Goal: Transaction & Acquisition: Purchase product/service

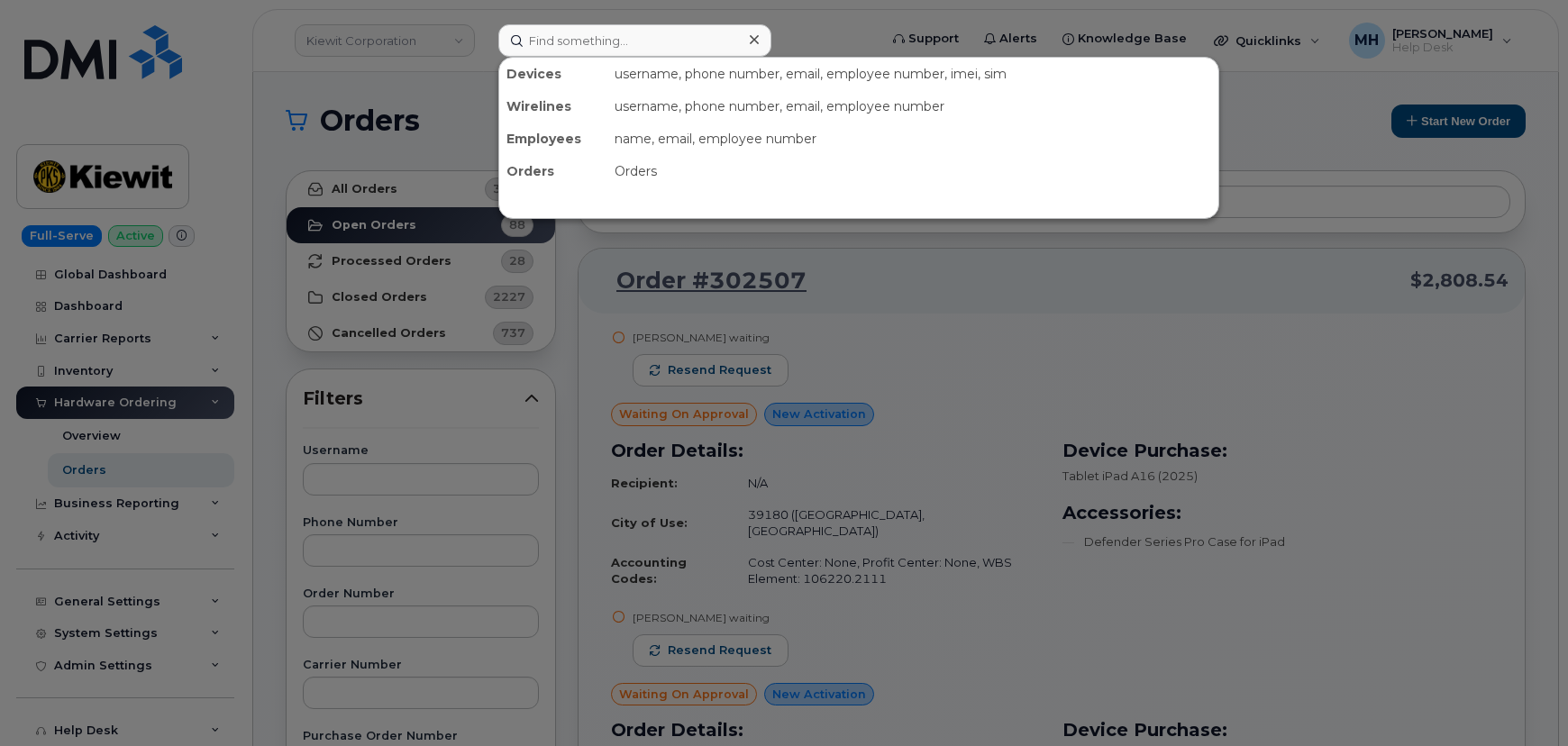
click at [530, 48] on input at bounding box center [635, 40] width 273 height 33
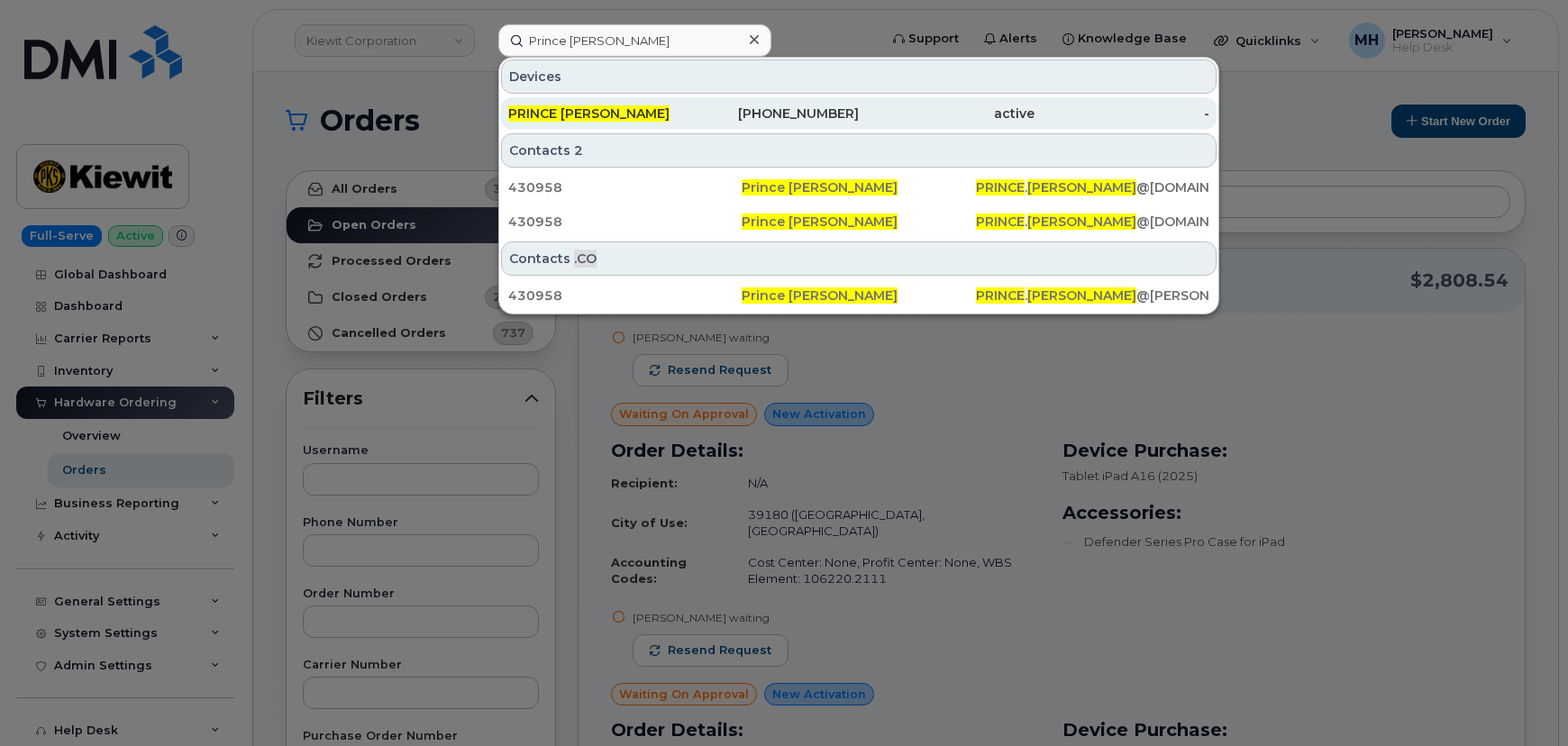
type input "Prince Davis"
click at [609, 111] on div "PRINCE [PERSON_NAME]" at bounding box center [595, 113] width 176 height 18
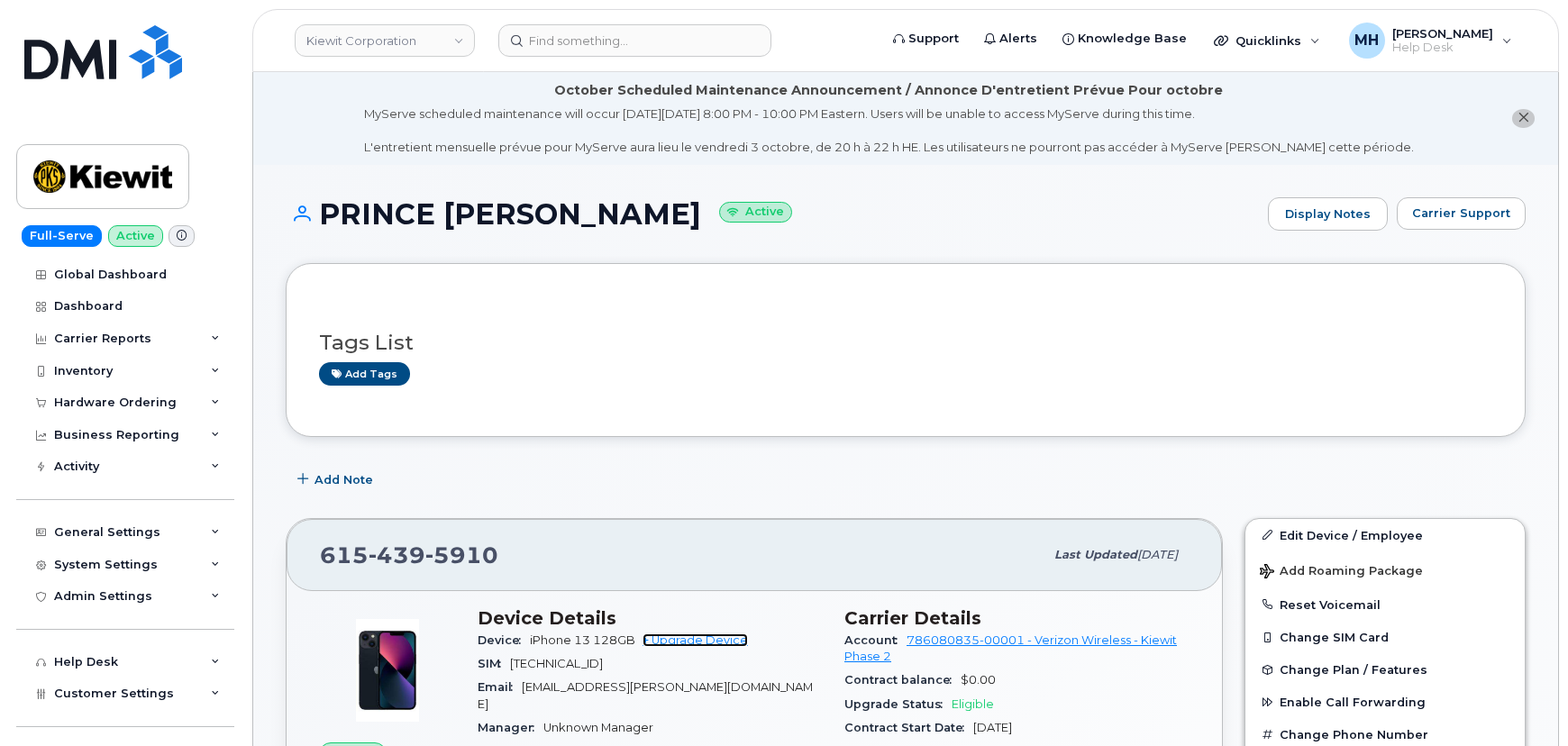
drag, startPoint x: 712, startPoint y: 636, endPoint x: 744, endPoint y: 359, distance: 278.8
click at [712, 636] on link "+ Upgrade Device" at bounding box center [695, 640] width 106 height 13
drag, startPoint x: 510, startPoint y: 551, endPoint x: 320, endPoint y: 547, distance: 190.0
click at [320, 547] on div "615 439 5910" at bounding box center [682, 554] width 723 height 37
copy span "615 439 5910"
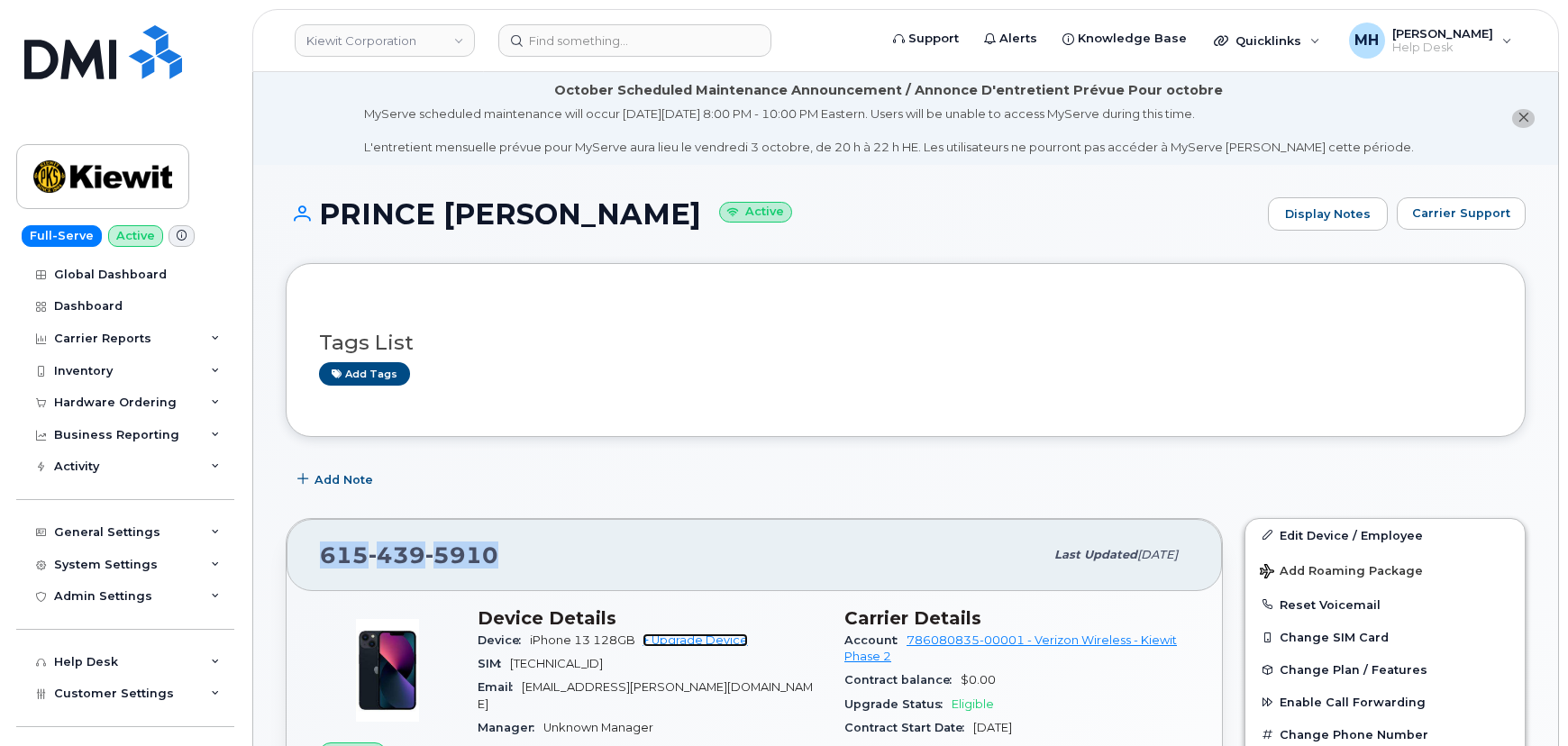
click at [665, 634] on link "+ Upgrade Device" at bounding box center [695, 640] width 106 height 13
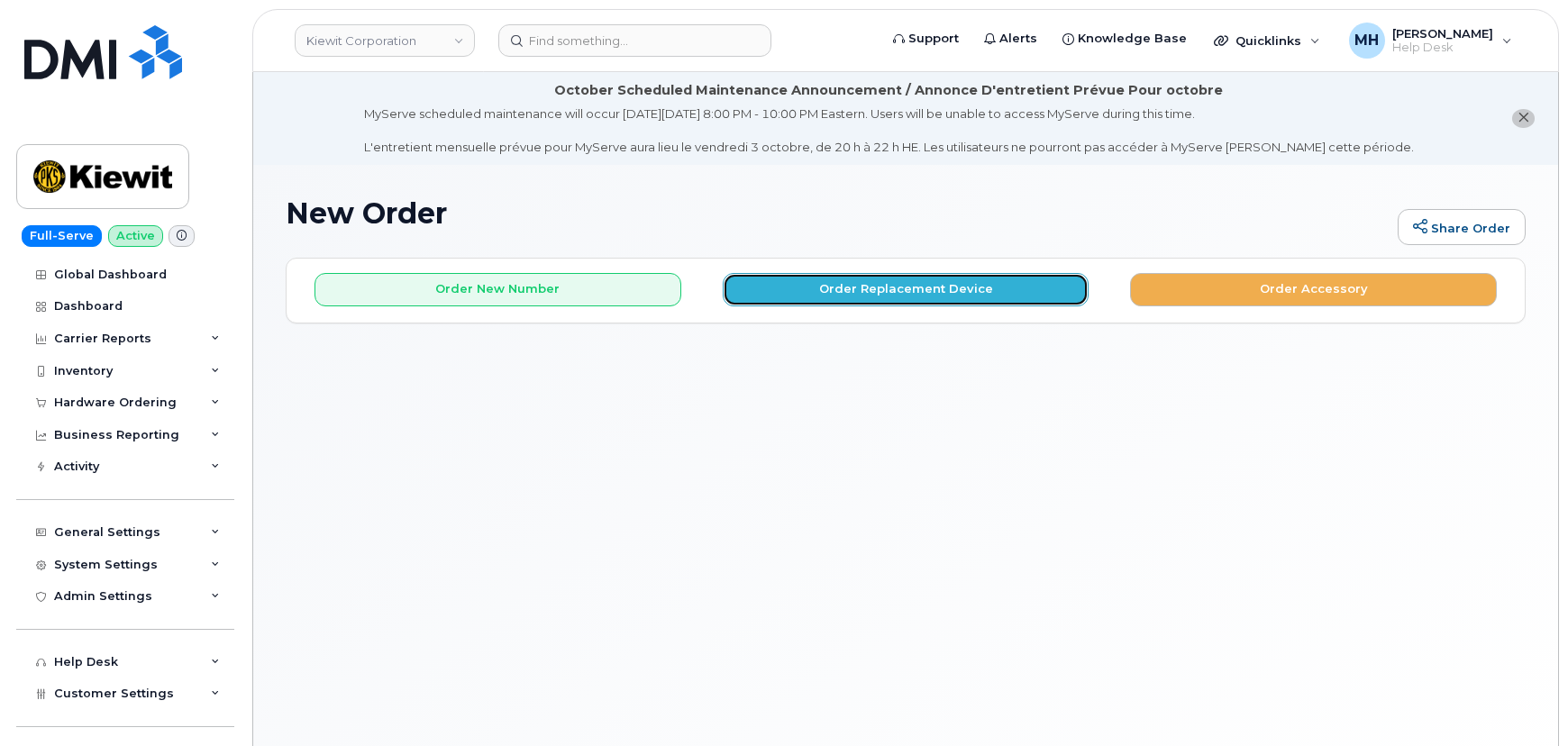
click at [912, 298] on button "Order Replacement Device" at bounding box center [905, 289] width 367 height 34
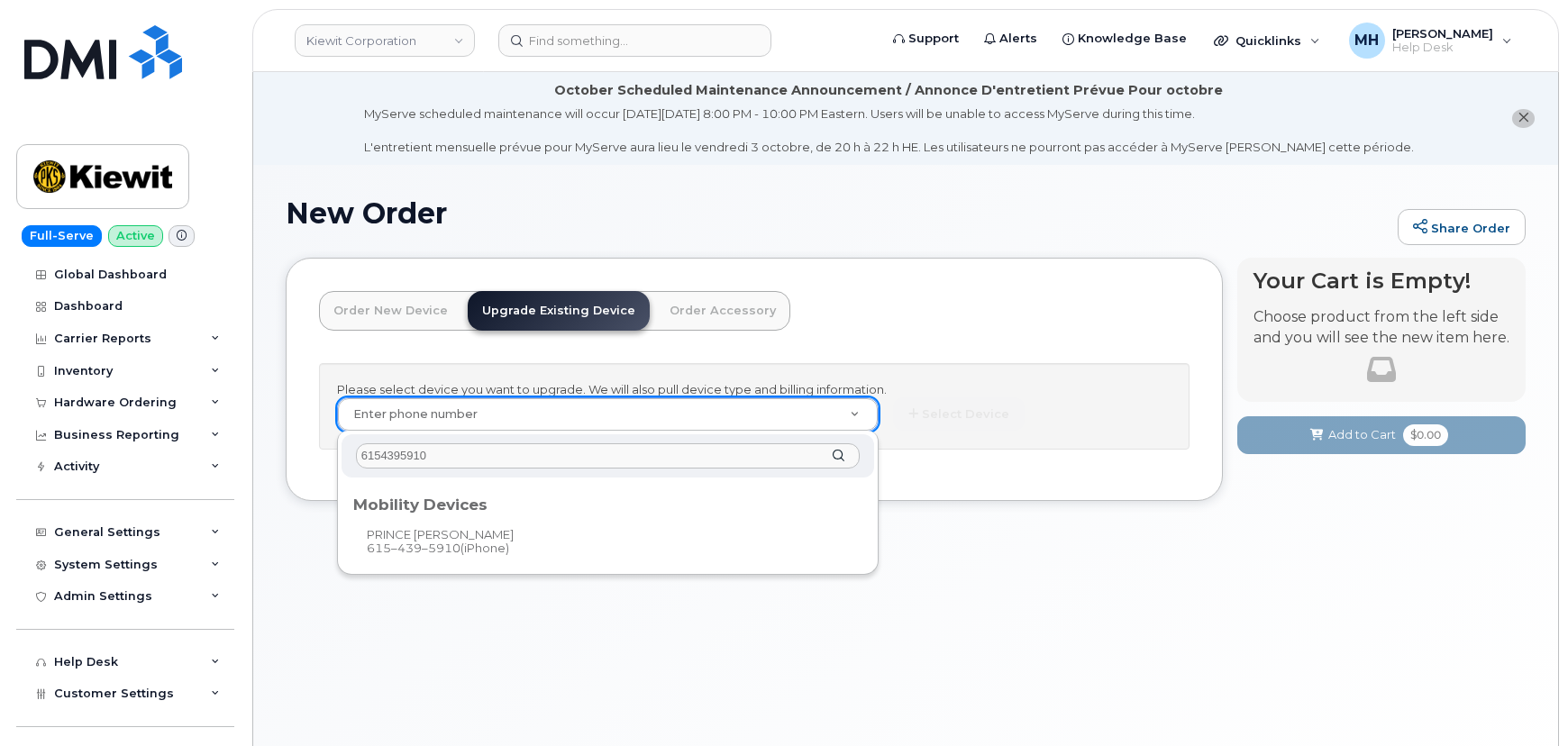
type input "6154395910"
type input "1170617"
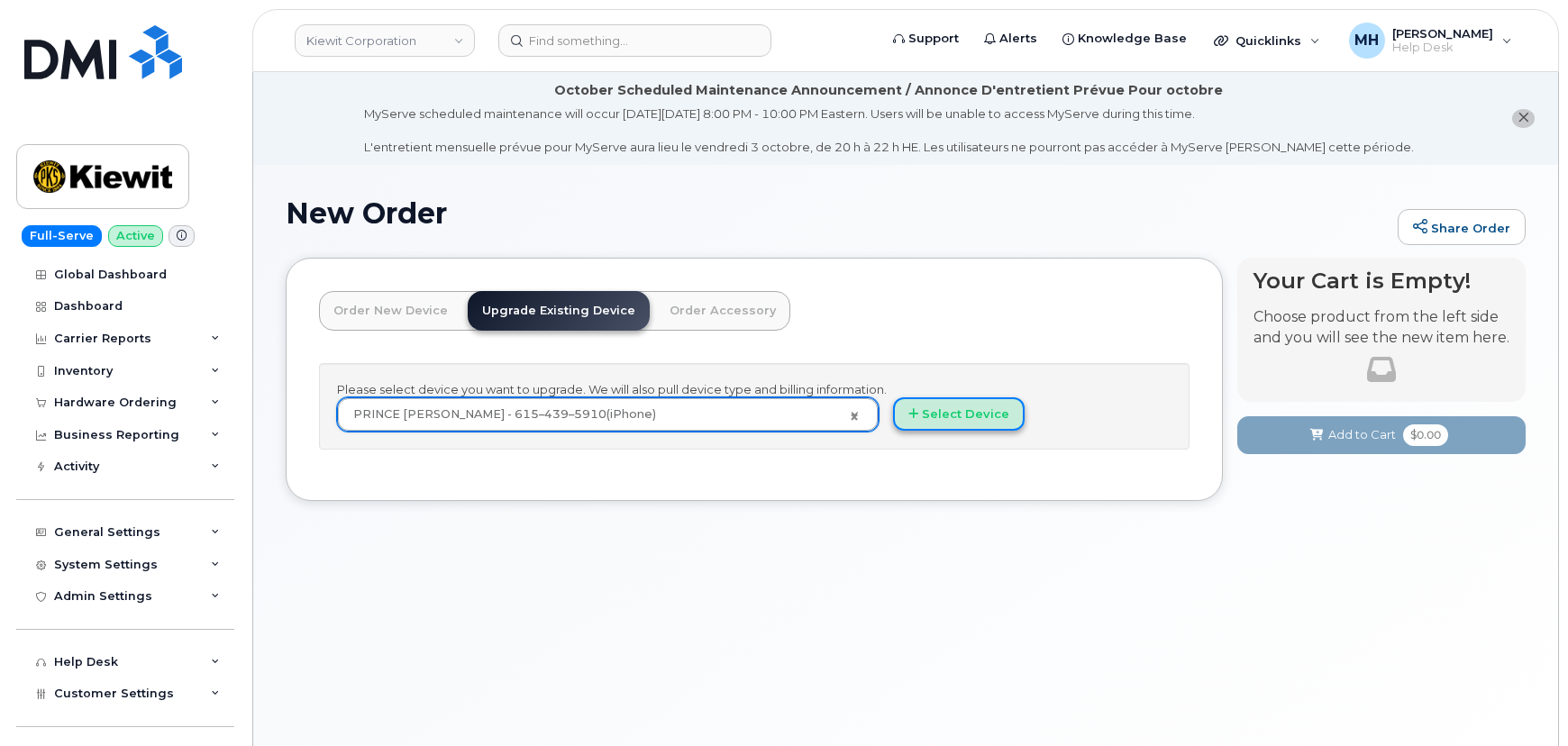
click at [991, 414] on button "Select Device" at bounding box center [958, 413] width 132 height 34
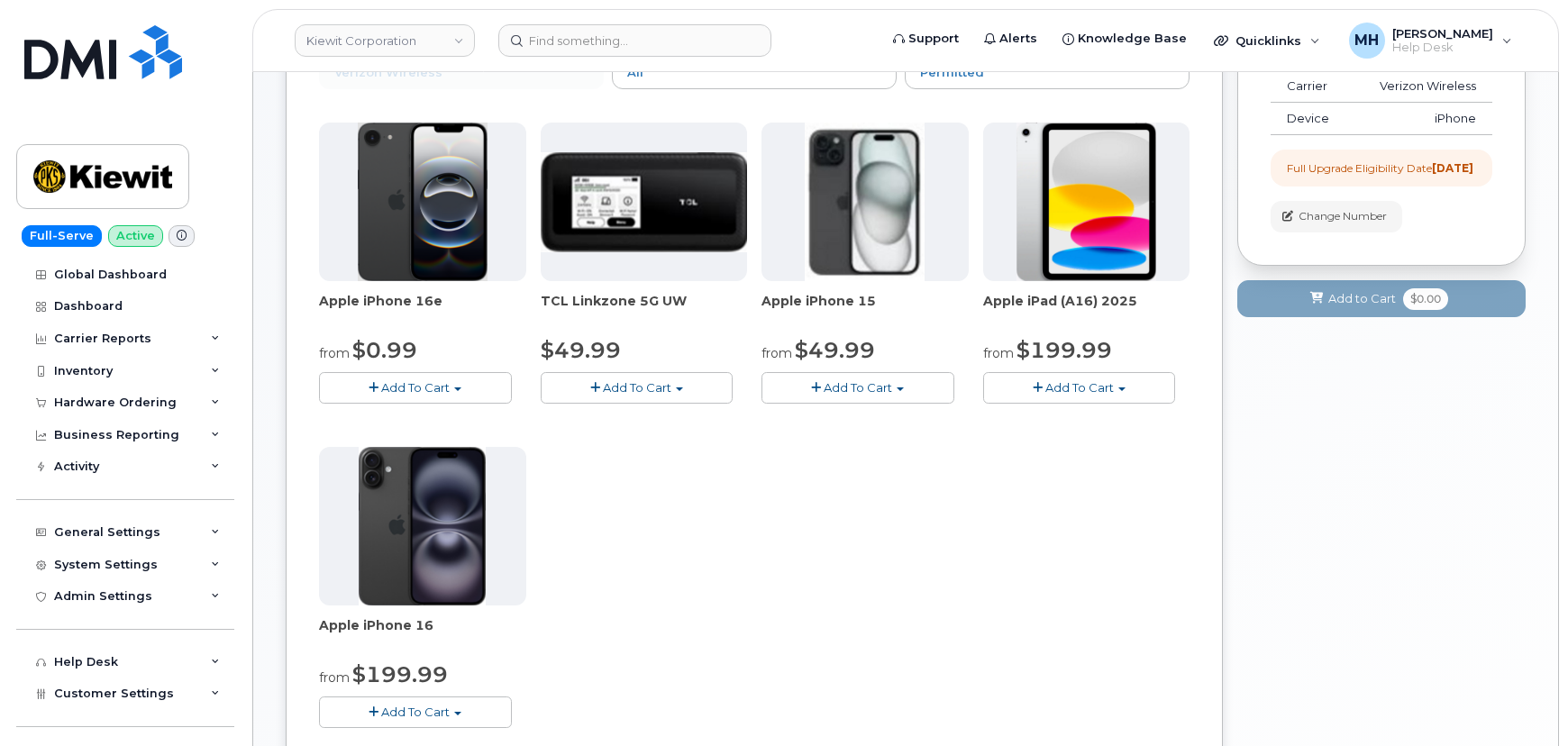
scroll to position [491, 0]
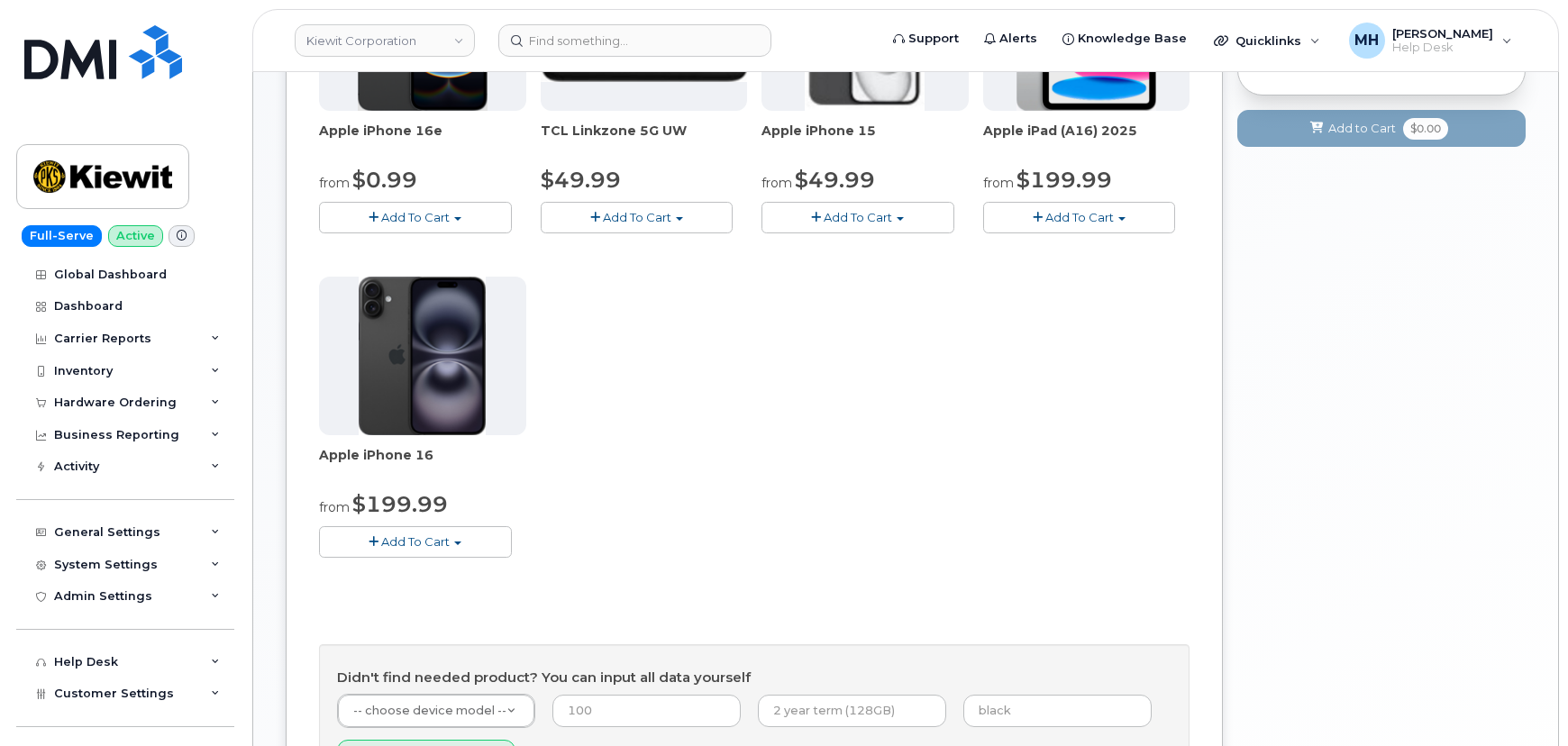
click at [429, 551] on button "Add To Cart" at bounding box center [416, 541] width 192 height 32
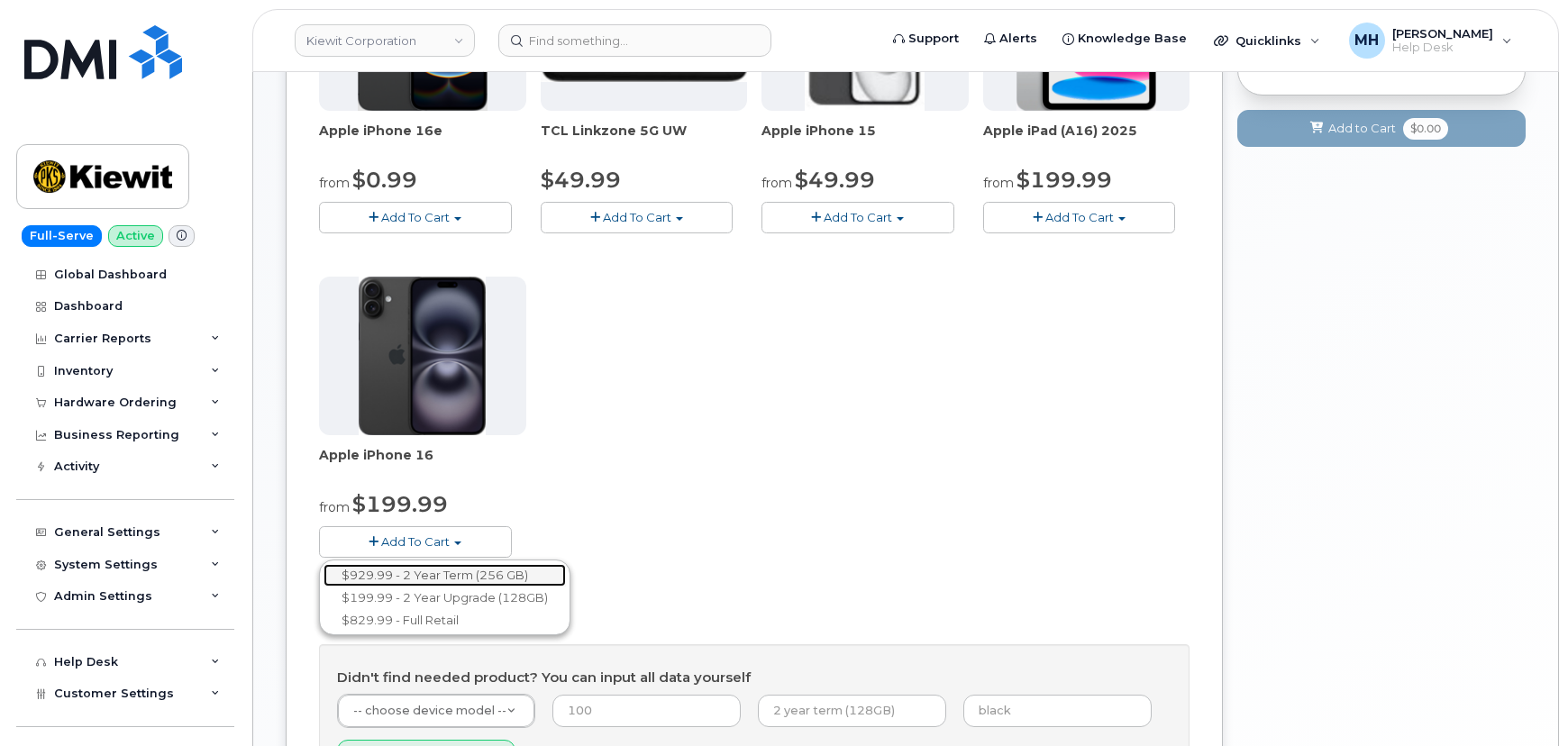
click at [433, 572] on link "$929.99 - 2 Year Term (256 GB)" at bounding box center [444, 574] width 242 height 22
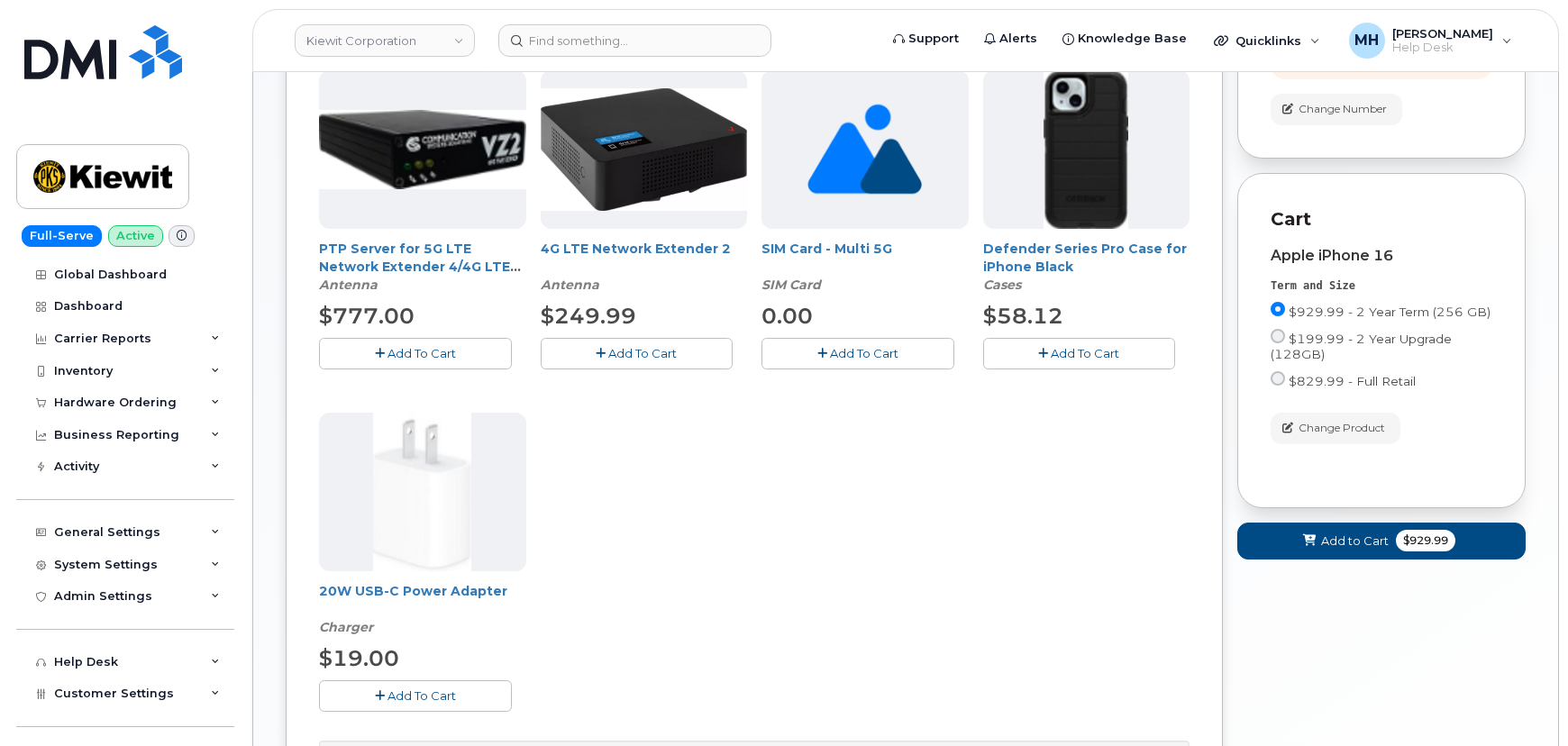
scroll to position [327, 0]
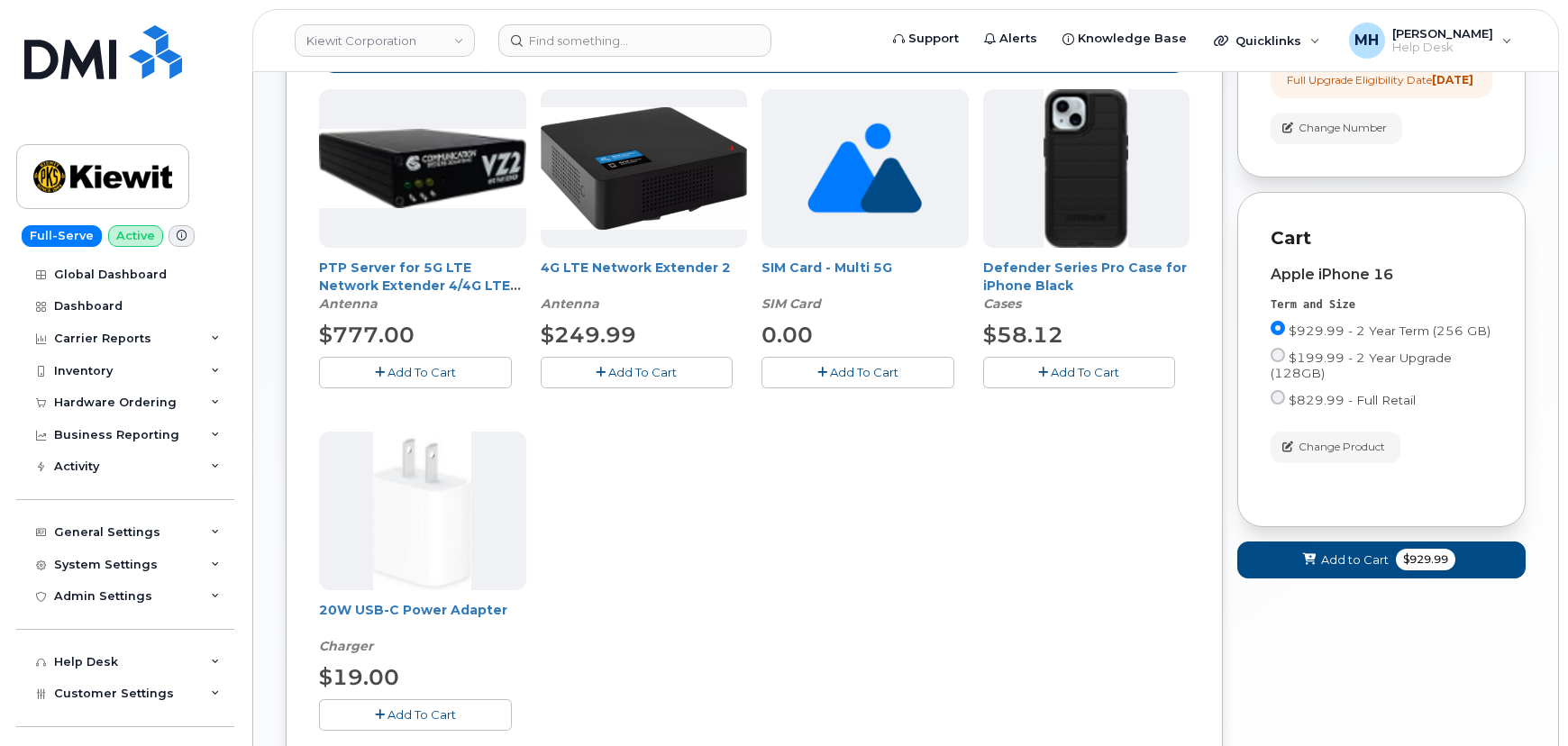
click at [999, 375] on button "Add To Cart" at bounding box center [1079, 372] width 192 height 32
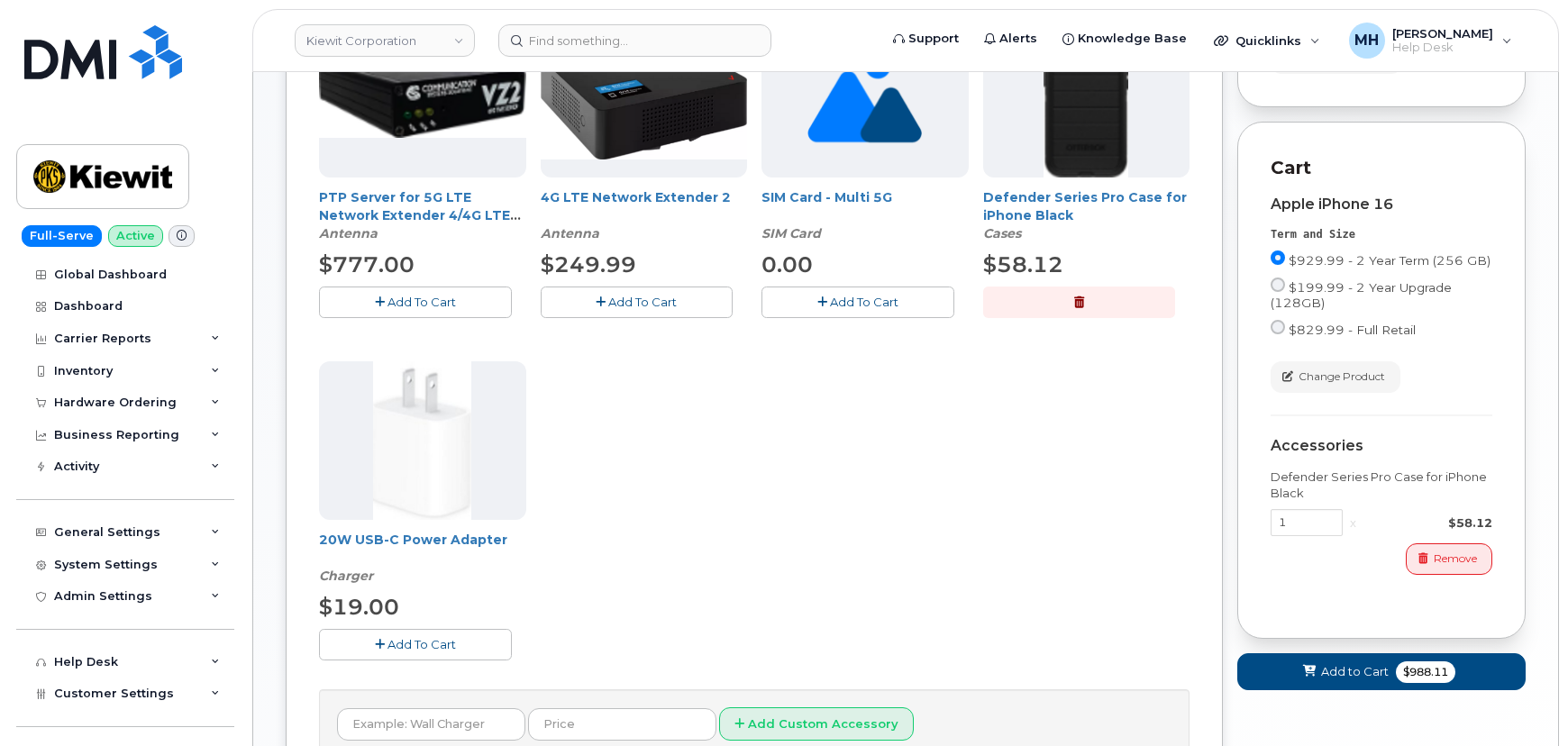
scroll to position [573, 0]
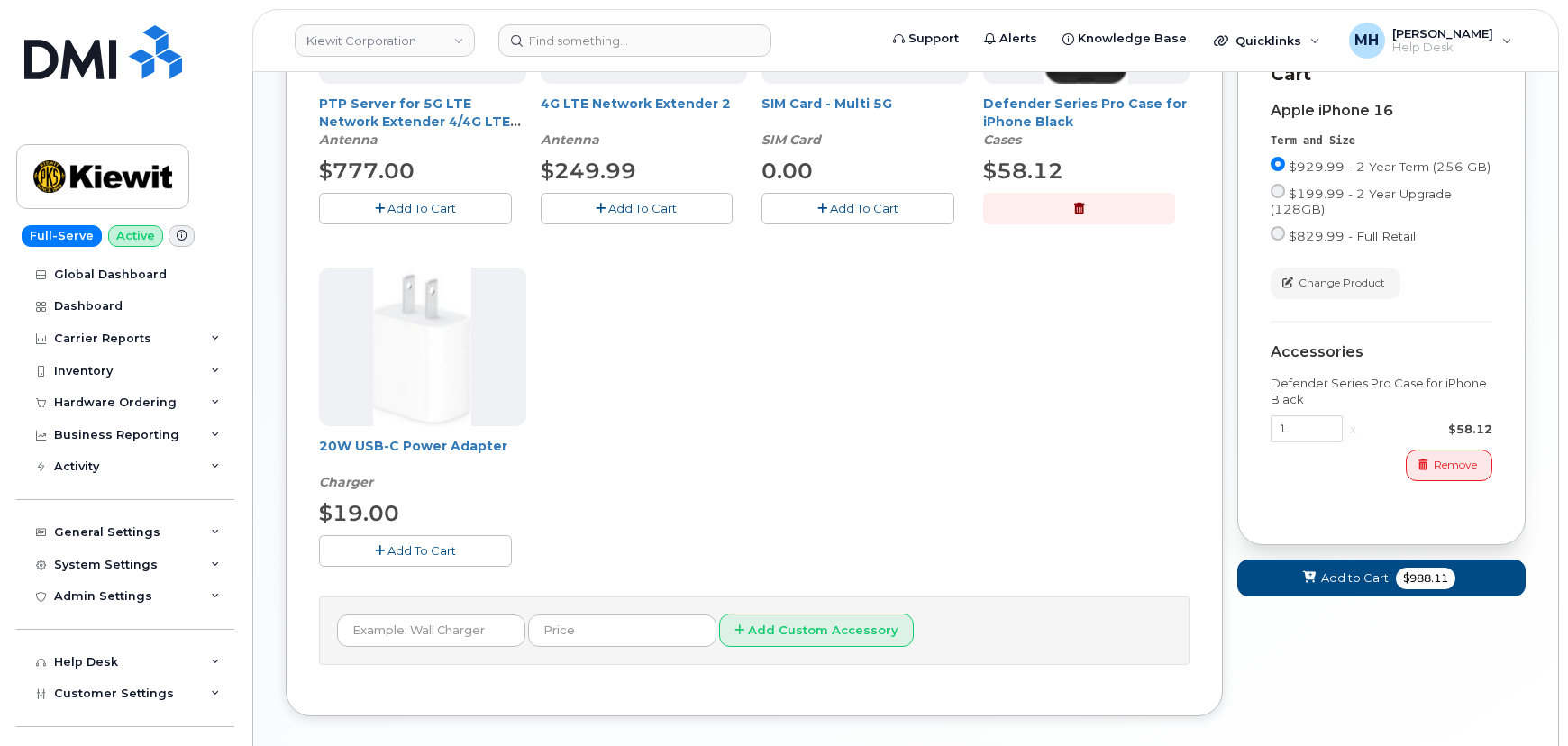
click at [487, 540] on button "Add To Cart" at bounding box center [416, 550] width 192 height 32
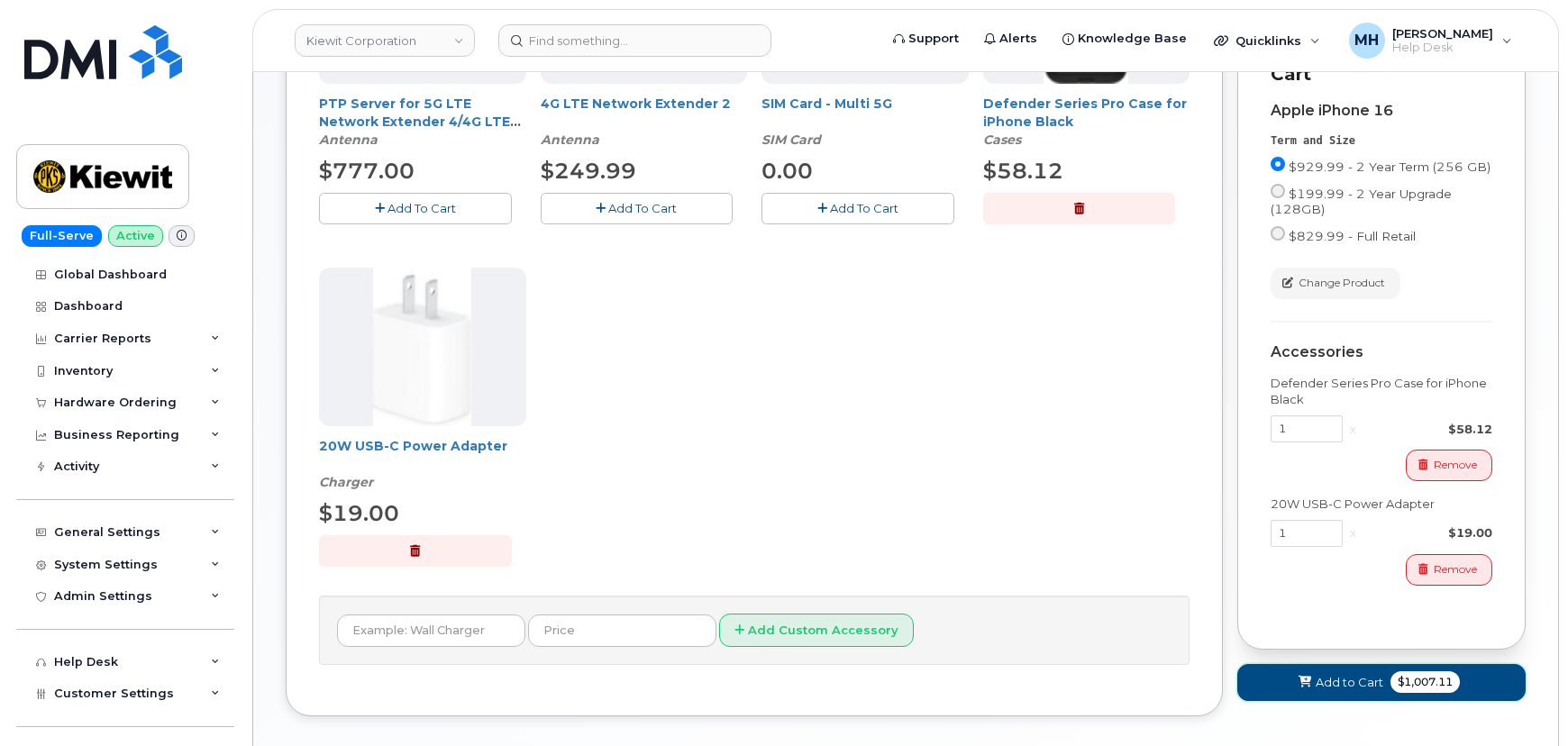
click at [1307, 688] on icon at bounding box center [1304, 683] width 13 height 12
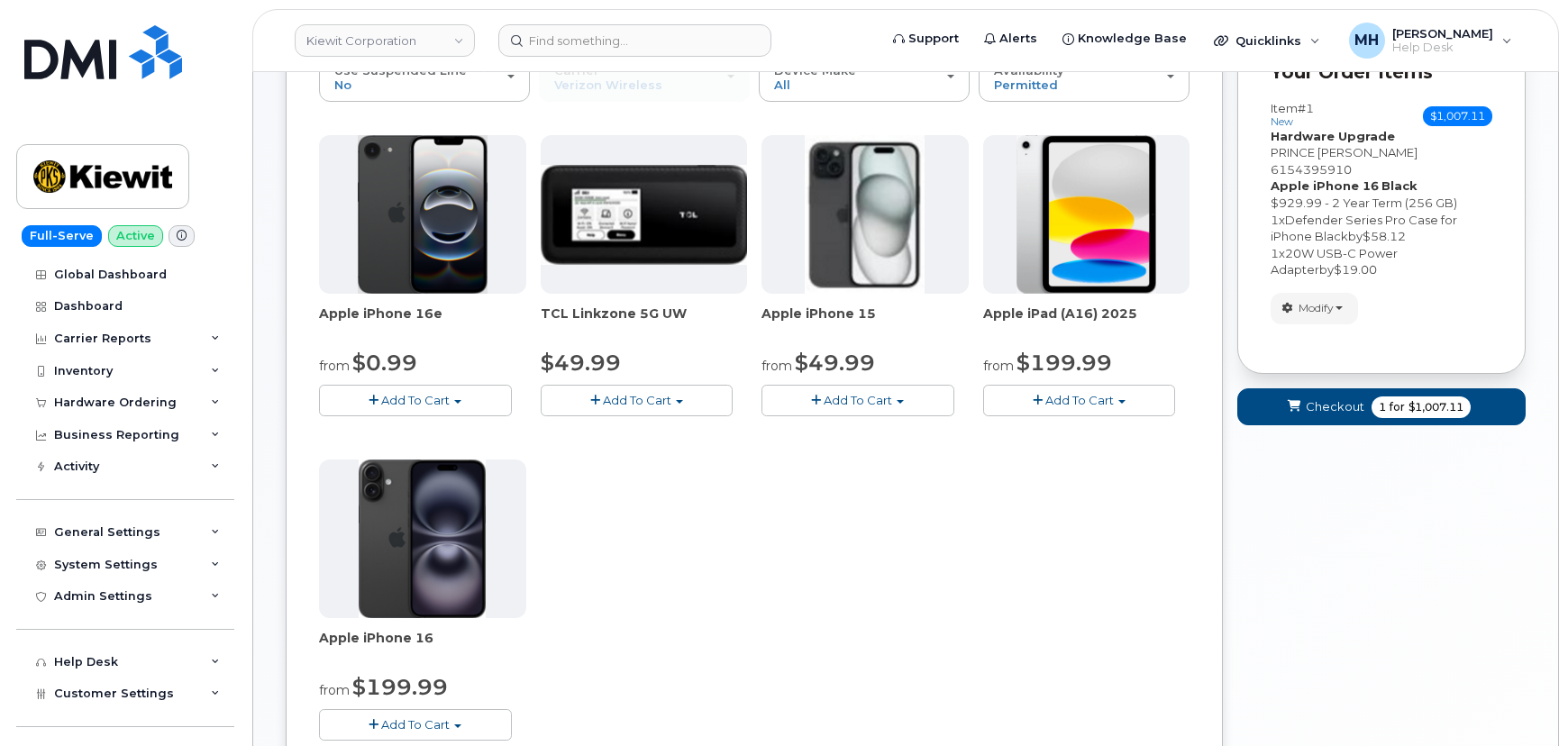
scroll to position [305, 0]
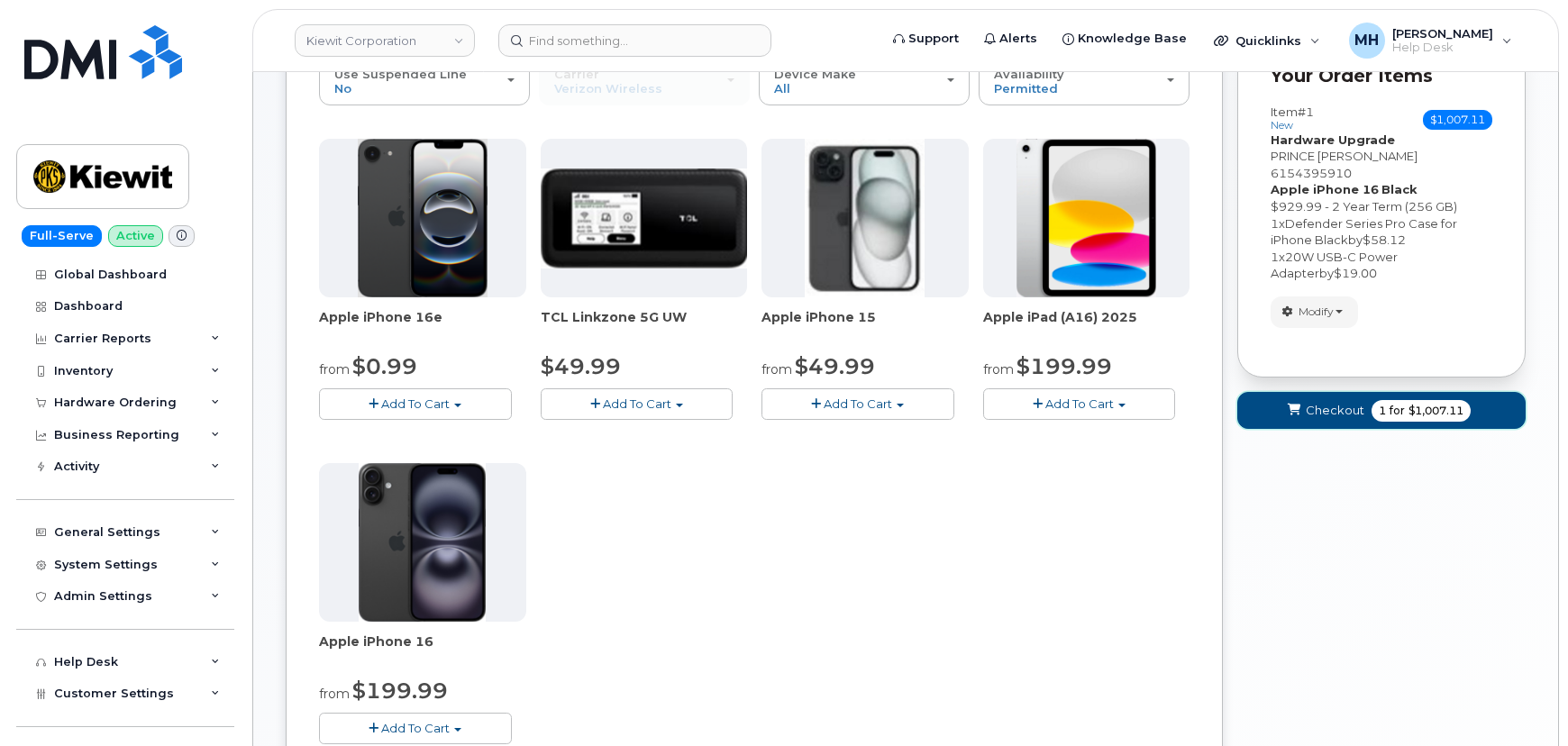
click at [1278, 402] on button "Checkout 1 for $1,007.11" at bounding box center [1381, 410] width 289 height 37
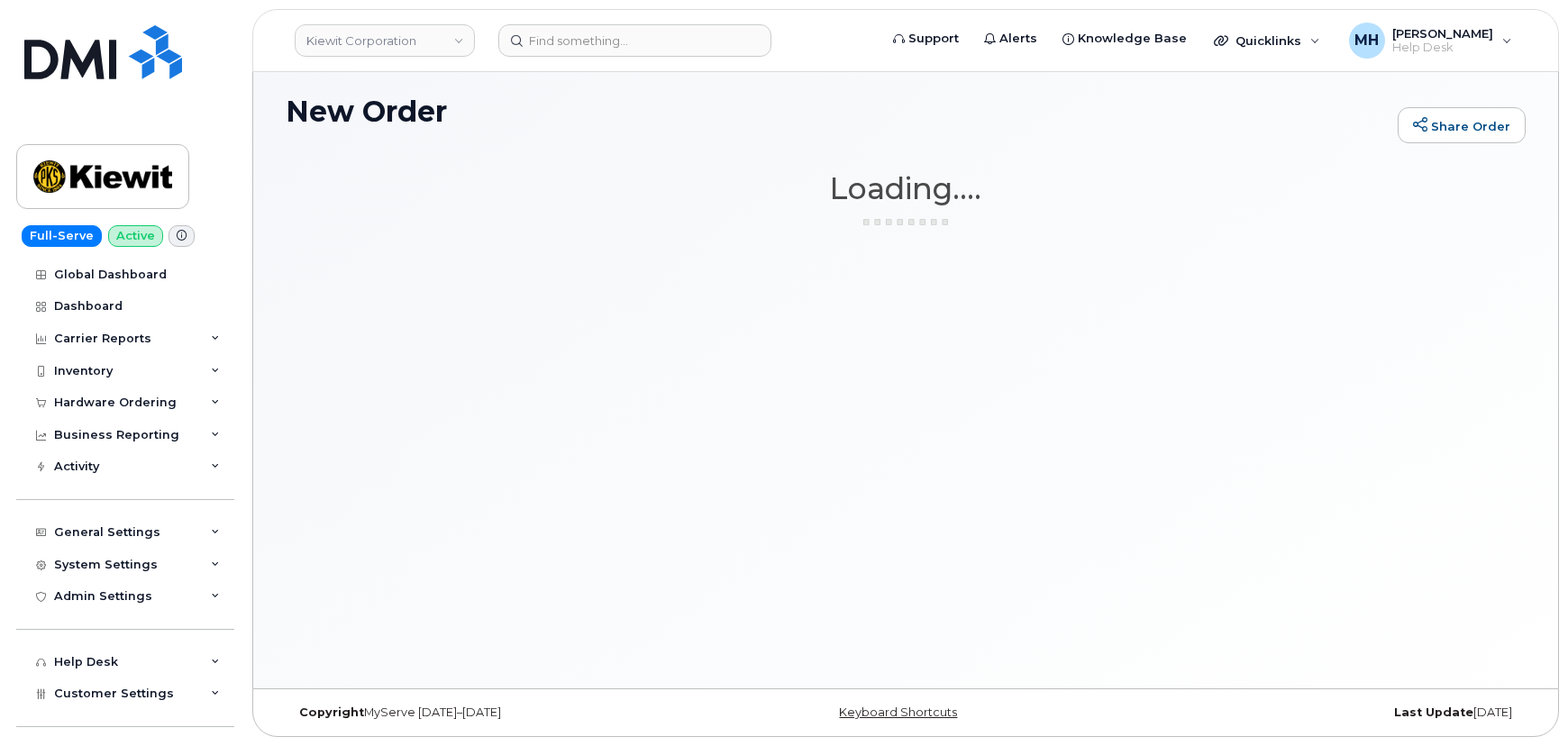
scroll to position [101, 0]
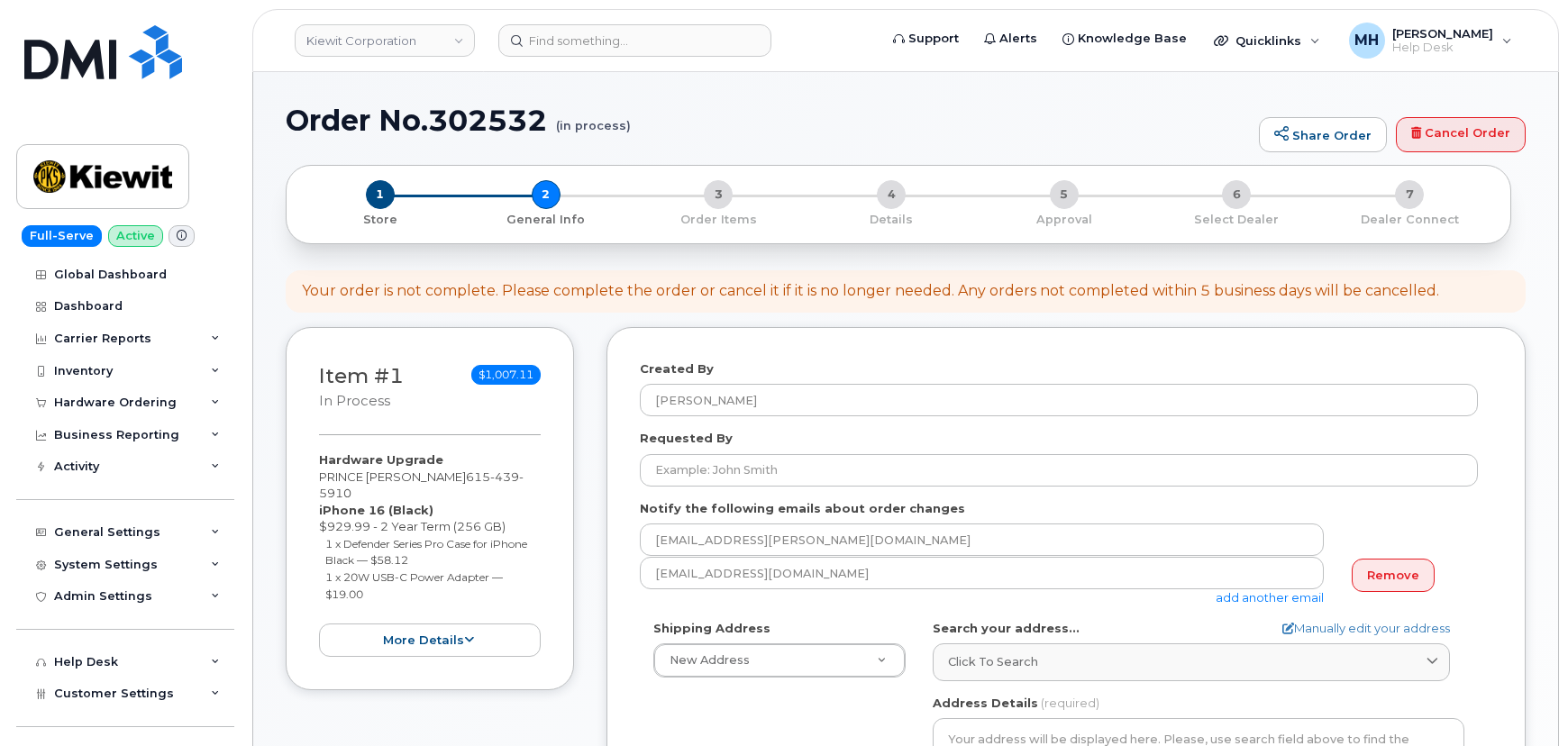
select select
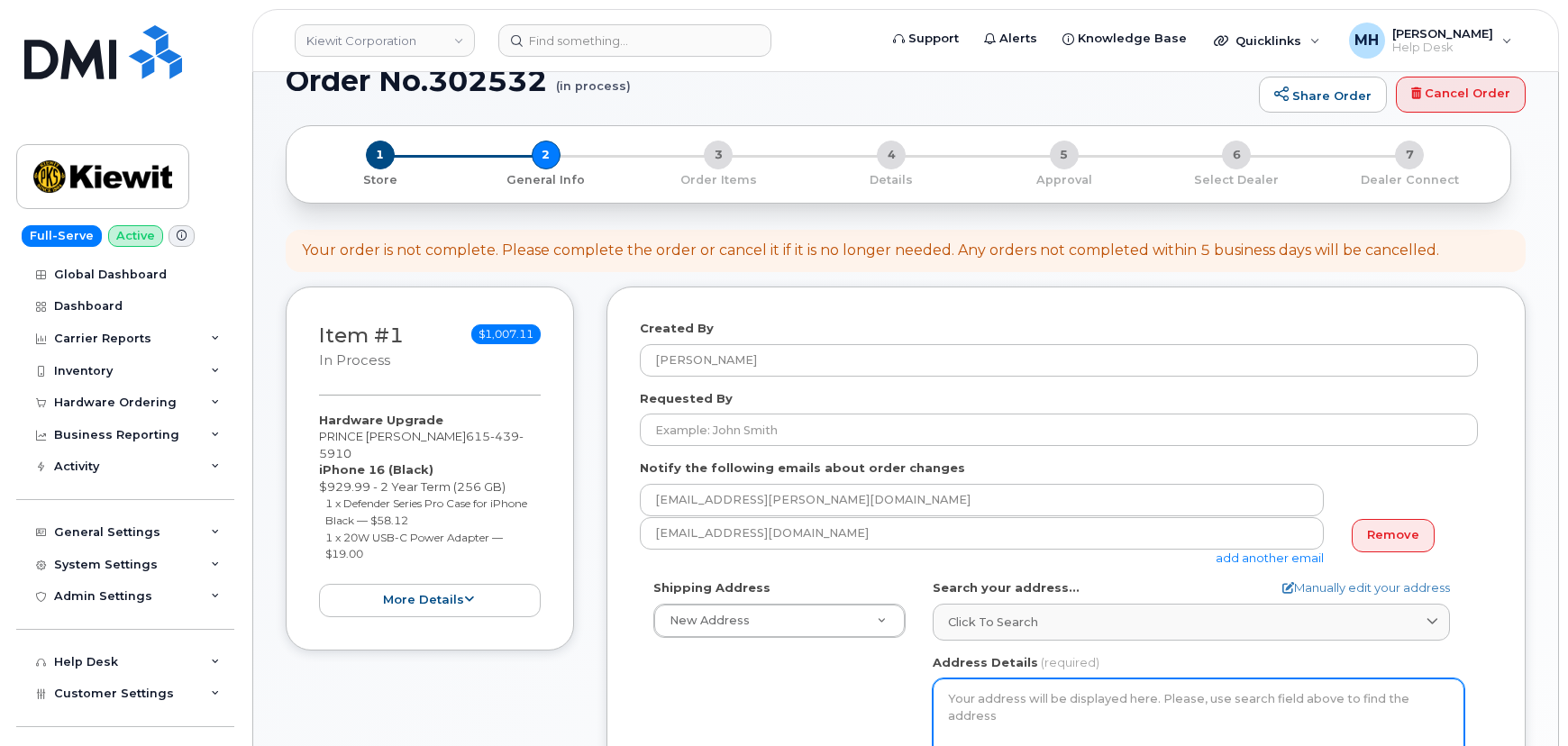
scroll to position [245, 0]
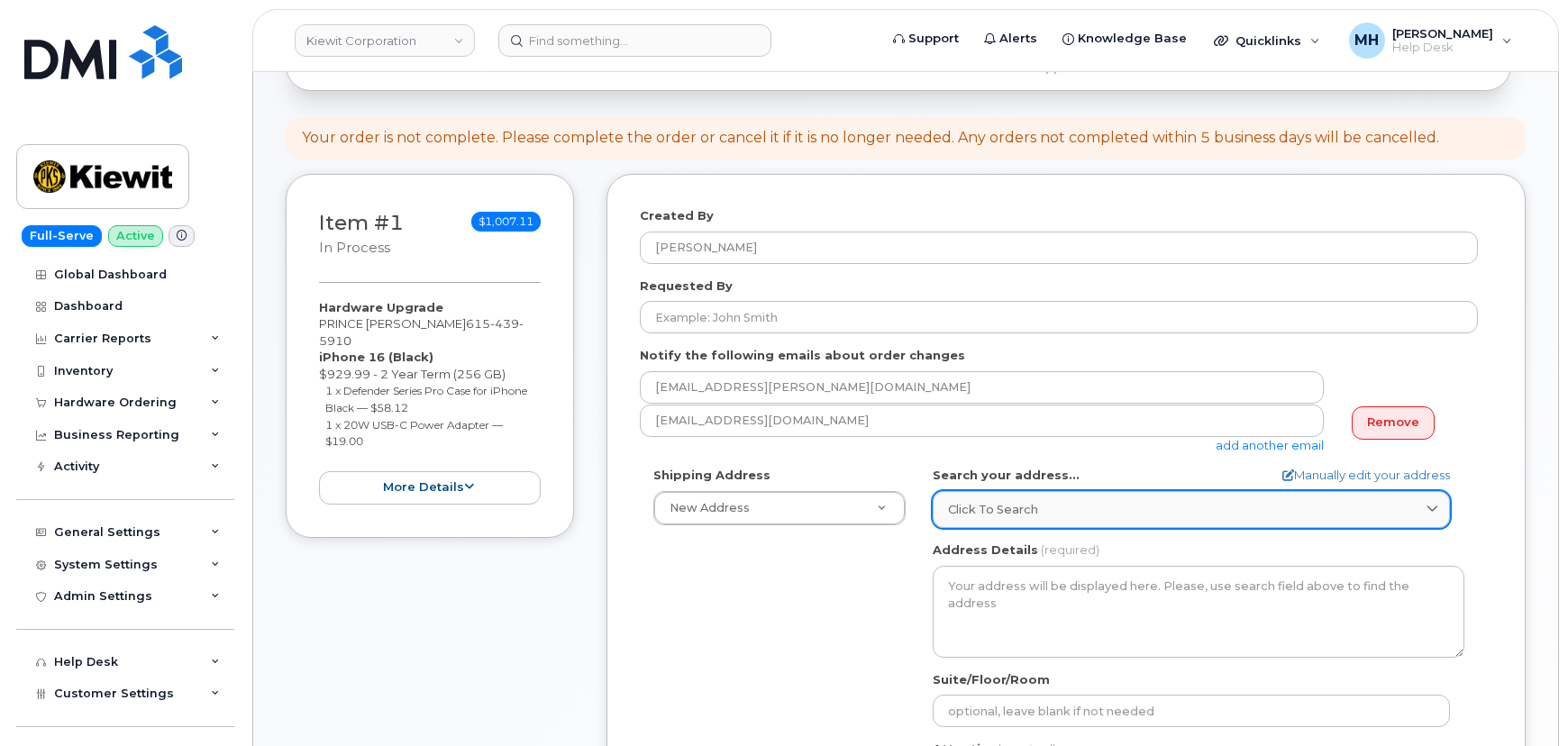
click at [1063, 523] on link "Click to search" at bounding box center [1192, 510] width 518 height 37
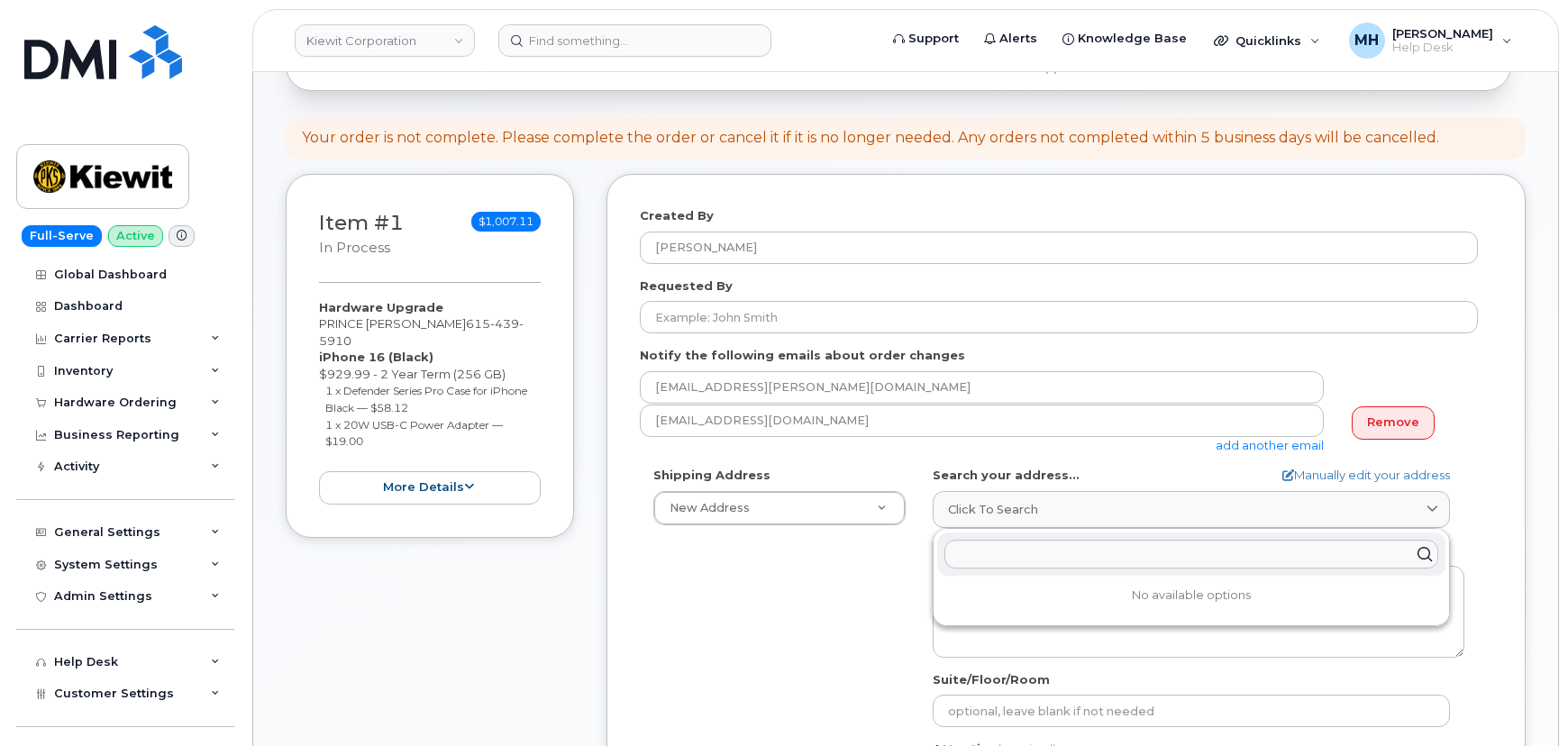
paste input "[STREET_ADDRESS]"
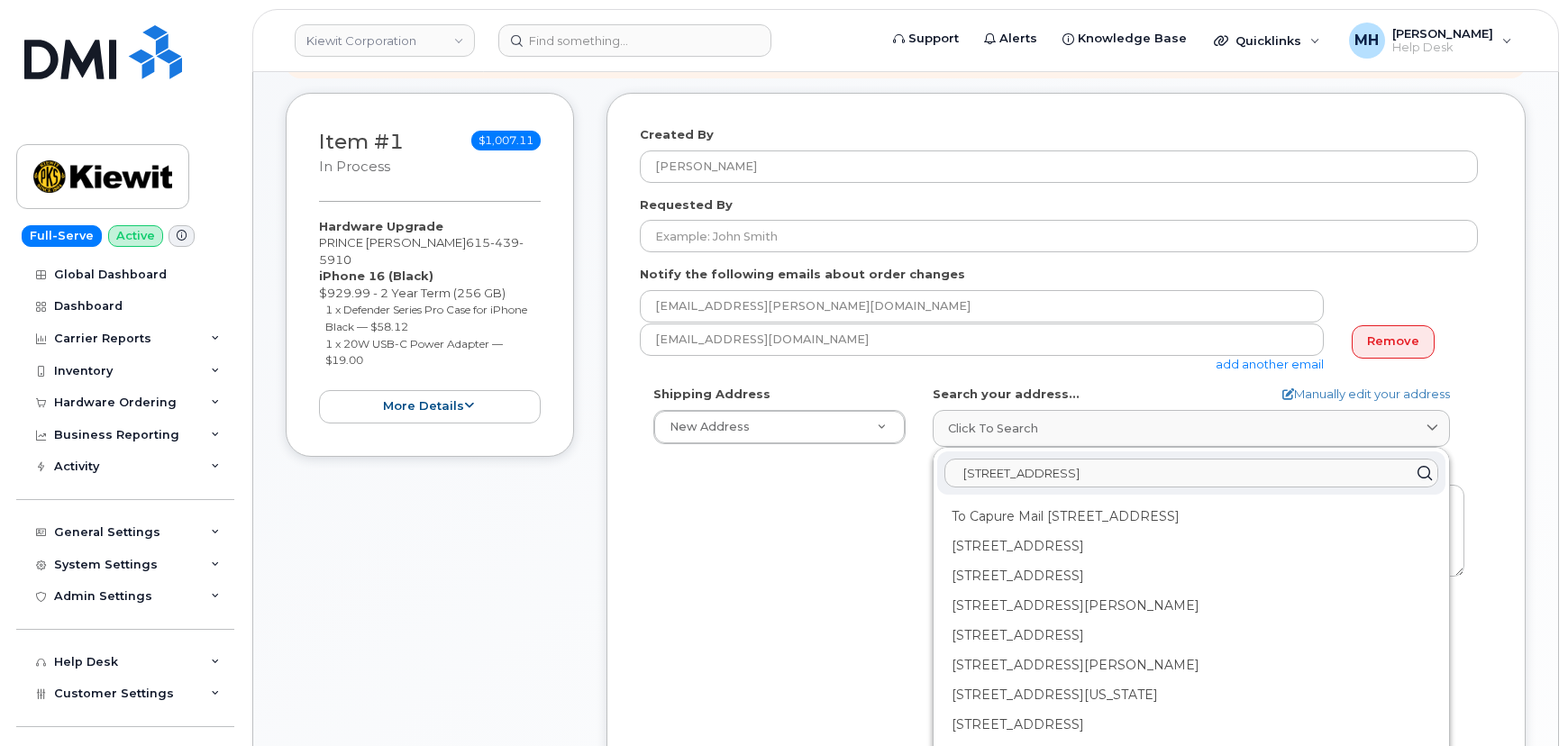
scroll to position [327, 0]
type input "[STREET_ADDRESS]"
drag, startPoint x: 1186, startPoint y: 472, endPoint x: 913, endPoint y: 476, distance: 273.0
click at [913, 476] on div "Shipping Address New Address New Address 1031 country lane 4113 Mount Zion rd, …" at bounding box center [1058, 591] width 838 height 413
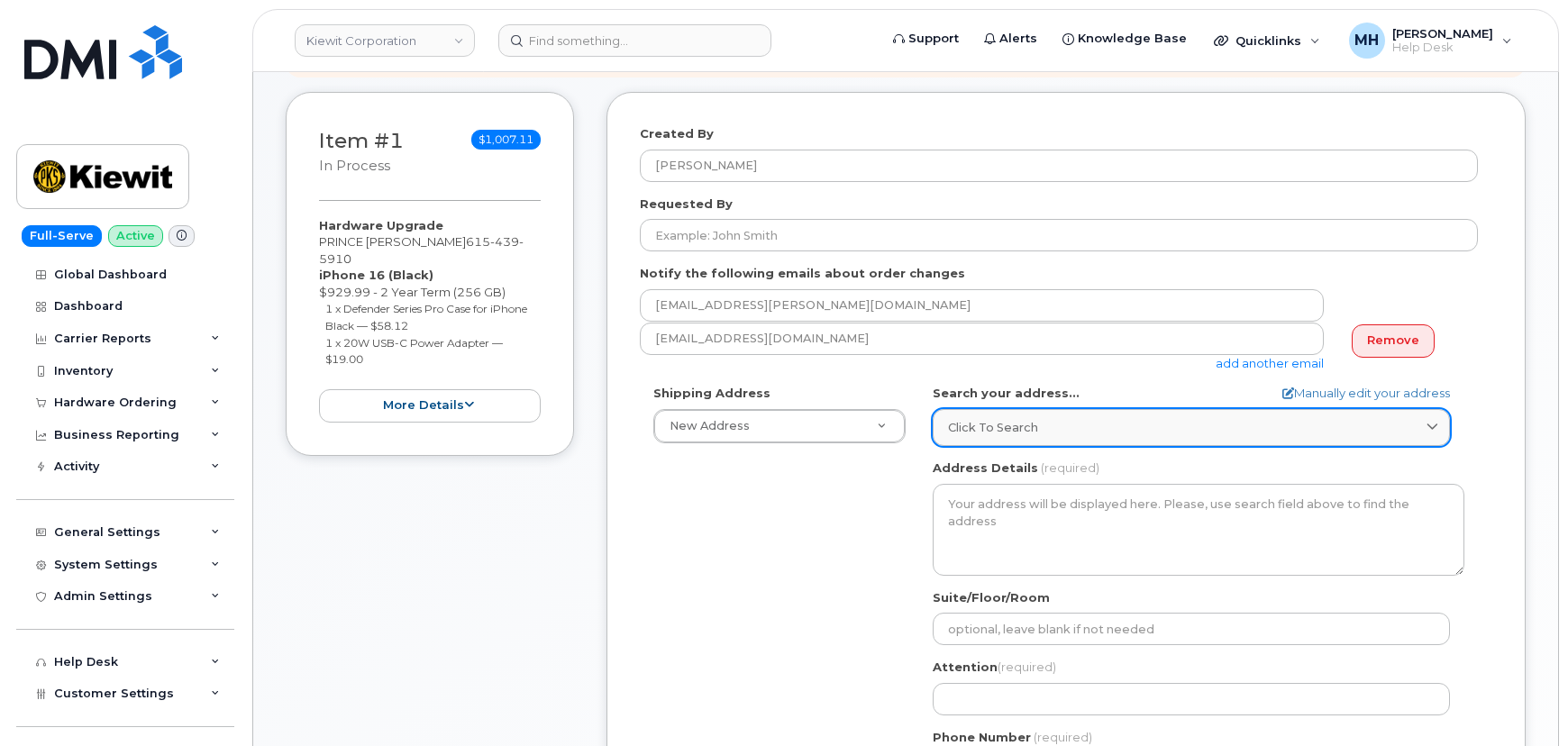
click at [1019, 432] on span "Click to search" at bounding box center [994, 428] width 90 height 17
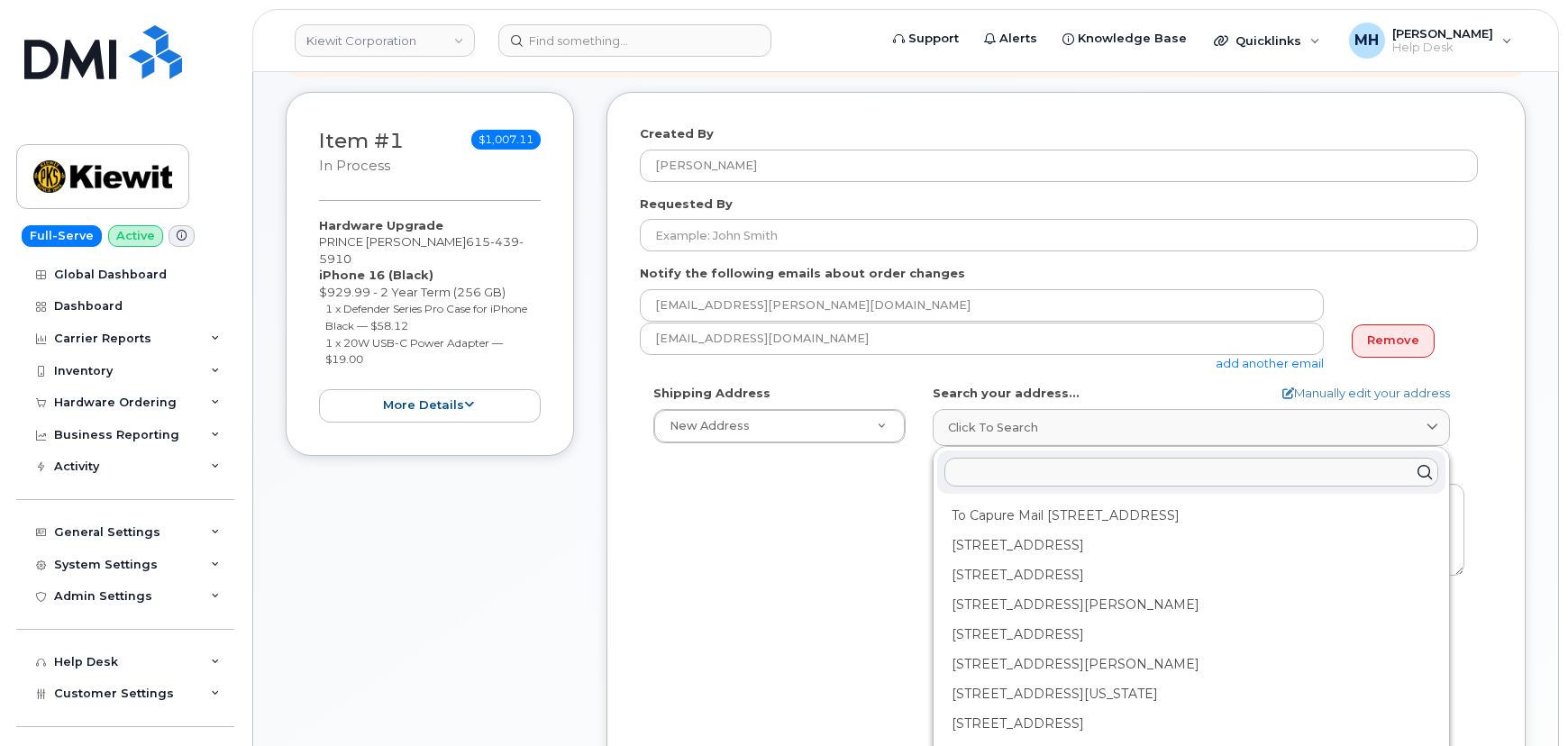
paste input "1215 E 4th Ave Suite 105 Baltimore, MD 21230"
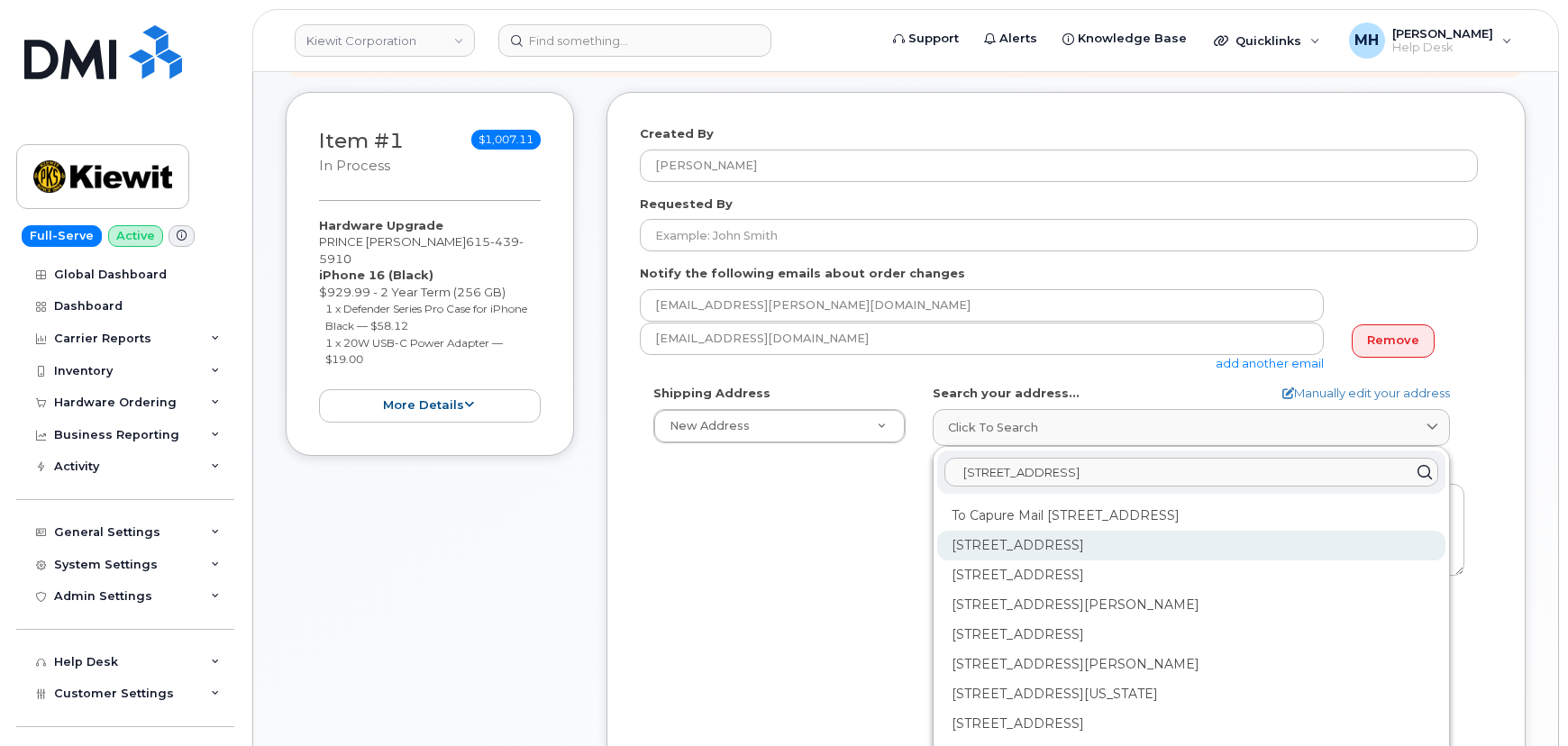
type input "1215 E 4th Ave Suite 105 Baltimore, MD 21230"
click at [1152, 545] on div "1215 E Fort Ave Baltimore MD 21230" at bounding box center [1191, 545] width 508 height 30
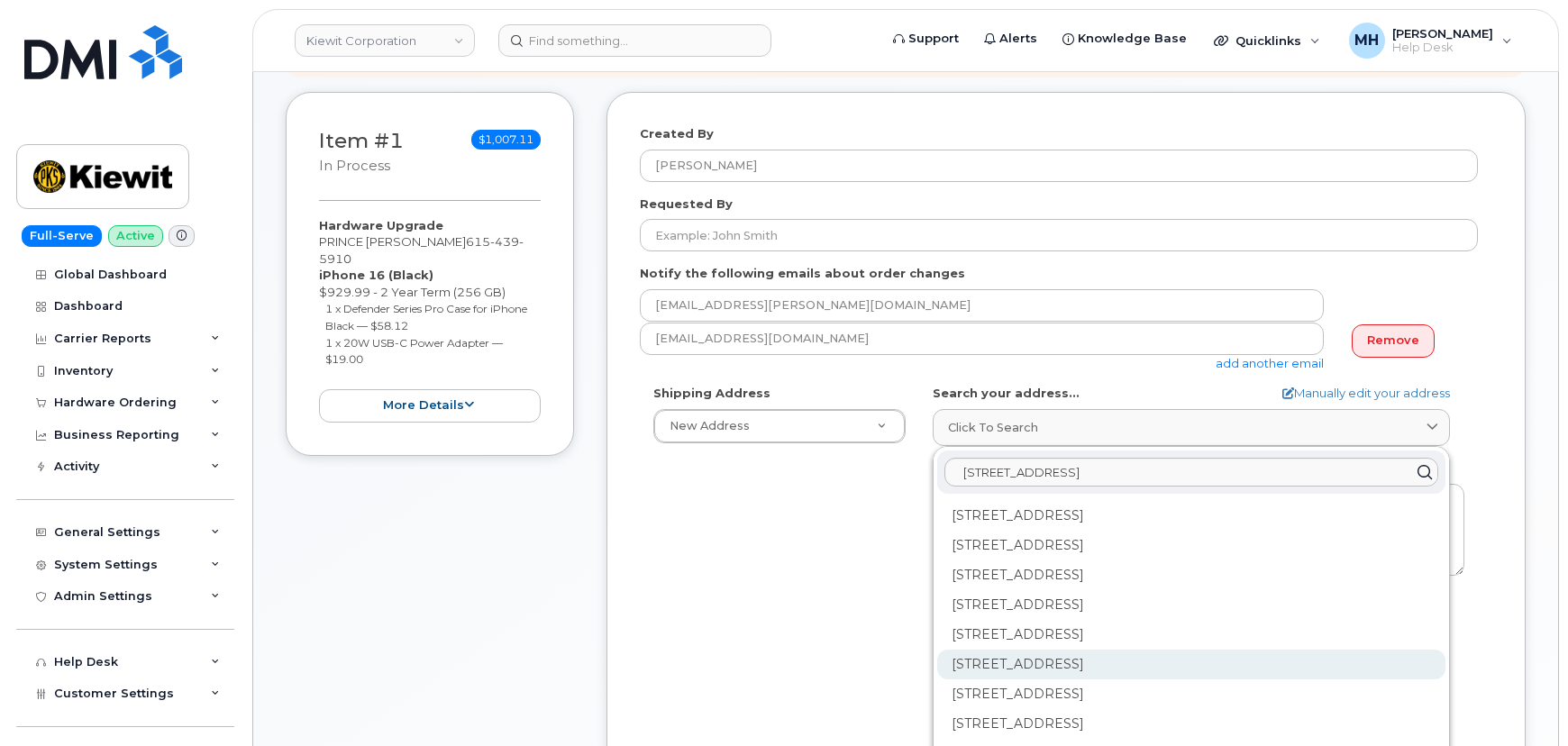
click at [1016, 651] on div "1215 E Fort Ave Ste 105 Baltimore MD 21230-5280" at bounding box center [1191, 663] width 508 height 30
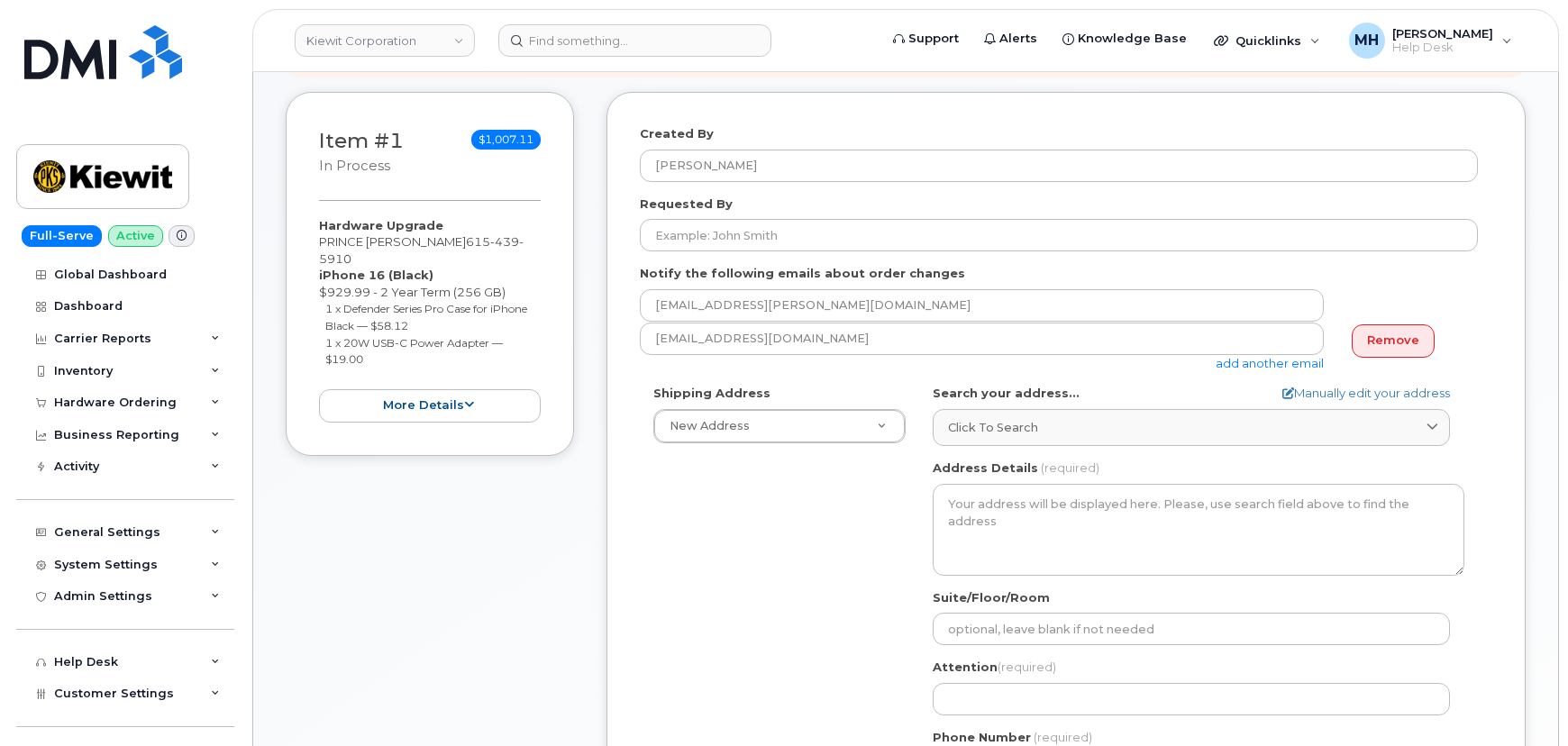
select select
type textarea "1215 E Fort Ave Ste 105 BALTIMORE MD 21230-5280 UNITED STATES"
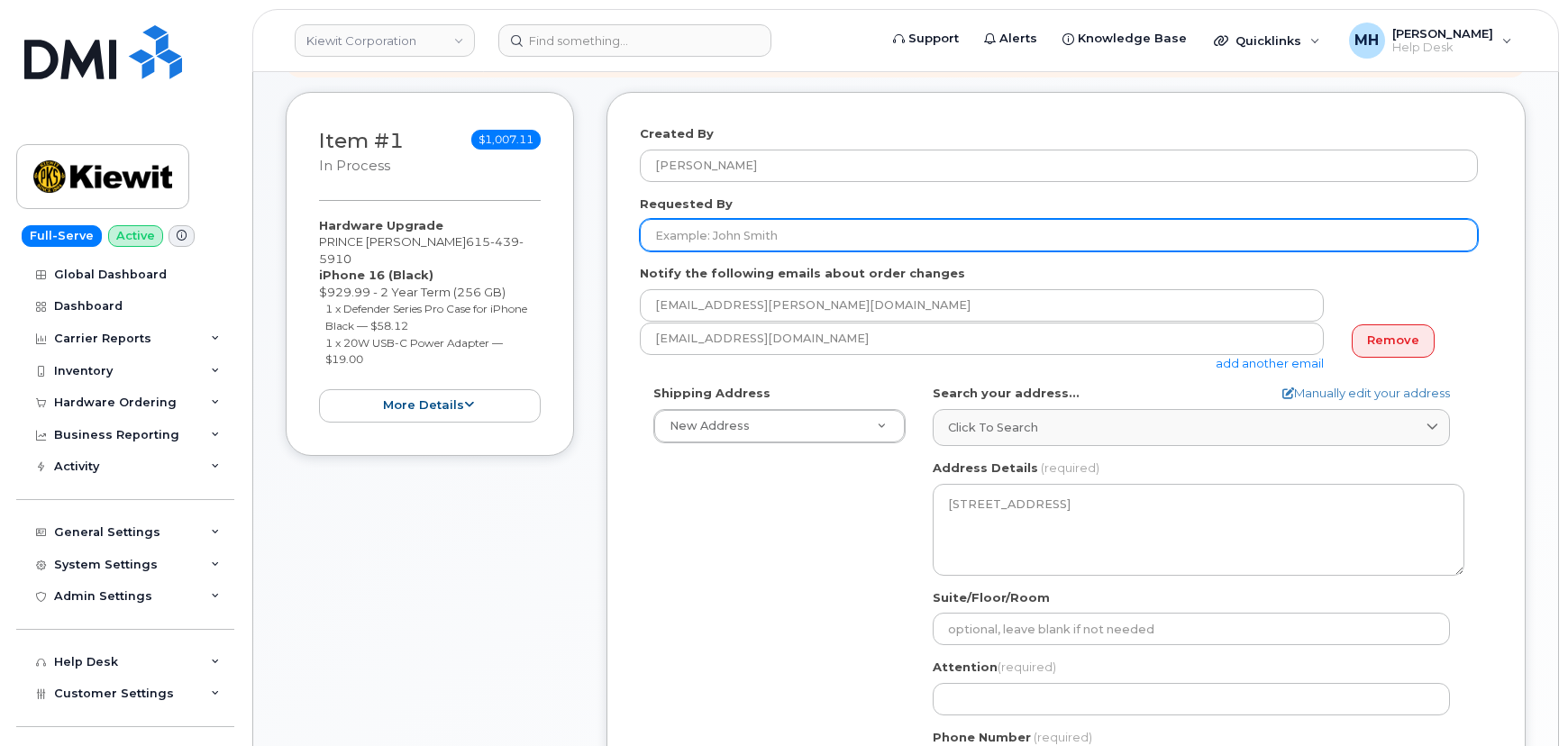
drag, startPoint x: 658, startPoint y: 218, endPoint x: 670, endPoint y: 232, distance: 18.4
click at [658, 219] on input "Requested By" at bounding box center [1058, 236] width 838 height 33
click at [670, 232] on input "Requested By" at bounding box center [1058, 236] width 838 height 33
paste input "1215 E 4th Ave Suite 105 Baltimore, MD 21230"
type input "1215 E 4th Ave Suite 105 Baltimore, MD 21230"
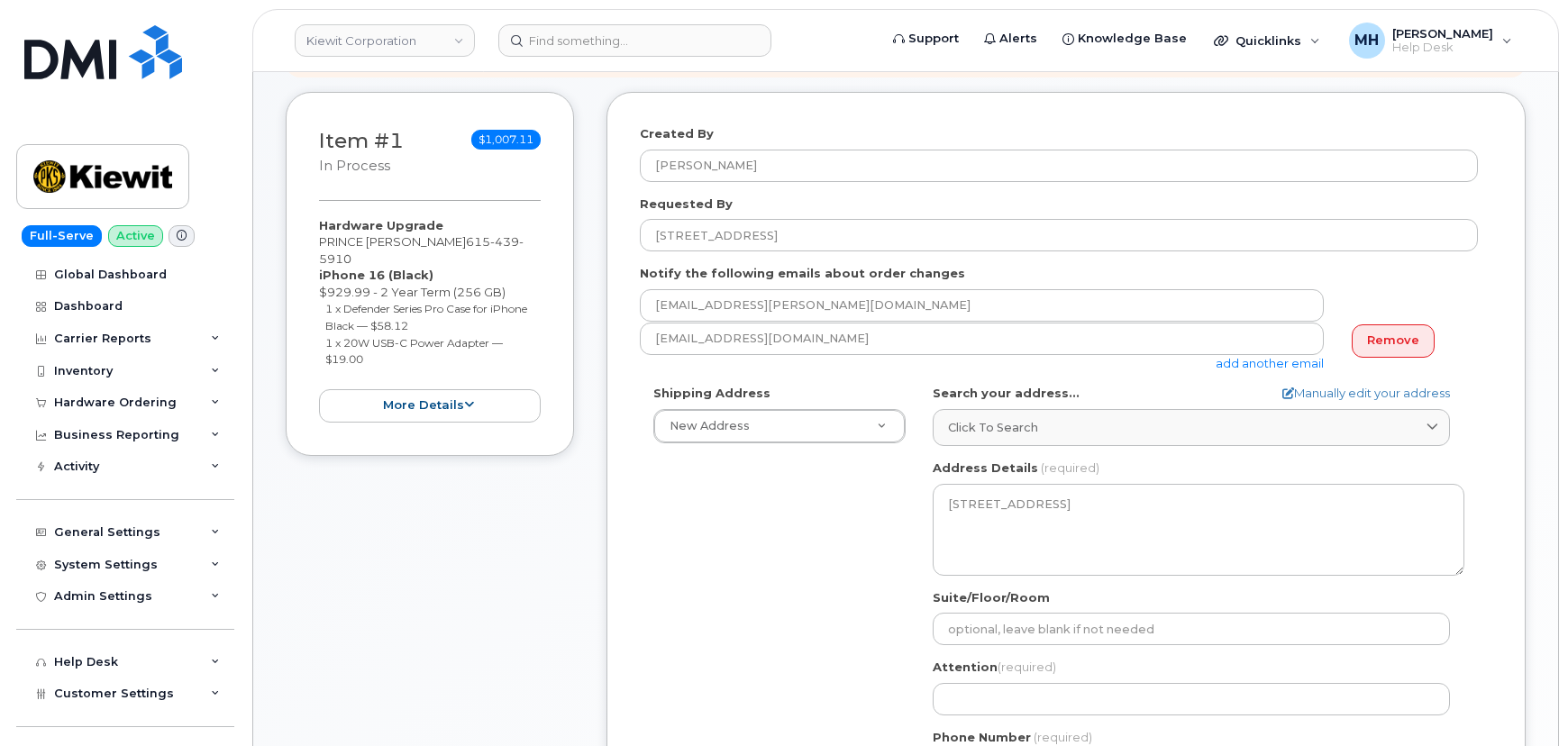
drag, startPoint x: 979, startPoint y: 215, endPoint x: 646, endPoint y: 212, distance: 333.0
click at [645, 212] on div "Requested By 1215 E 4th Ave Suite 105 Baltimore, MD 21230" at bounding box center [1066, 223] width 852 height 57
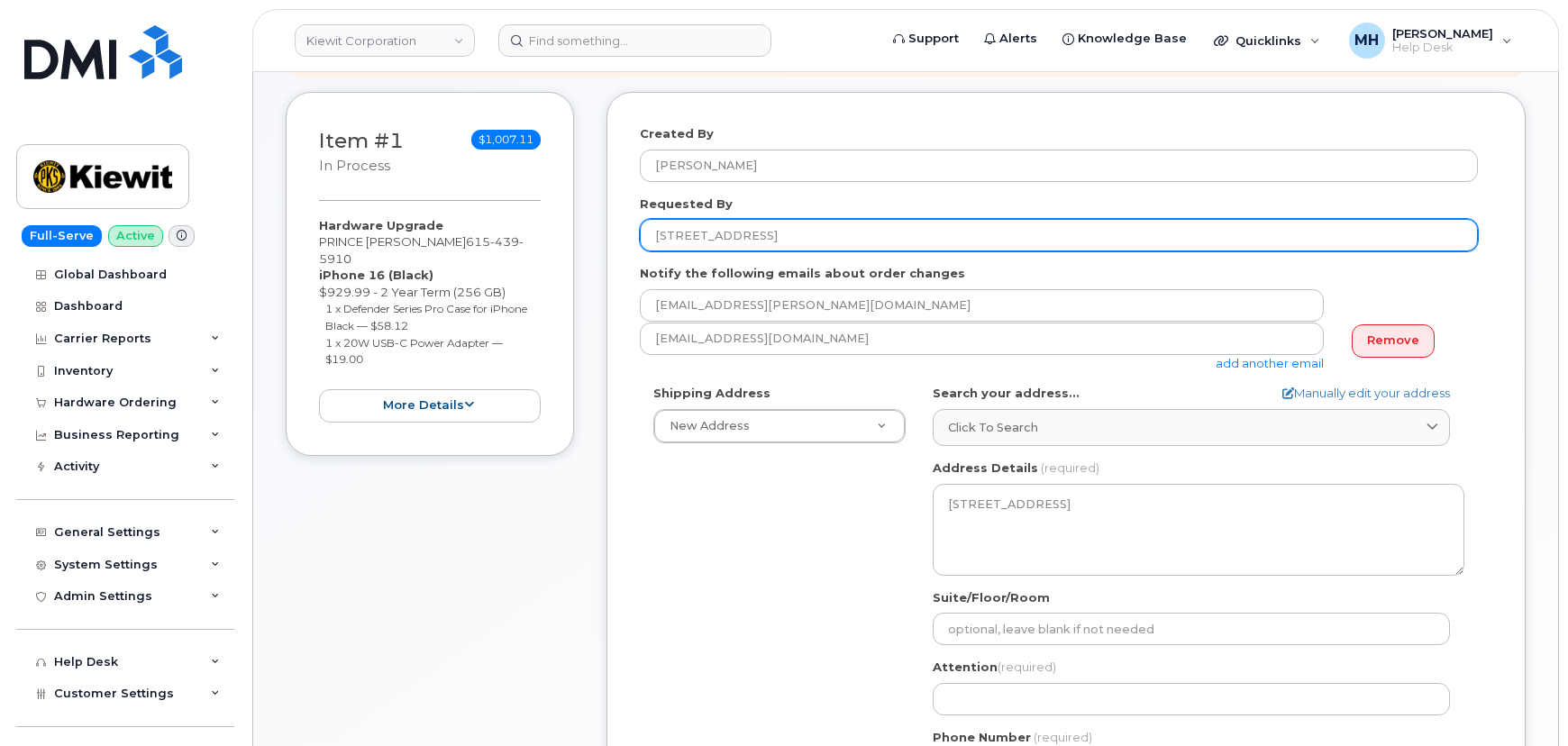
drag, startPoint x: 976, startPoint y: 230, endPoint x: 620, endPoint y: 226, distance: 356.0
click at [633, 227] on div "Created By Melissa Hoye Requested By 1215 E 4th Ave Suite 105 Baltimore, MD 212…" at bounding box center [1066, 485] width 920 height 786
type input "Prince Davis"
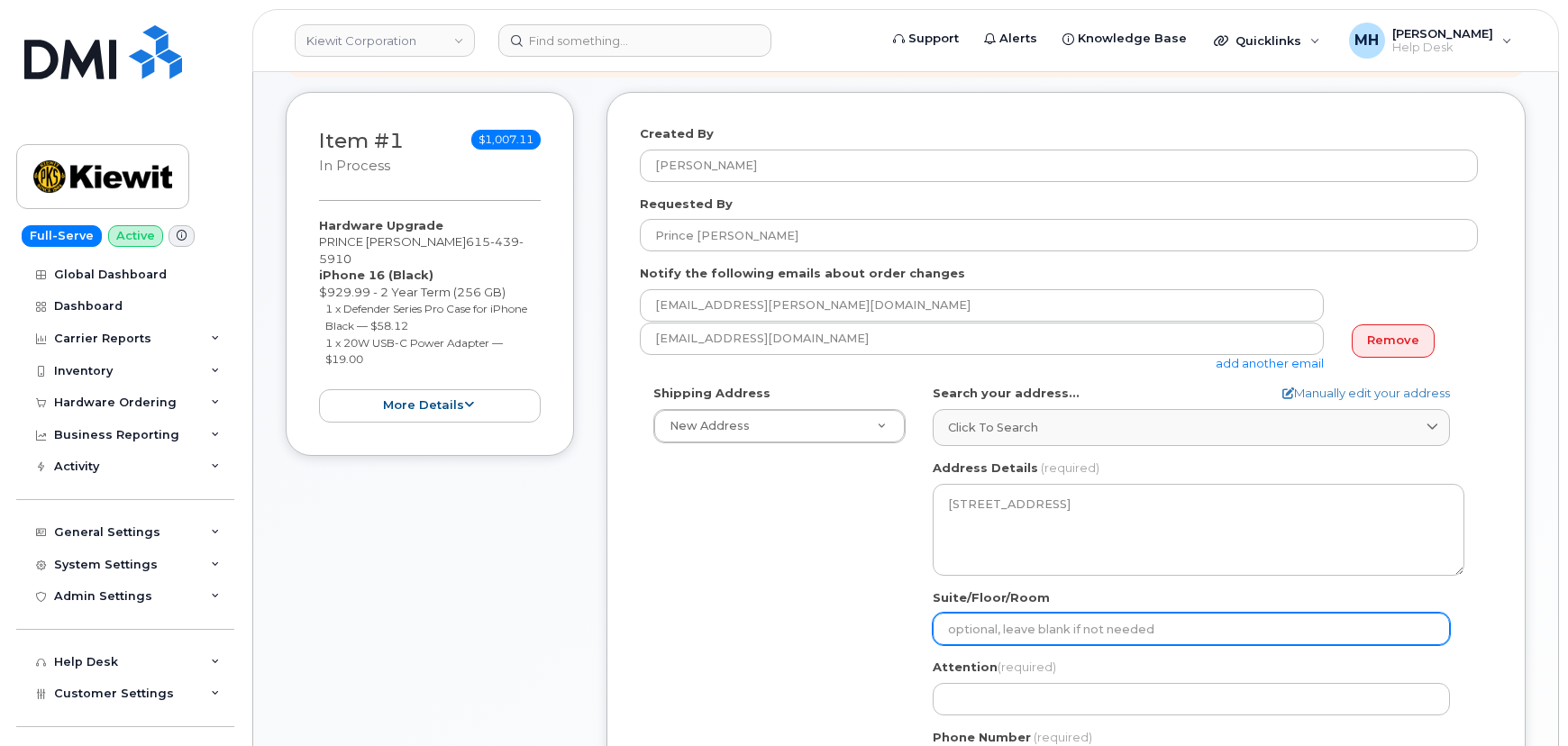
click at [1028, 637] on input "Suite/Floor/Room" at bounding box center [1192, 629] width 518 height 33
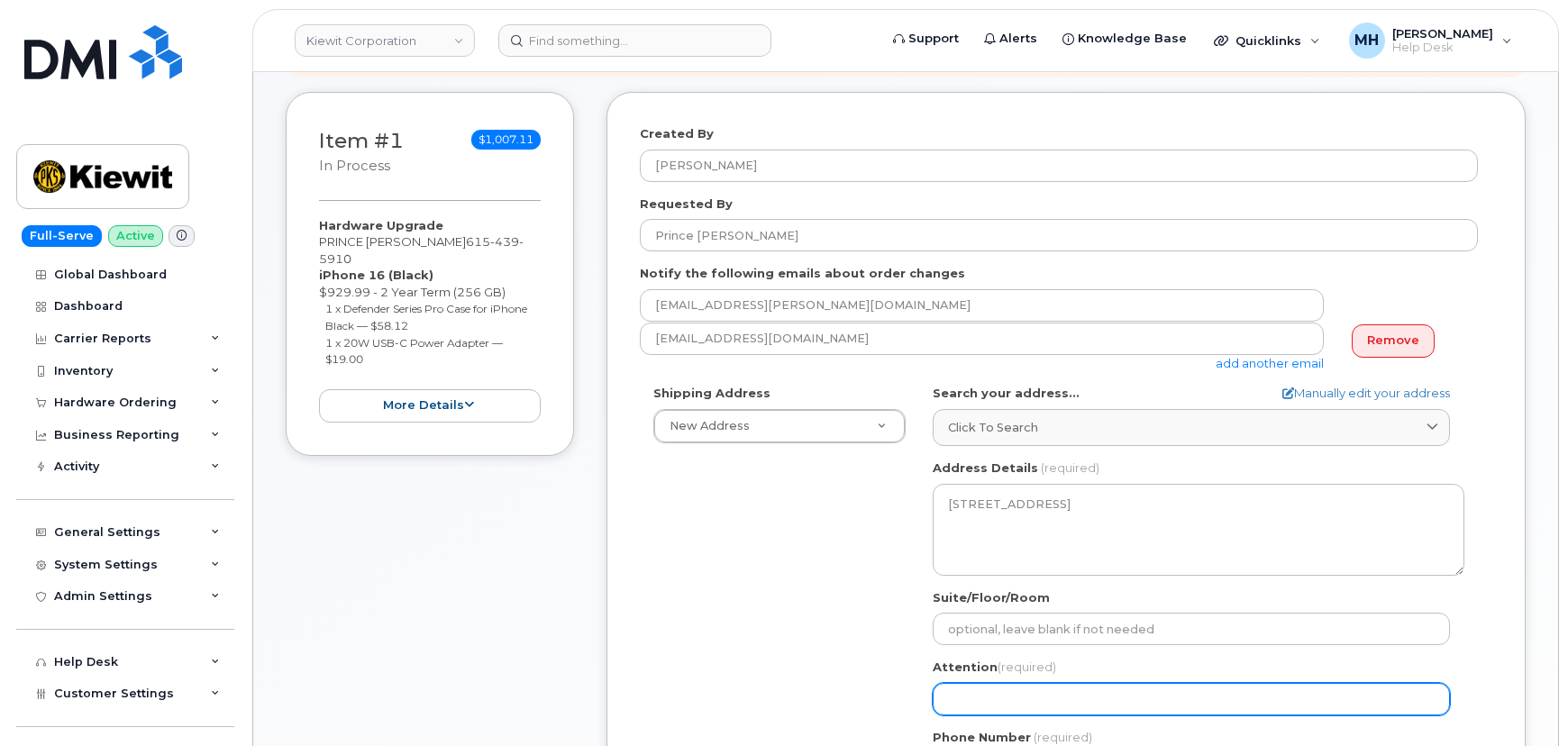
click at [995, 684] on input "Attention (required)" at bounding box center [1192, 699] width 518 height 33
paste input "267-639-0145"
select select
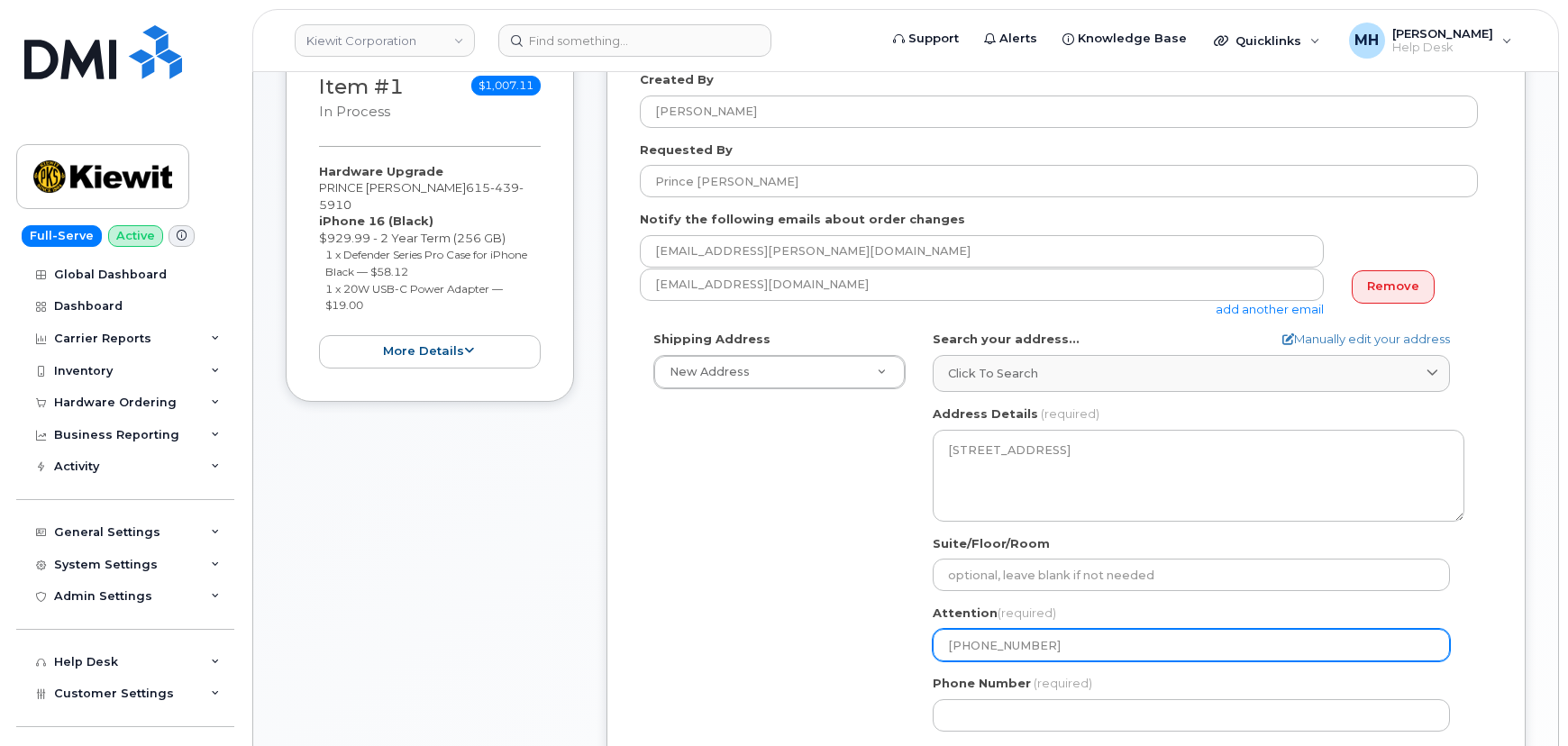
scroll to position [409, 0]
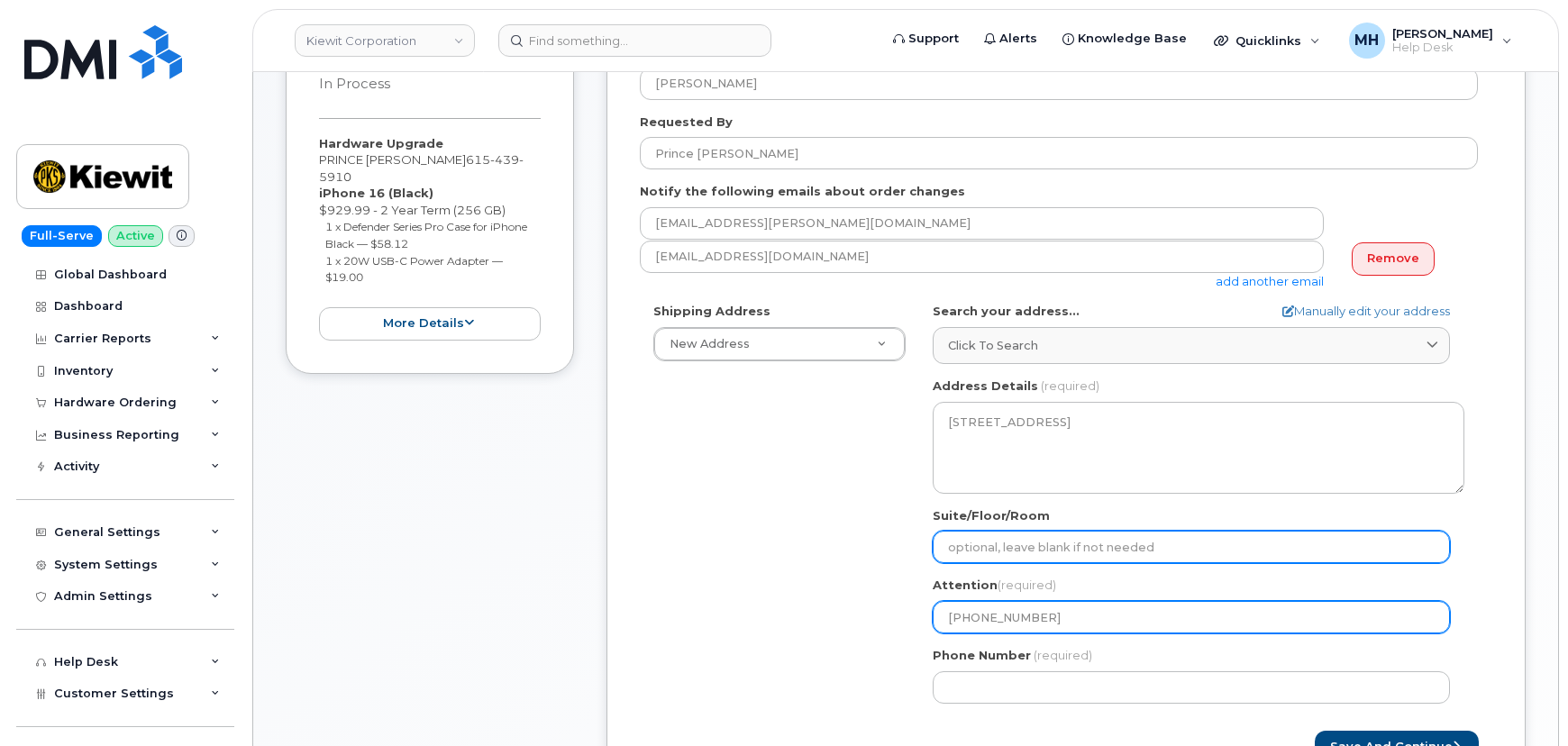
type input "267-639-0145"
click at [958, 536] on input "Suite/Floor/Room" at bounding box center [1192, 547] width 518 height 33
select select
type input "S"
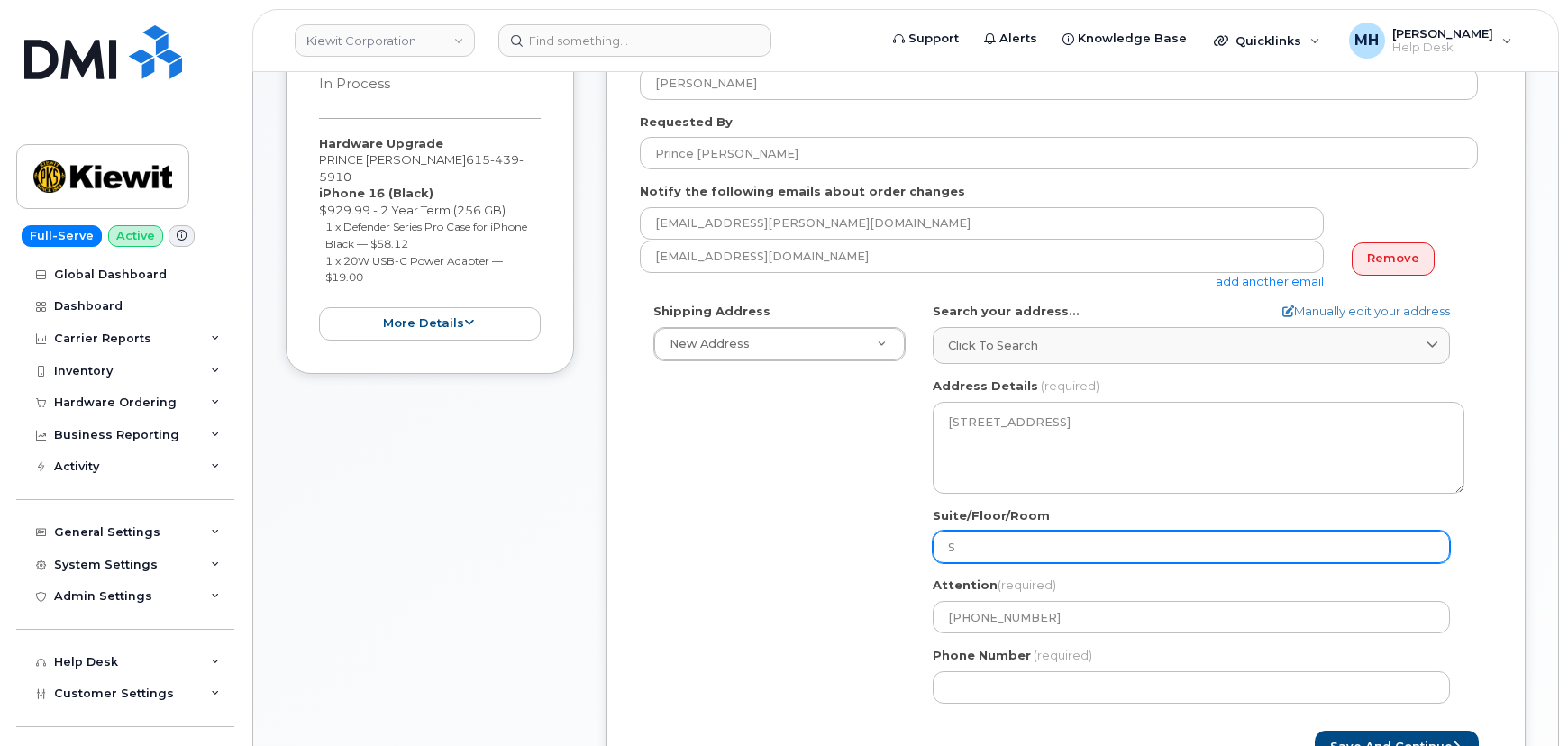
select select
type input "Si"
select select
type input "S"
select select
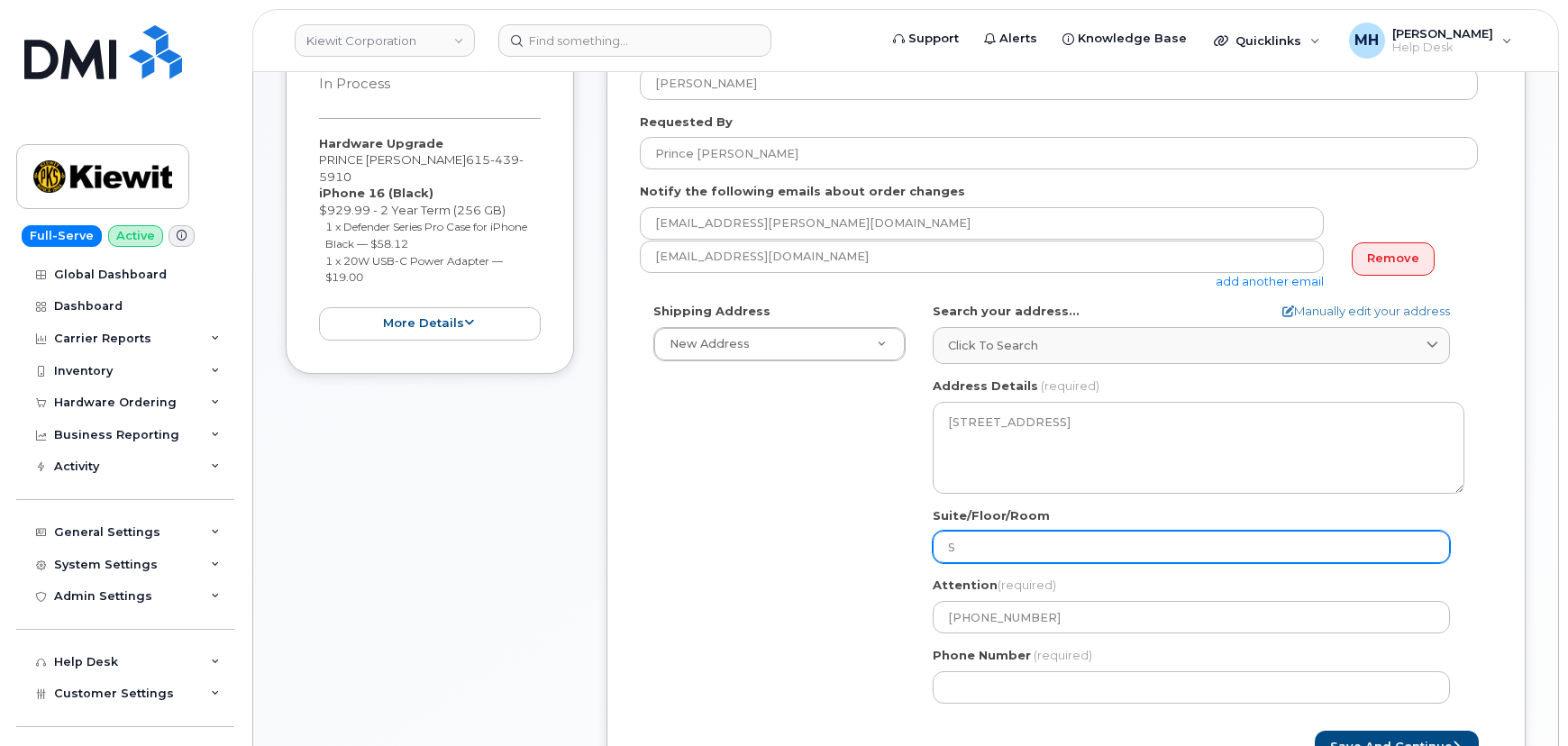
type input "Su"
select select
type input "Sui"
select select
type input "Suit"
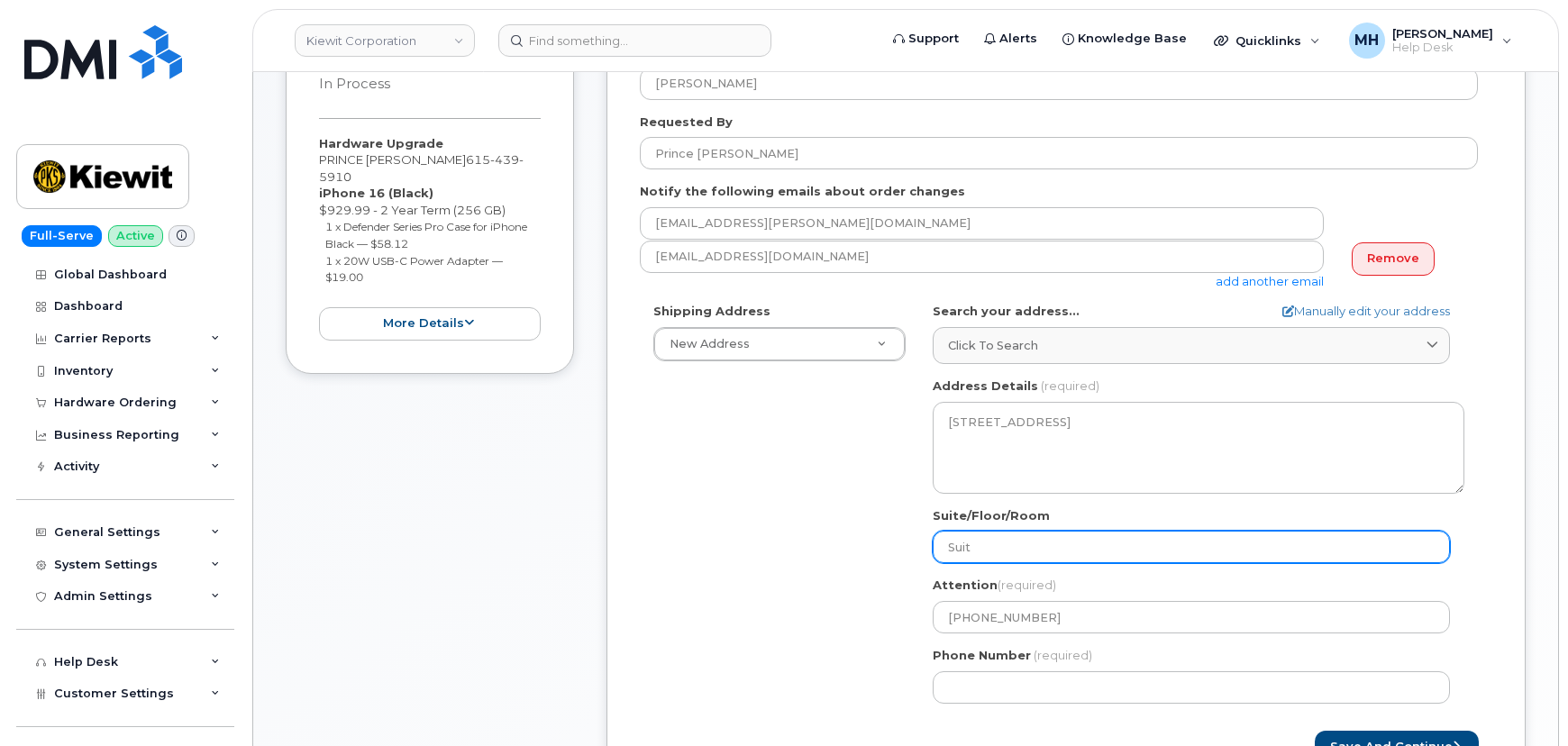
select select
type input "Suite"
select select
type input "Suite 1"
select select
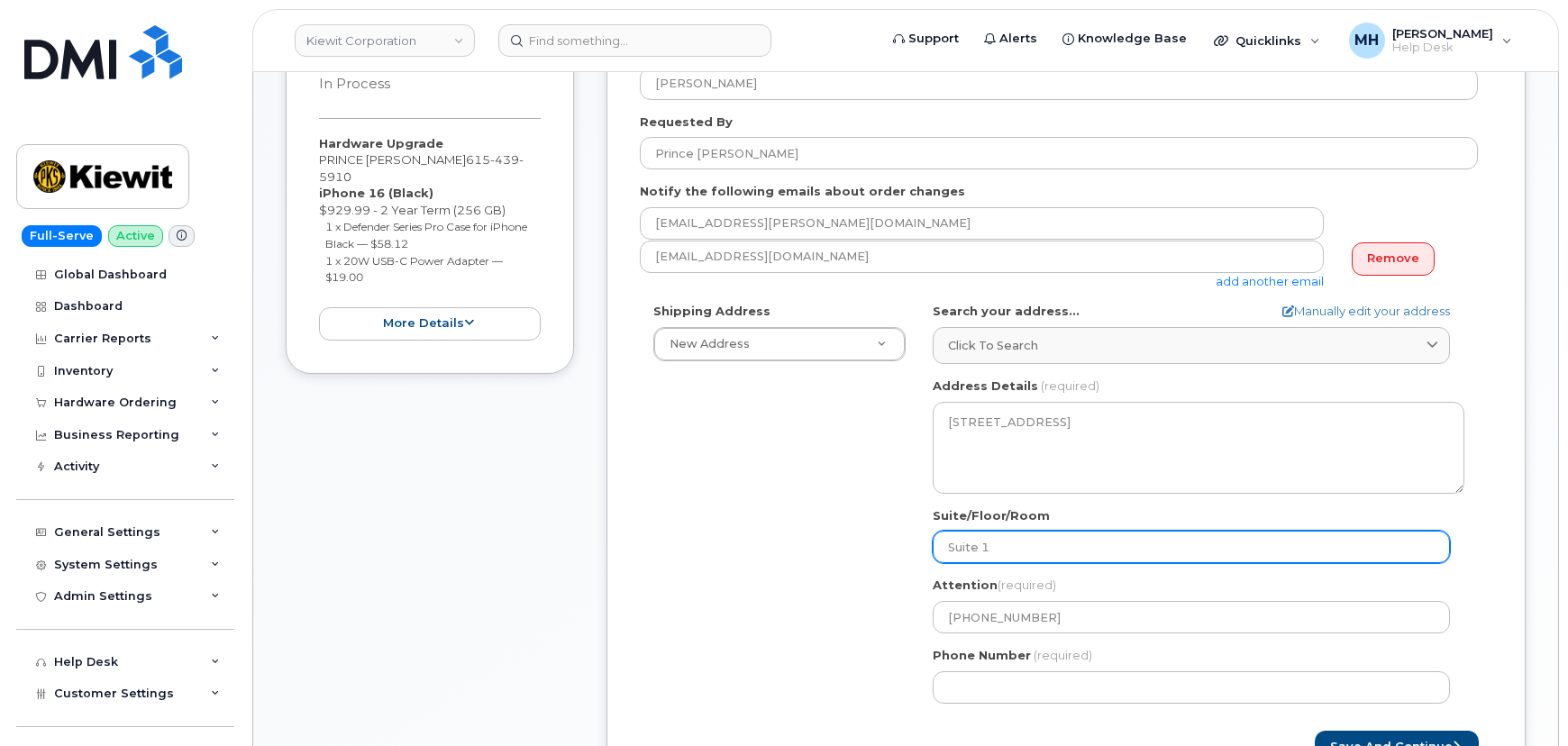
type input "Suite 10"
select select
type input "Suite 105"
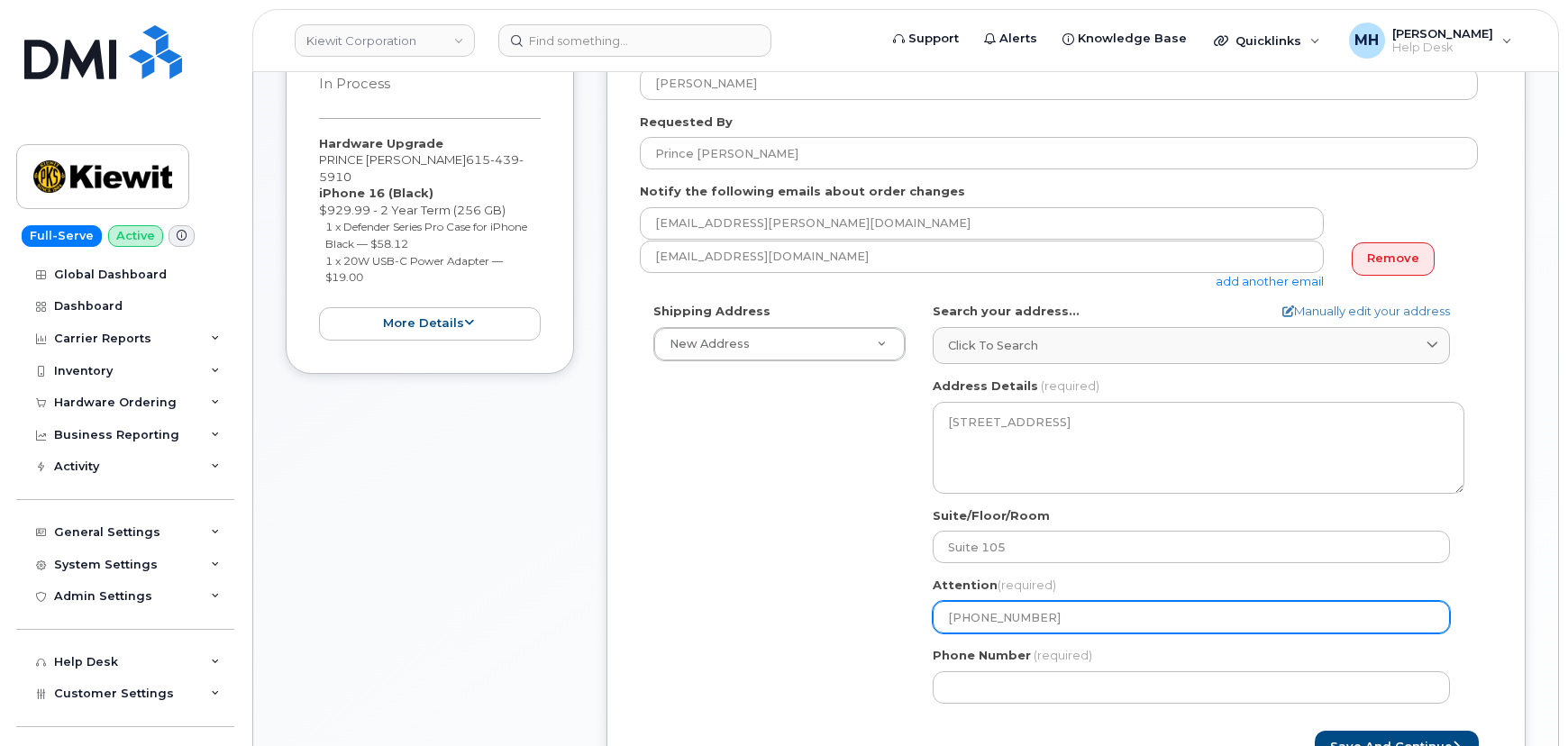
click at [885, 621] on div "Shipping Address New Address New Address 1031 country lane 4113 Mount Zion rd, …" at bounding box center [1058, 510] width 838 height 413
select select
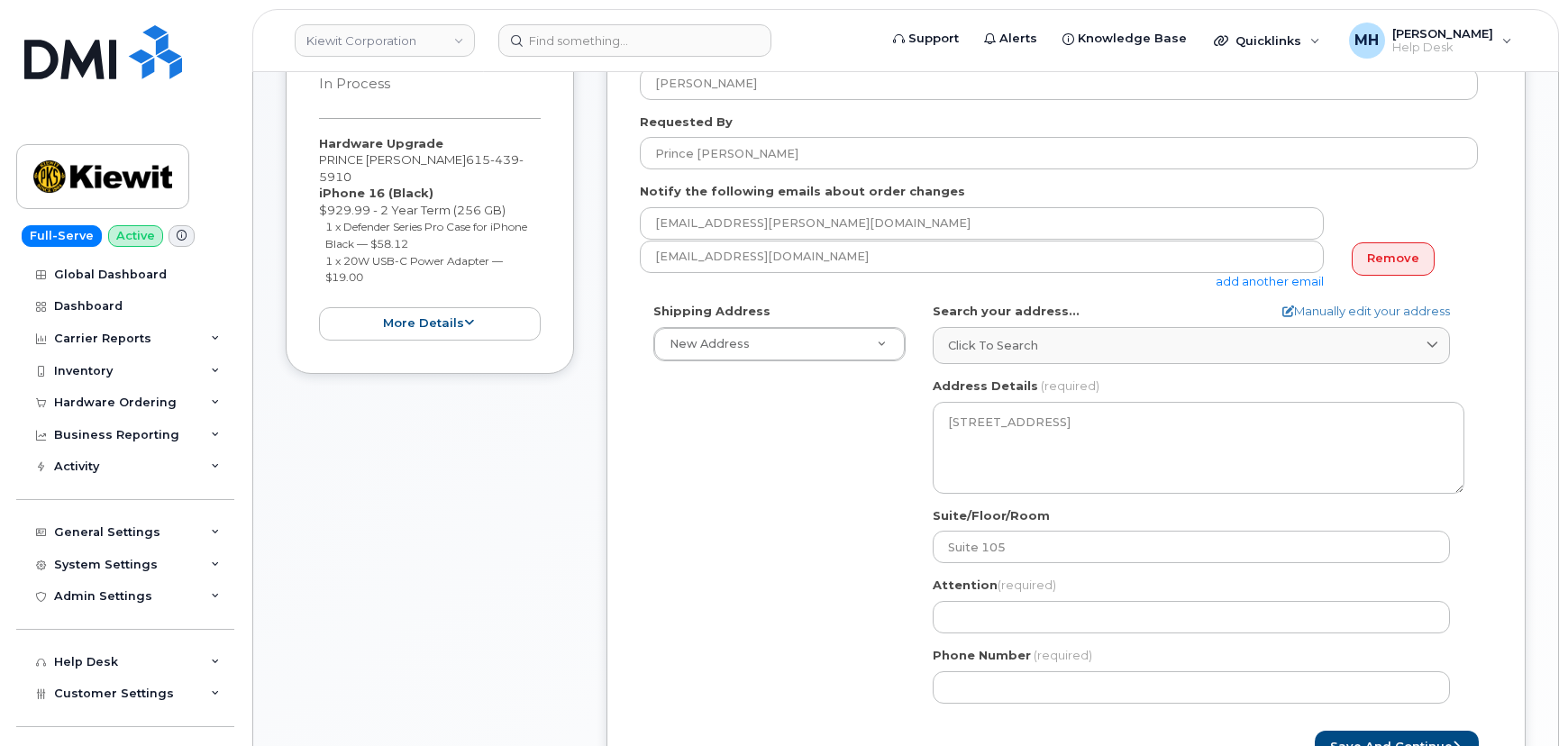
click at [939, 659] on label "Phone Number" at bounding box center [982, 656] width 98 height 17
click at [939, 671] on input "Phone Number" at bounding box center [1192, 687] width 518 height 33
click at [1001, 631] on input "Attention (required)" at bounding box center [1192, 617] width 518 height 33
click at [1004, 685] on input "Phone Number" at bounding box center [1192, 687] width 518 height 33
select select
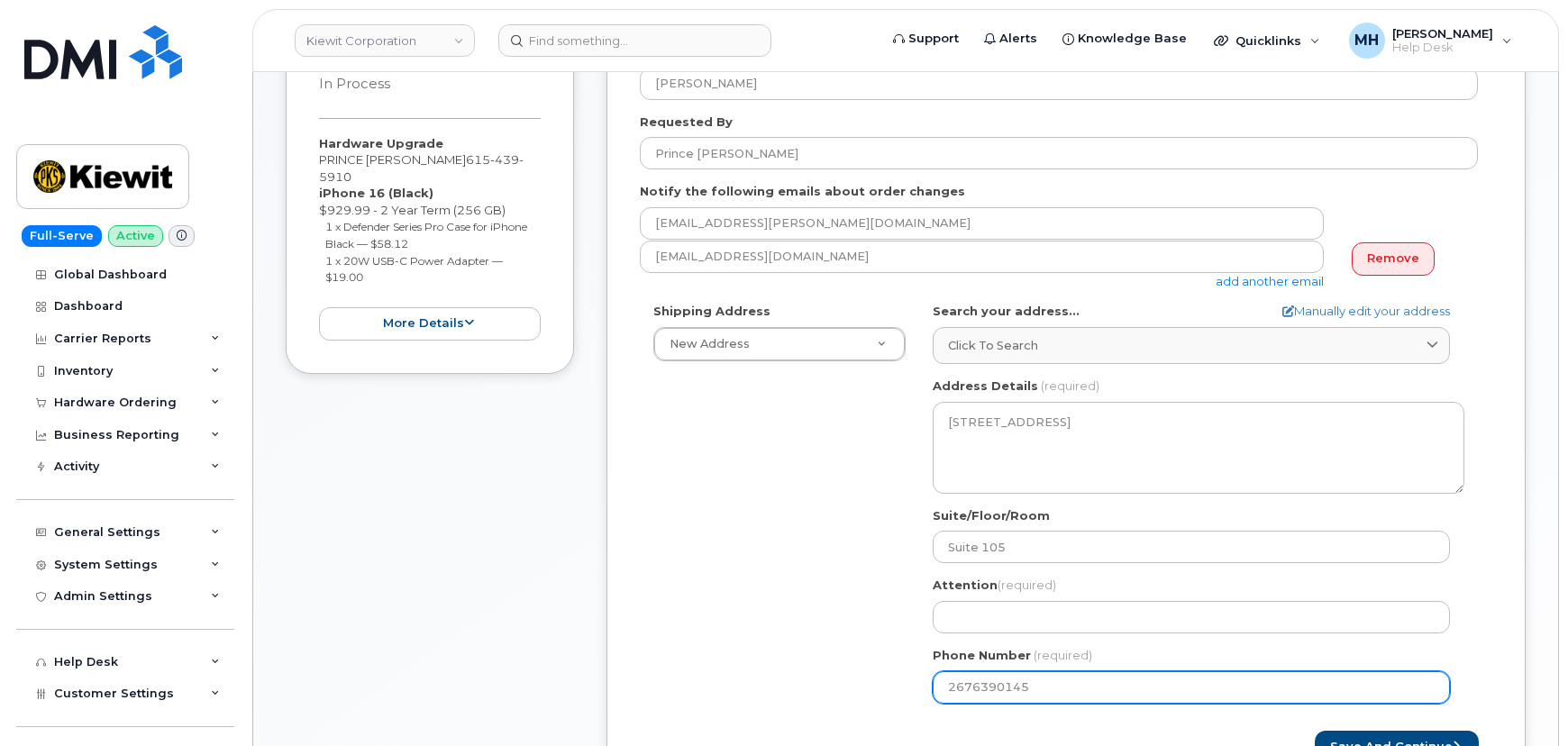
type input "2676390145"
click at [986, 635] on div "MD Baltimore Search your address... Manually edit your address Click to search …" at bounding box center [1199, 510] width 559 height 413
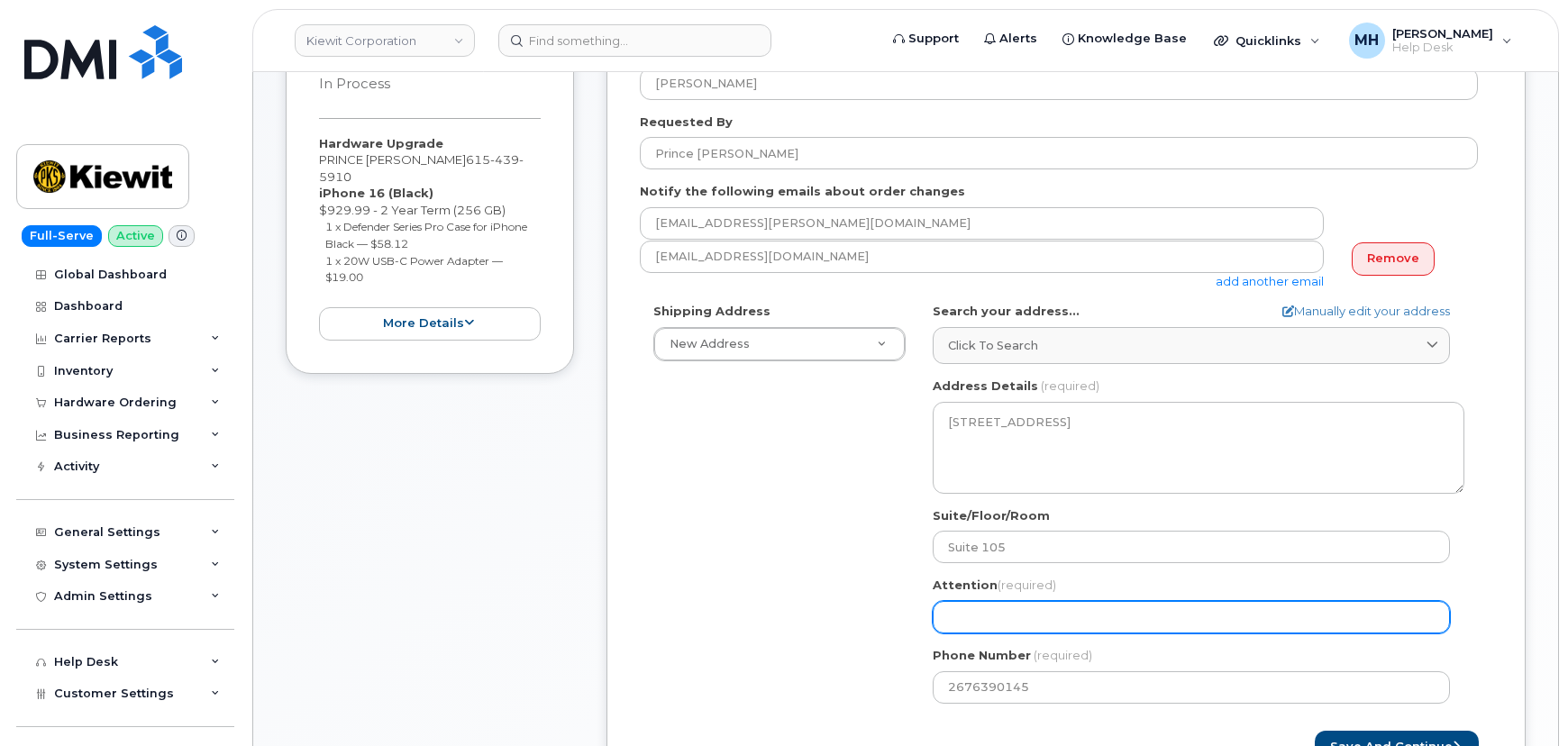
click at [982, 625] on input "Attention (required)" at bounding box center [1192, 617] width 518 height 33
select select
type input "P"
select select
type input "Pr"
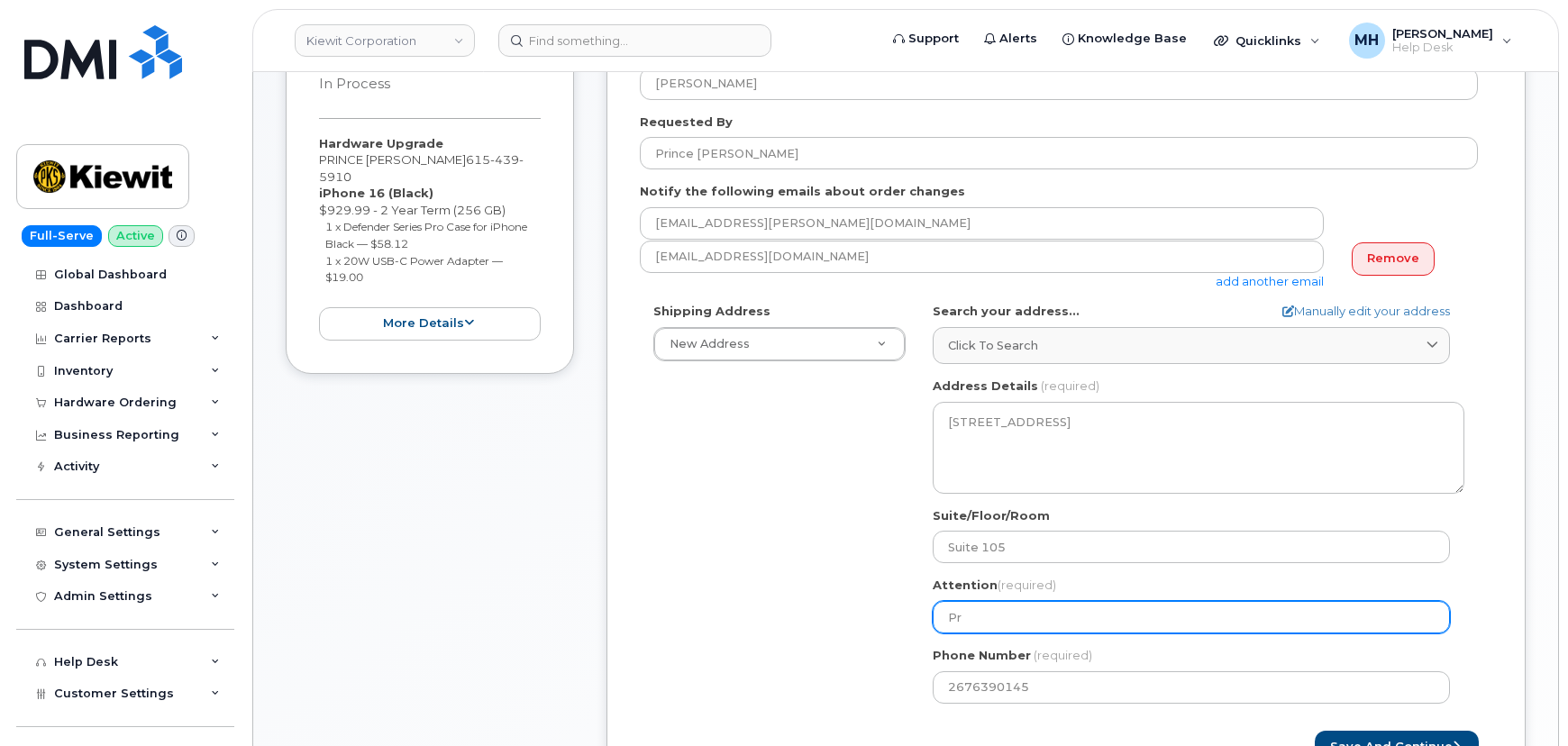
select select
type input "Pri"
select select
type input "Prin"
select select
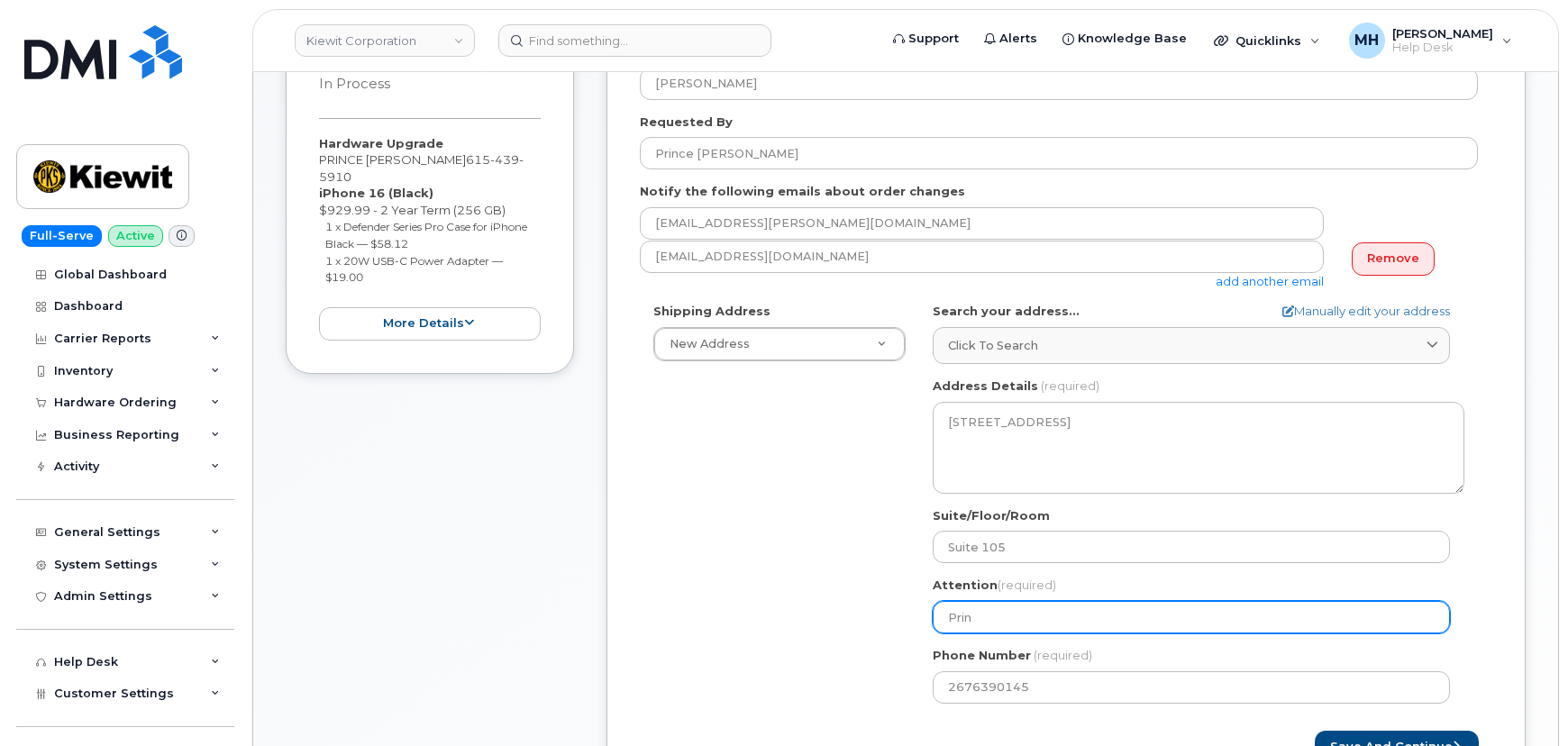
type input "Princ"
select select
type input "Prince"
select select
type input "Prince D"
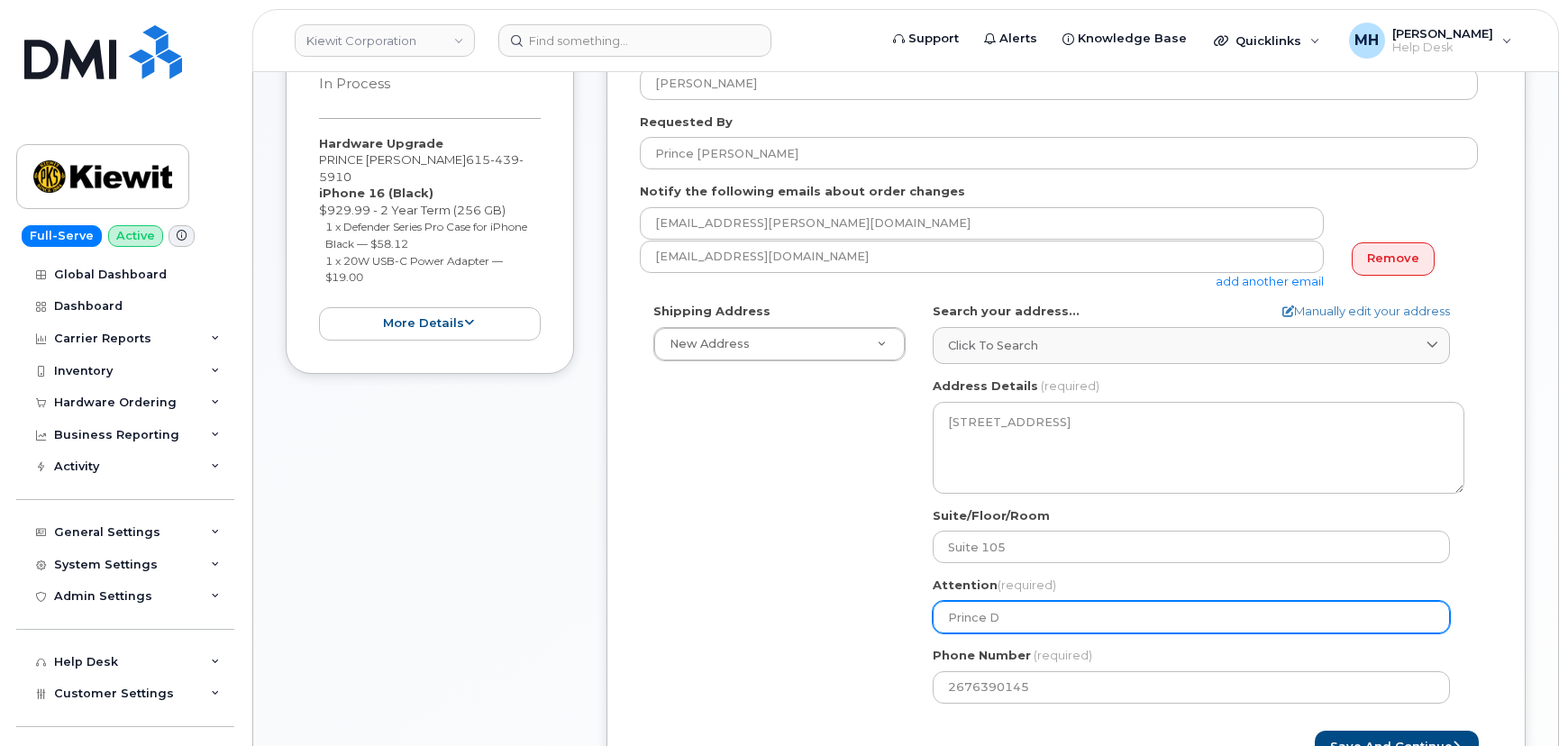
select select
type input "Prince Da"
select select
type input "Prince Dav"
select select
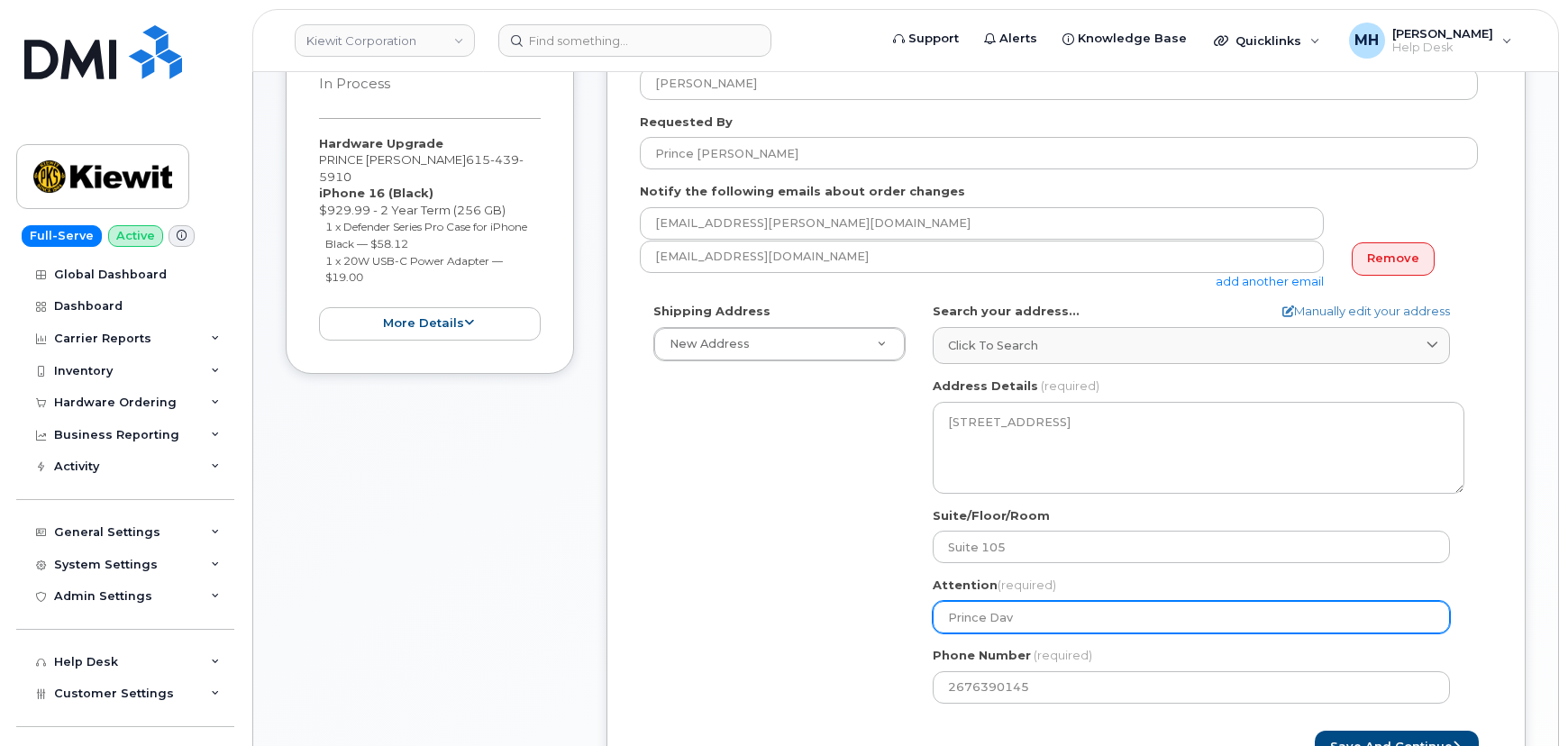
type input "Prince Davi"
select select
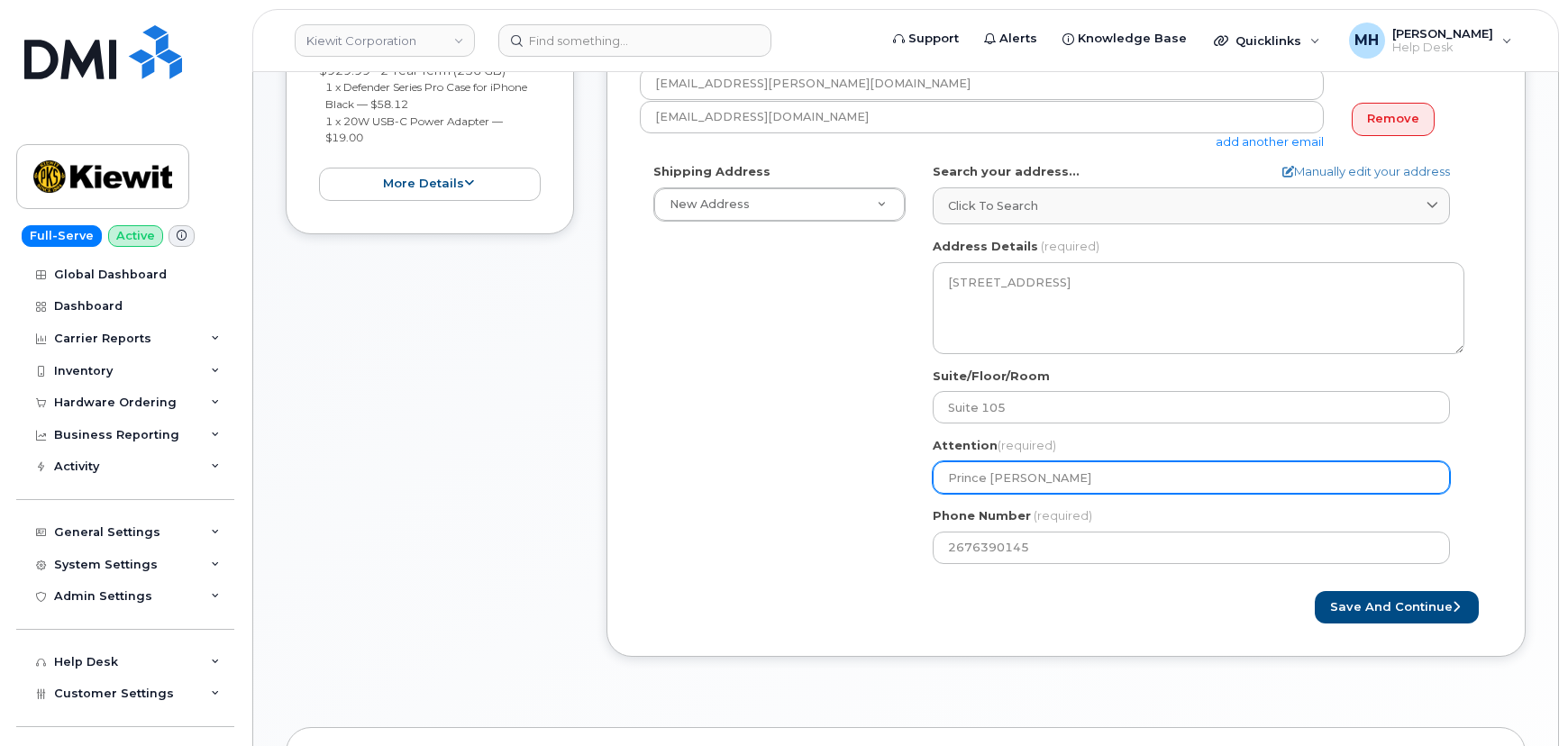
scroll to position [655, 0]
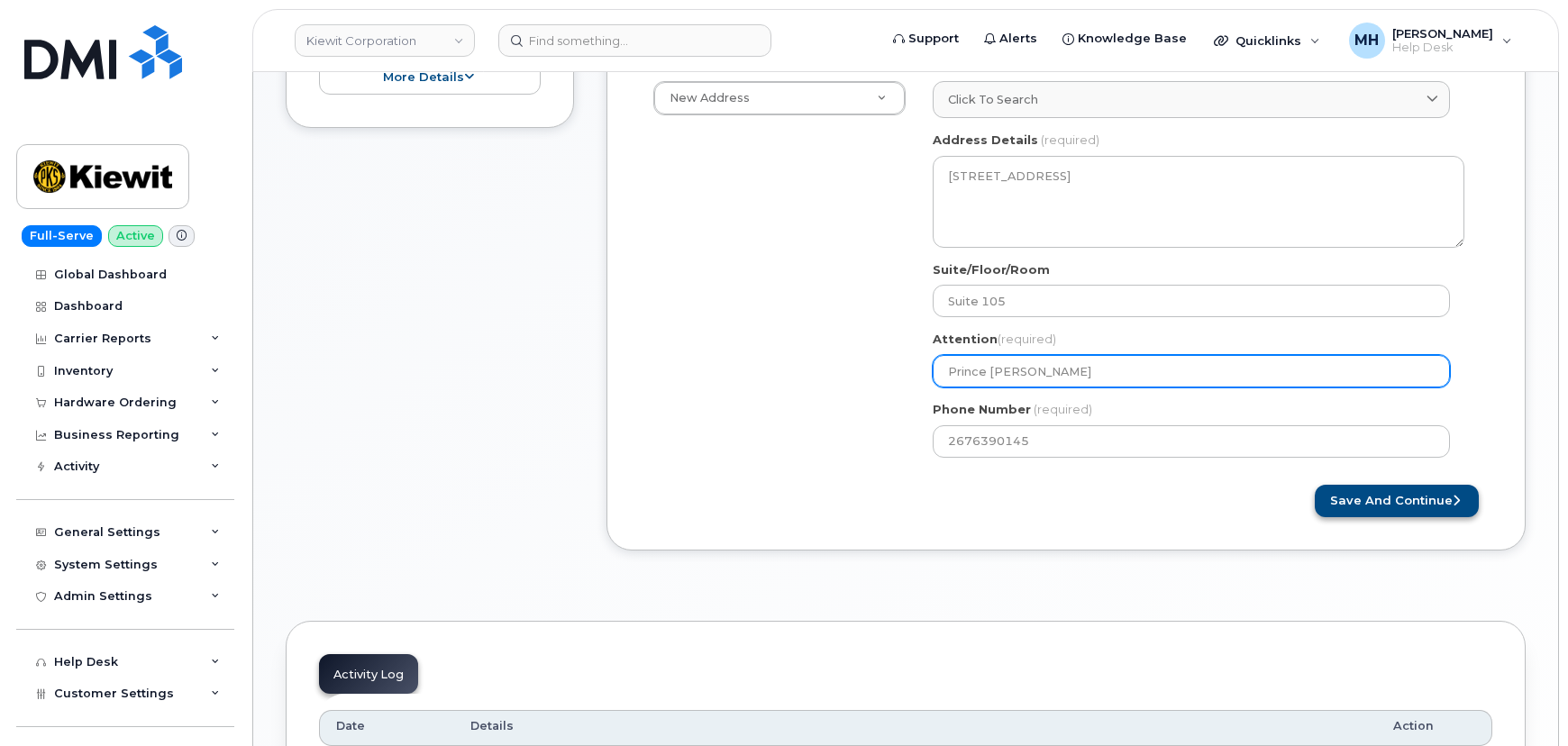
type input "Prince Davis"
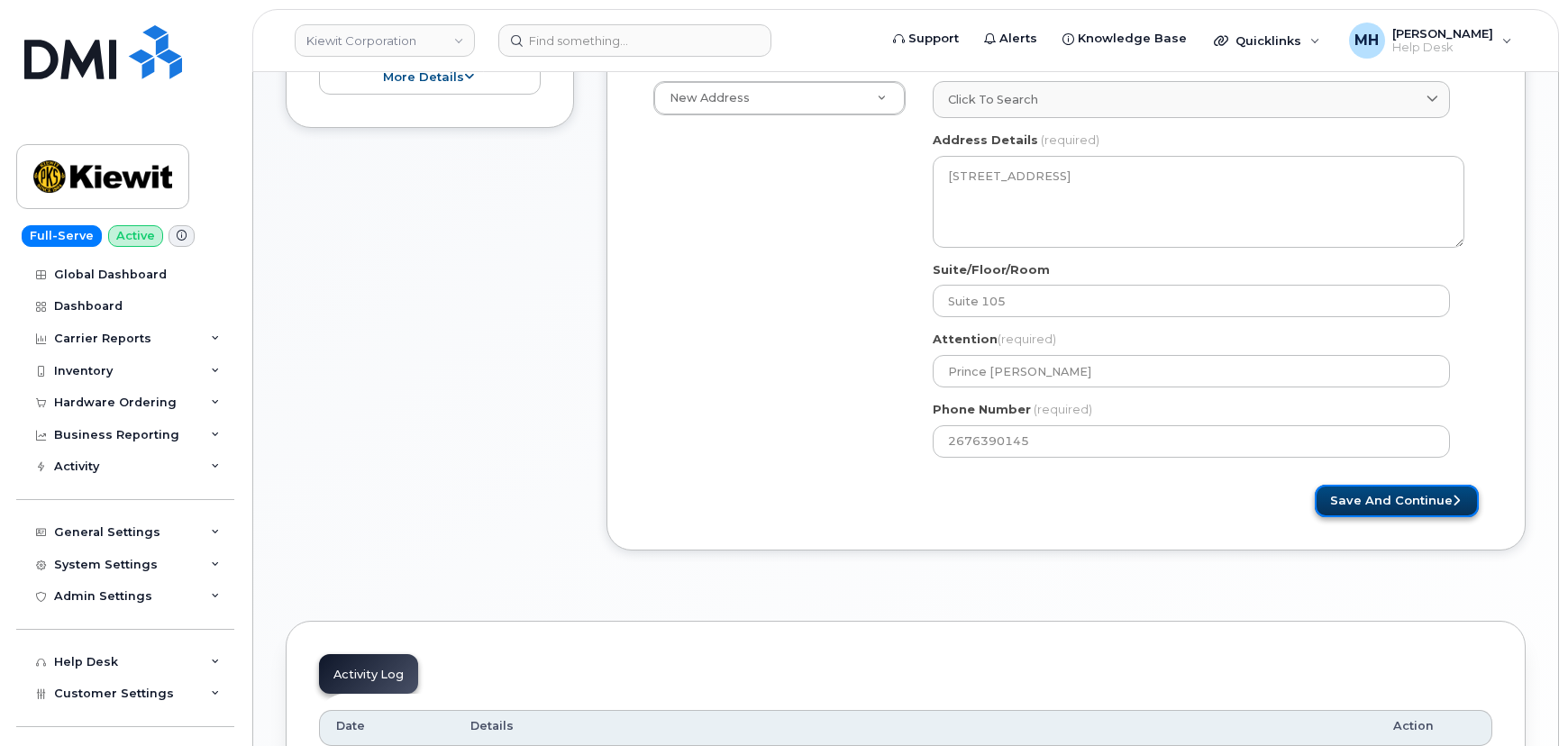
click at [1363, 513] on button "Save and Continue" at bounding box center [1397, 501] width 164 height 34
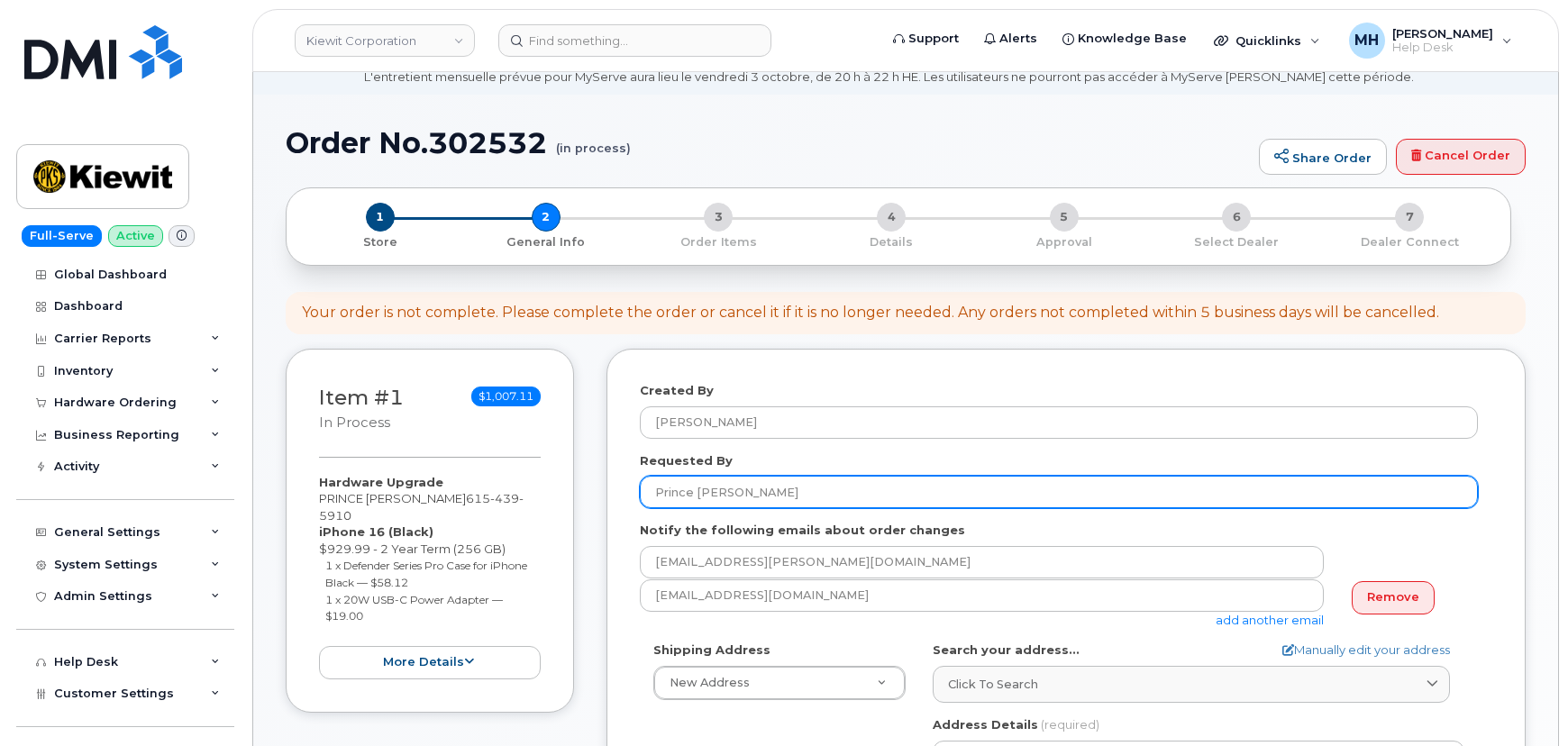
scroll to position [0, 0]
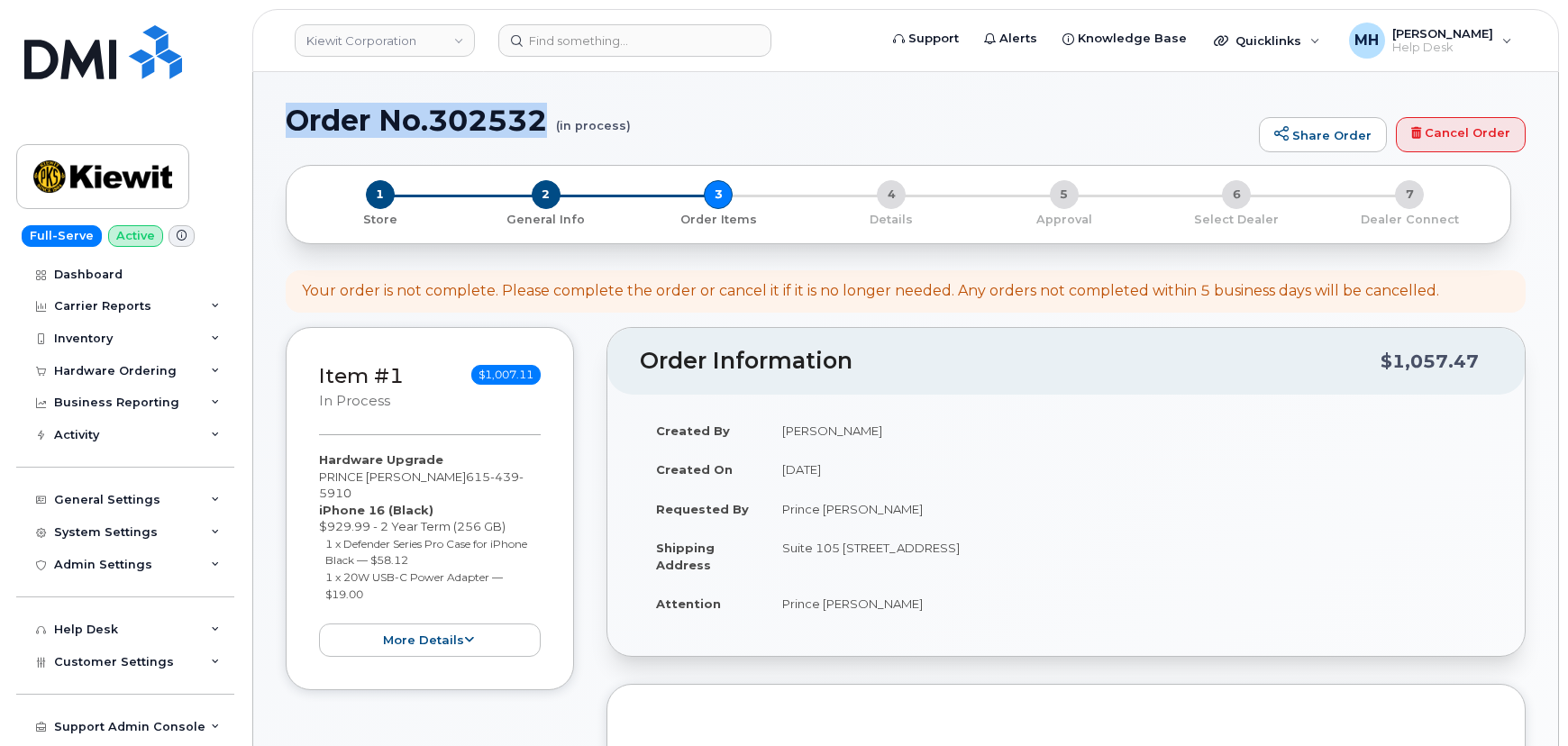
drag, startPoint x: 549, startPoint y: 125, endPoint x: 276, endPoint y: 125, distance: 273.0
copy h1 "Order No.302532"
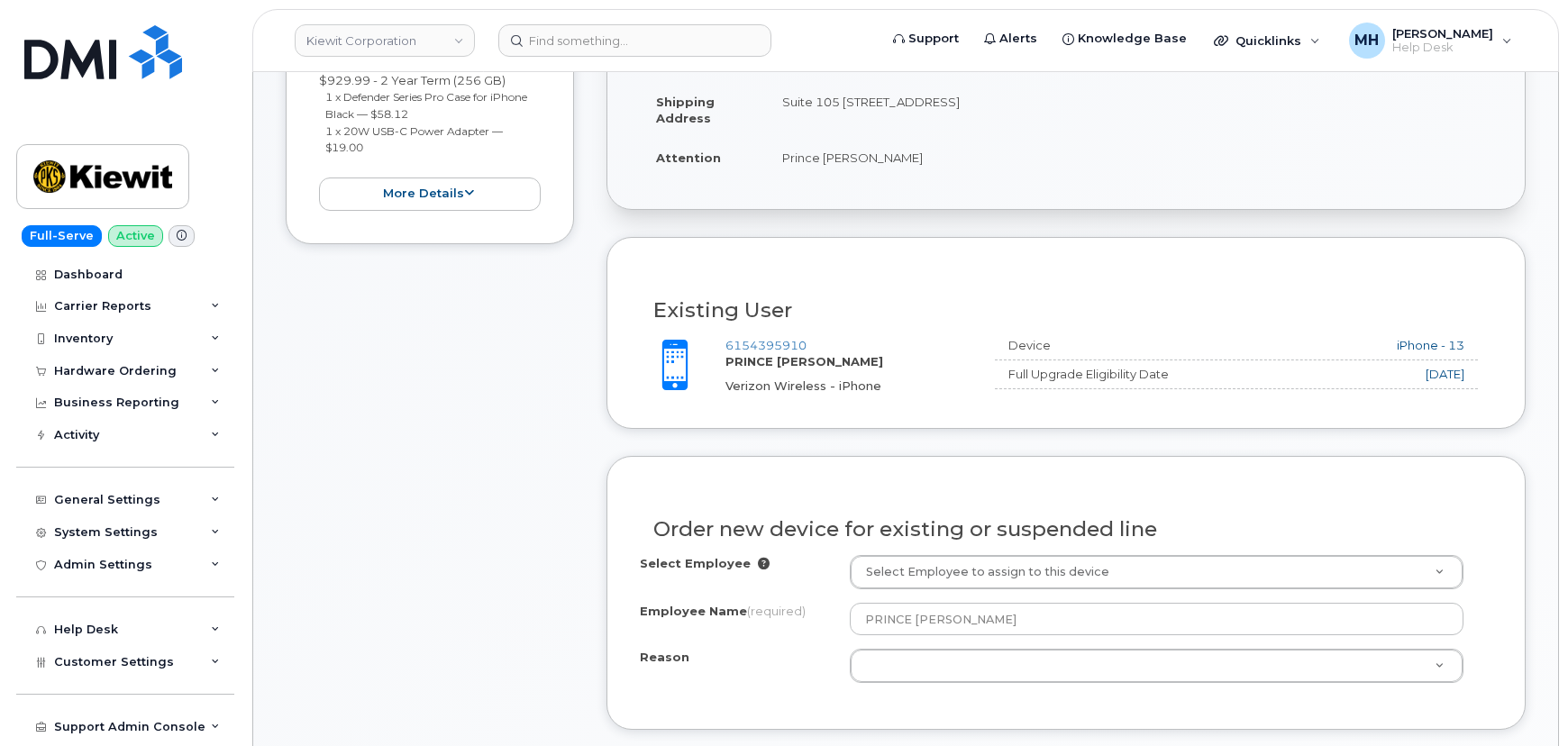
scroll to position [655, 0]
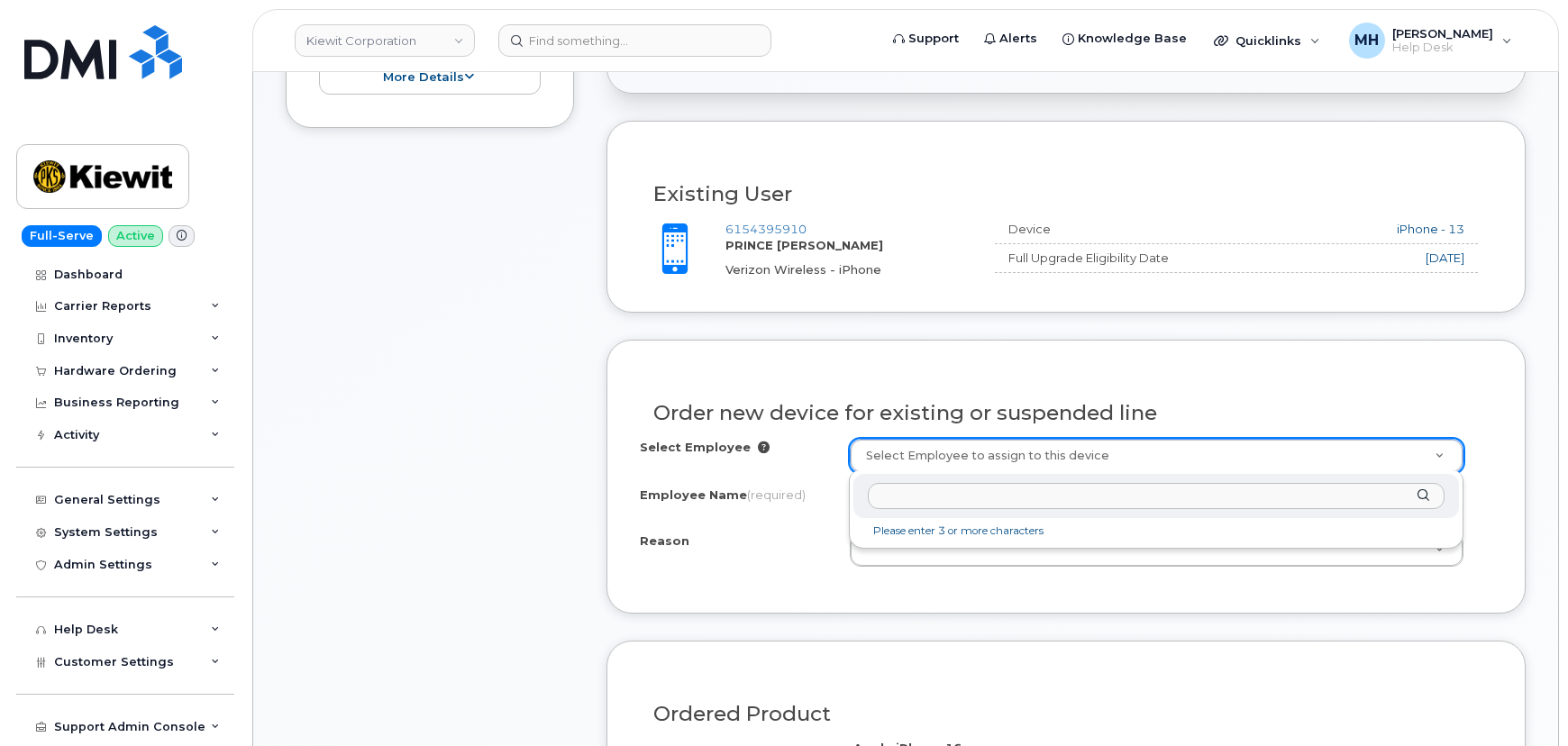
click at [885, 501] on input "text" at bounding box center [1156, 495] width 577 height 26
paste input "Prince Davis"
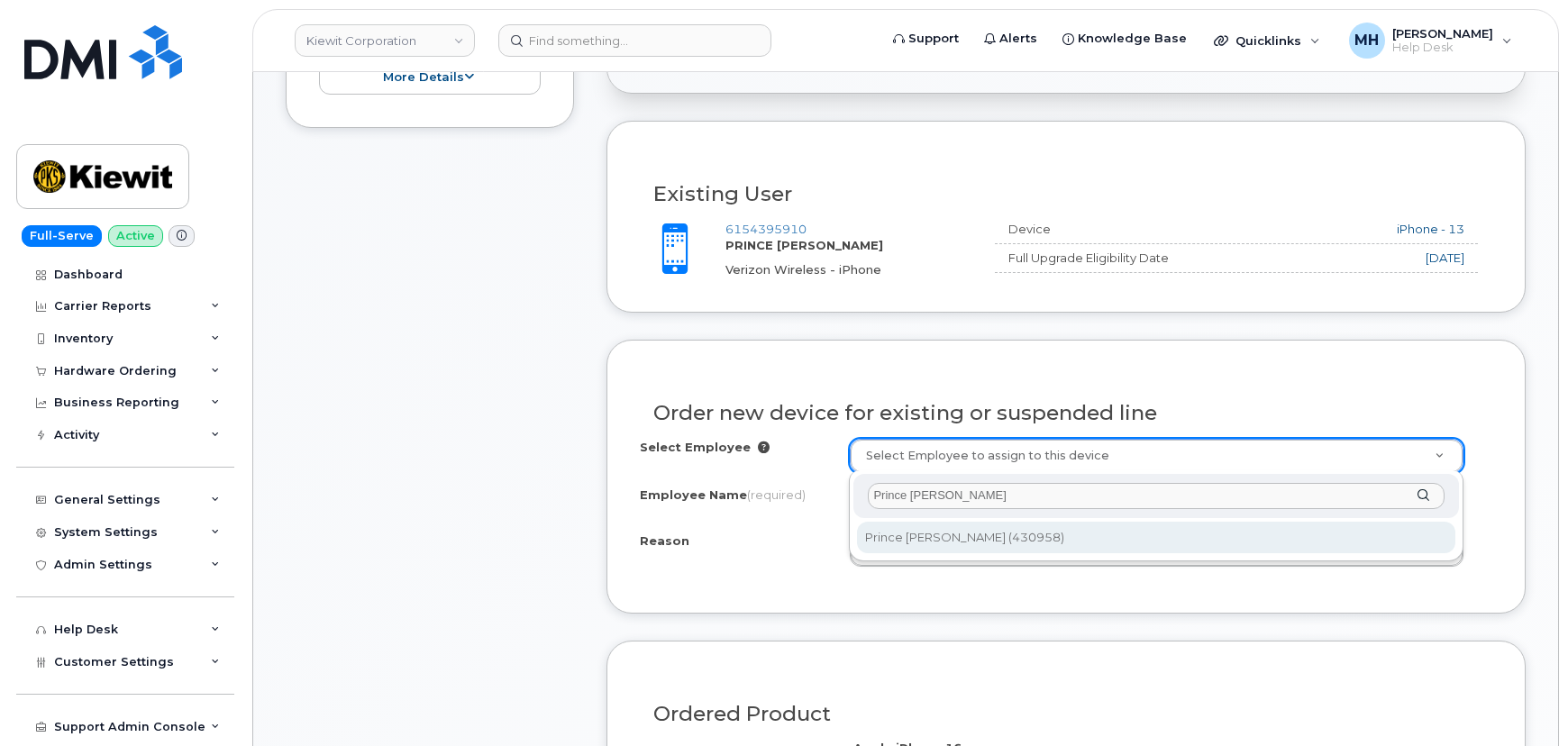
type input "Prince Davis"
type input "2156072"
type input "Prince Davis"
select select
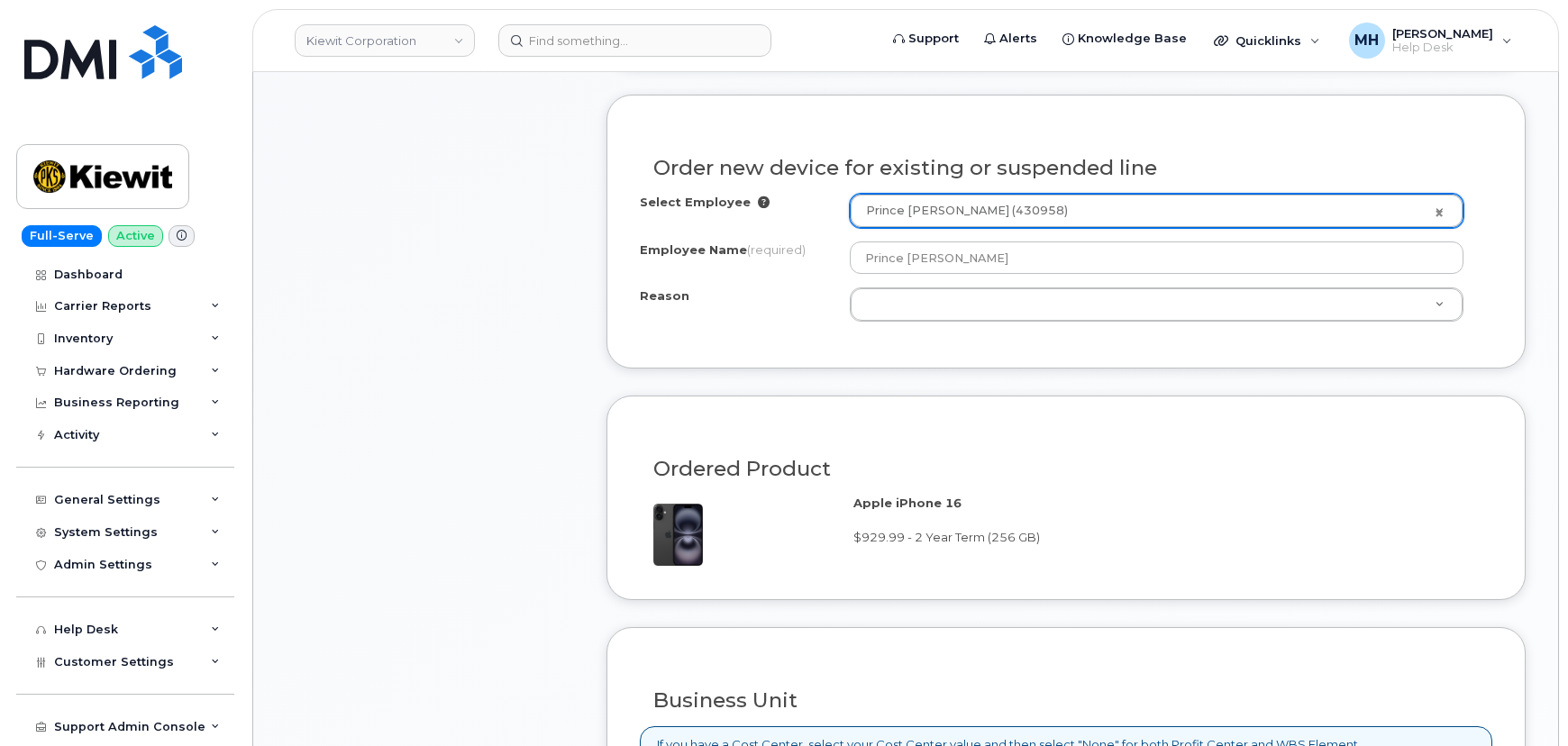
scroll to position [901, 0]
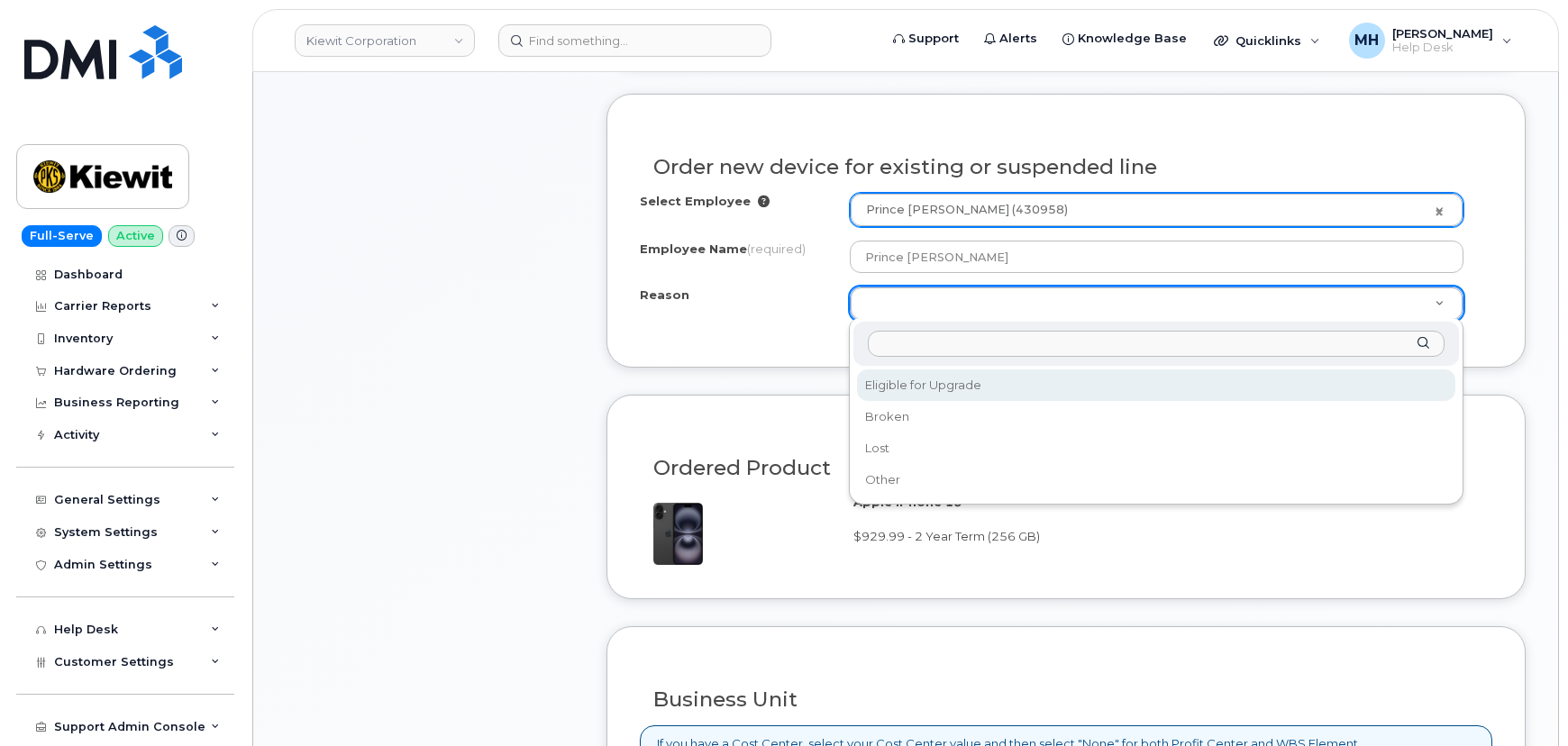
select select "eligible_for_upgrade"
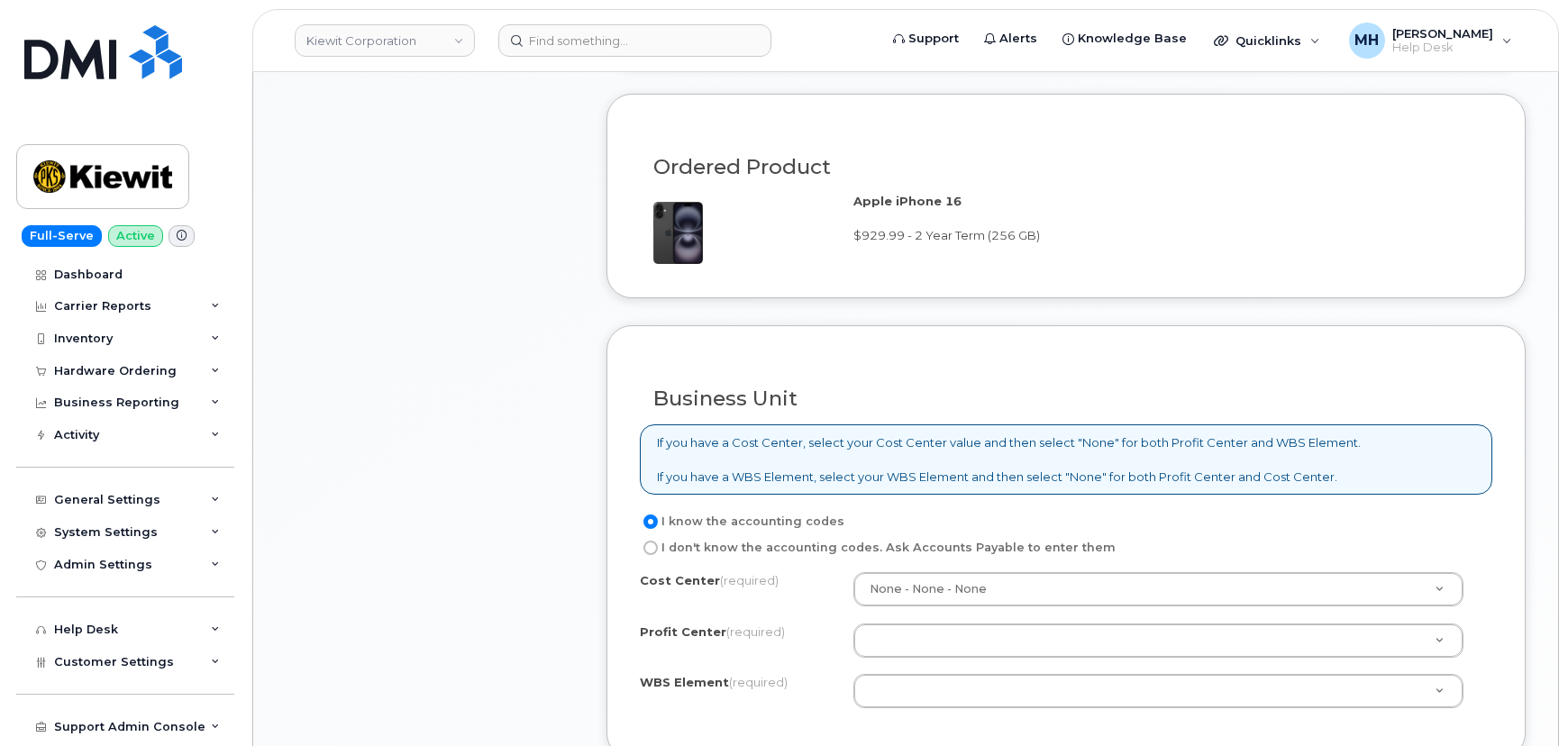
scroll to position [1228, 0]
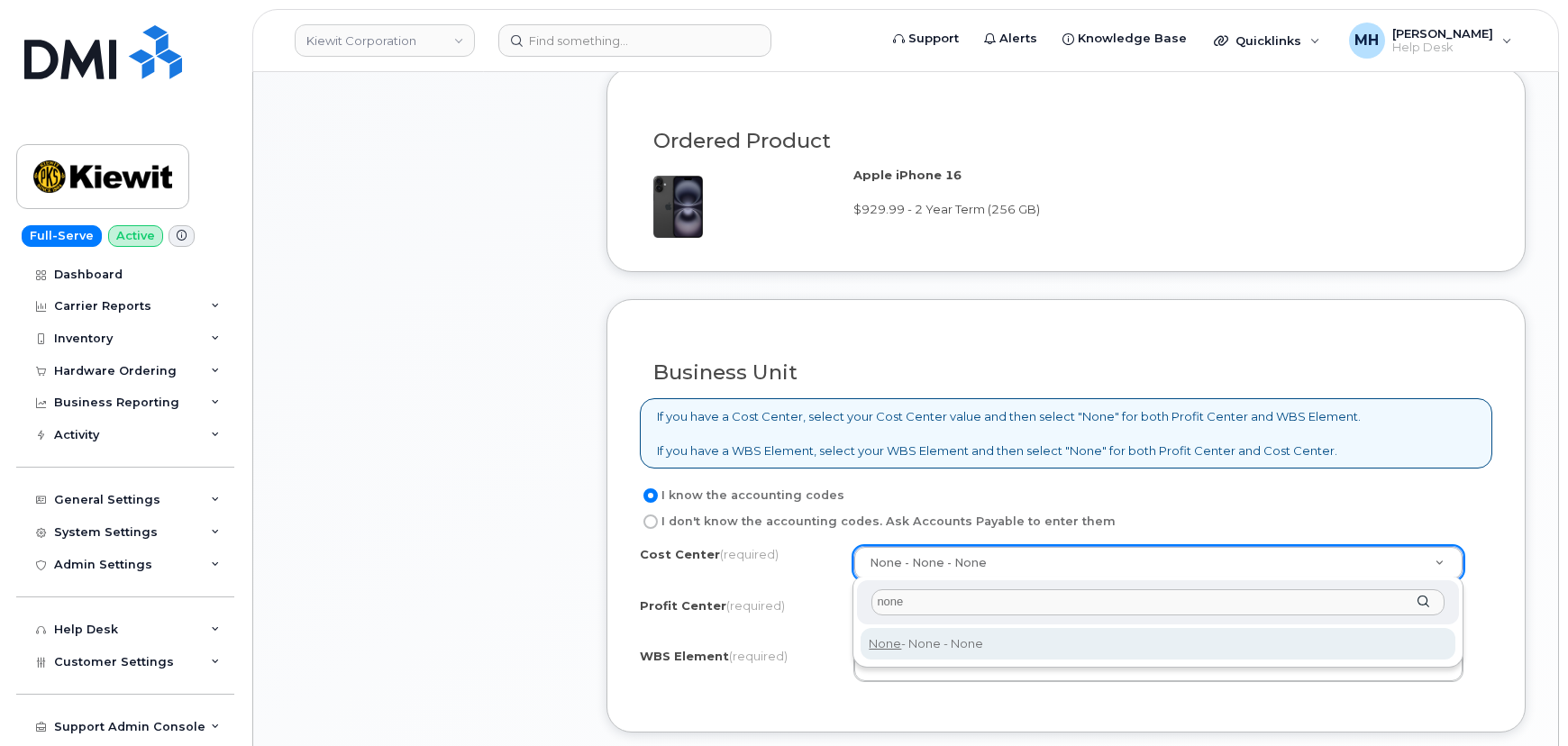
type input "none"
type input "None"
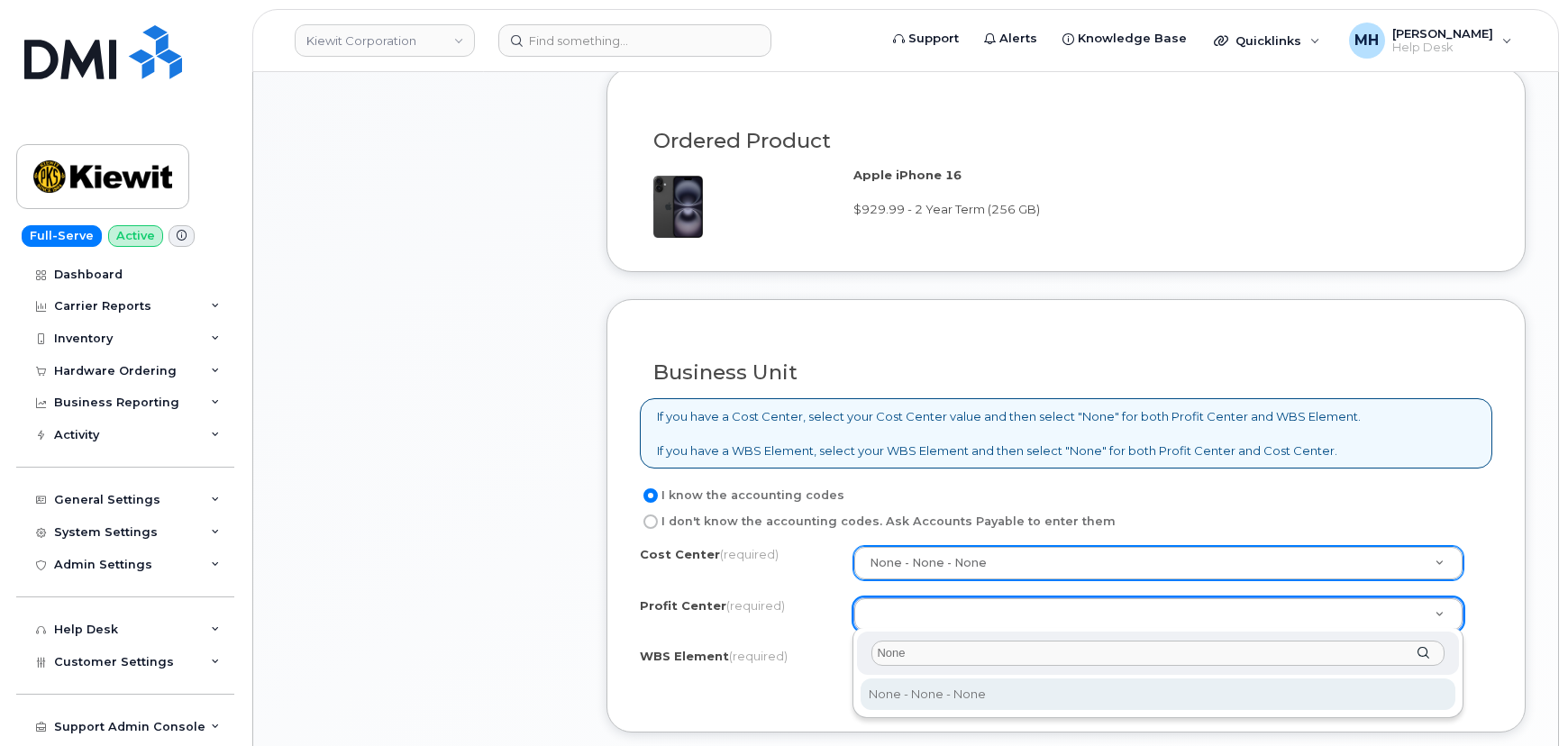
type input "None"
select select "None"
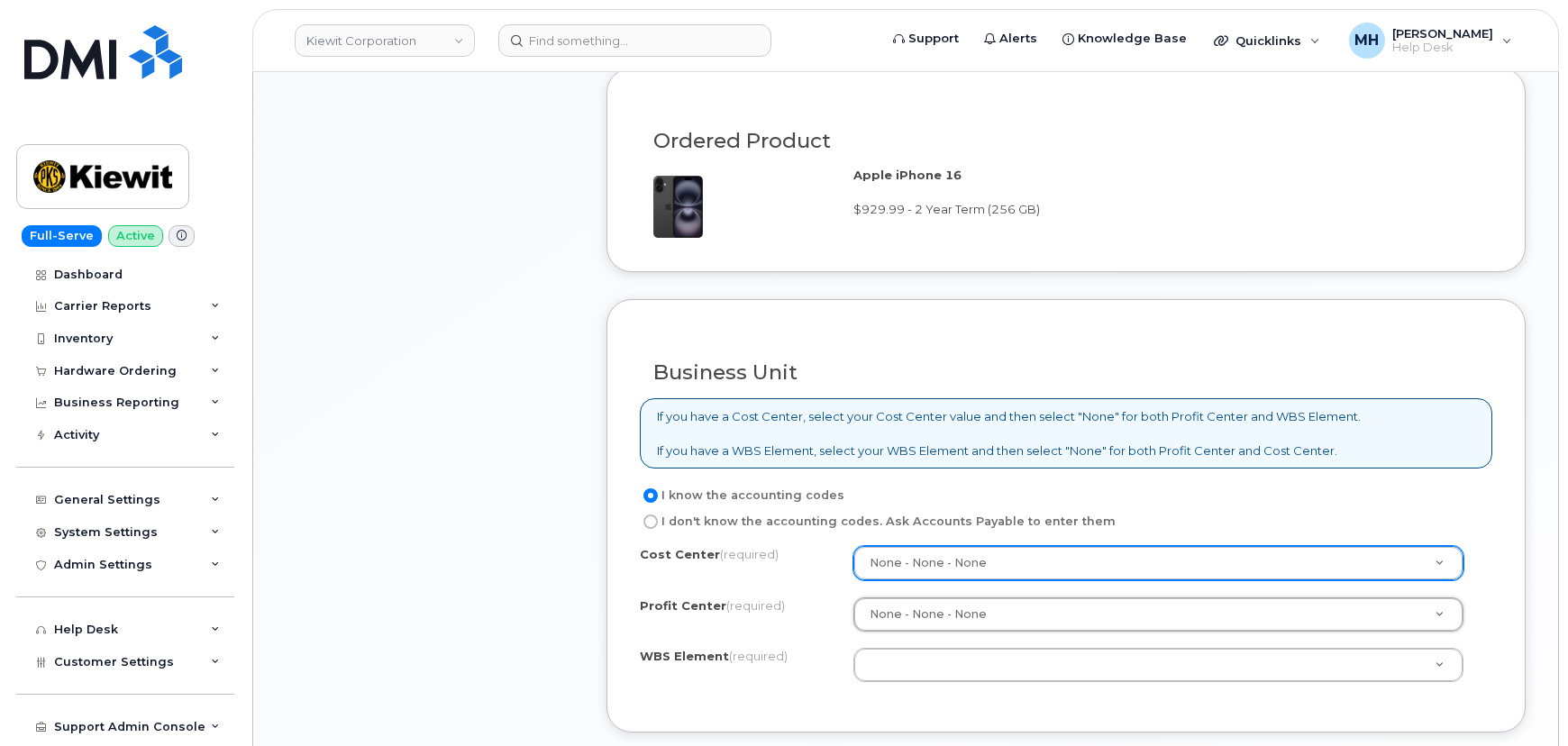
scroll to position [1391, 0]
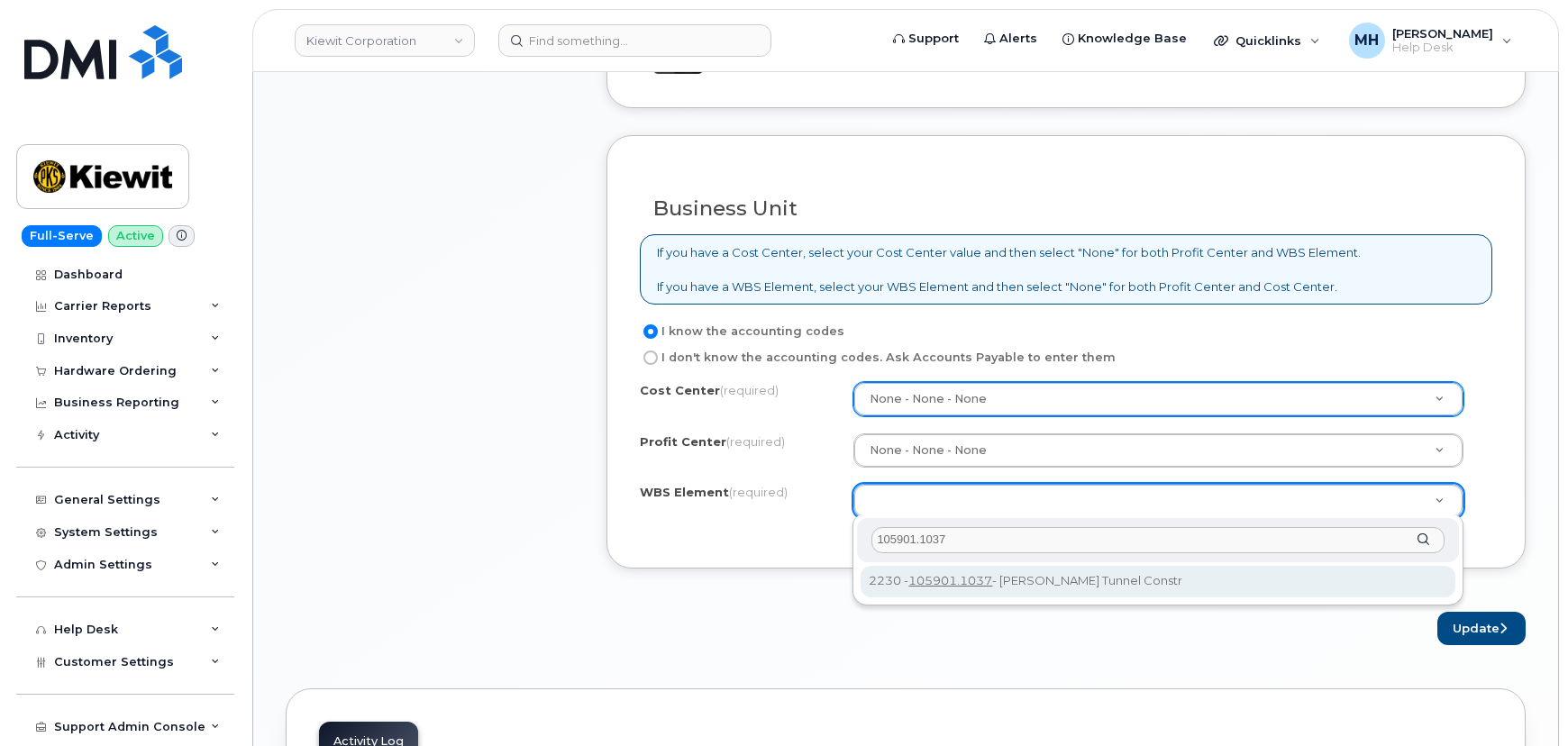
type input "105901.1037"
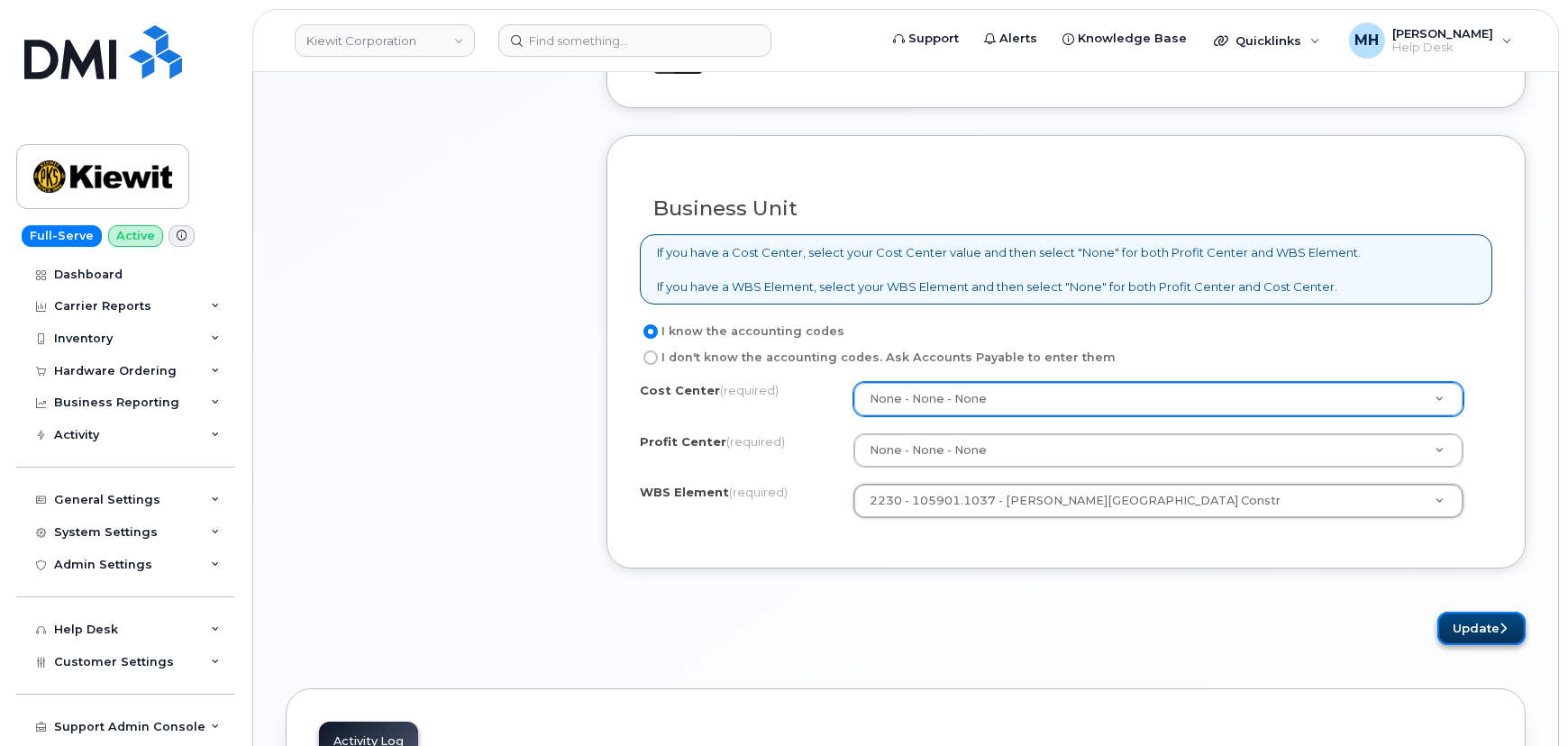
click at [1453, 616] on button "Update" at bounding box center [1481, 628] width 89 height 34
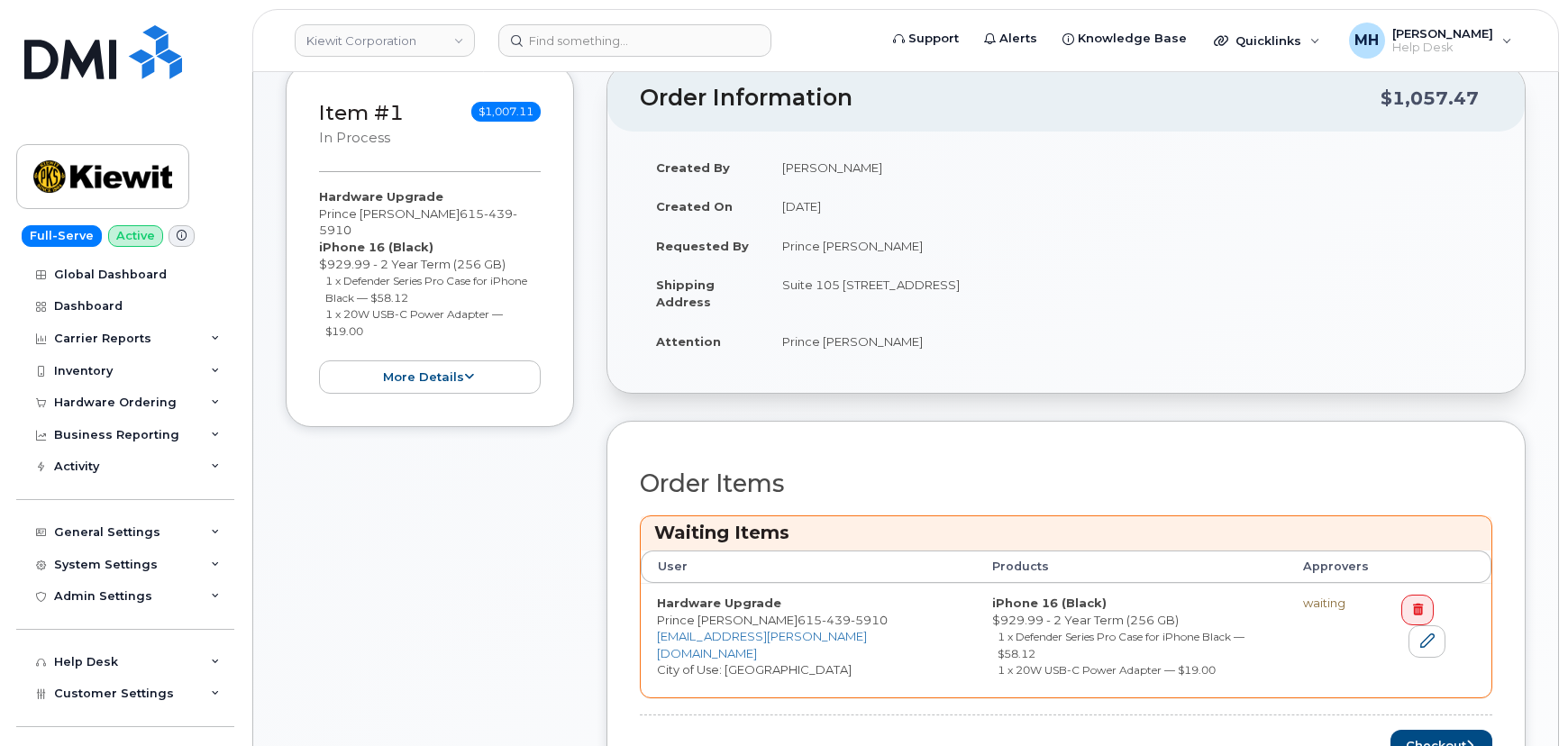
scroll to position [655, 0]
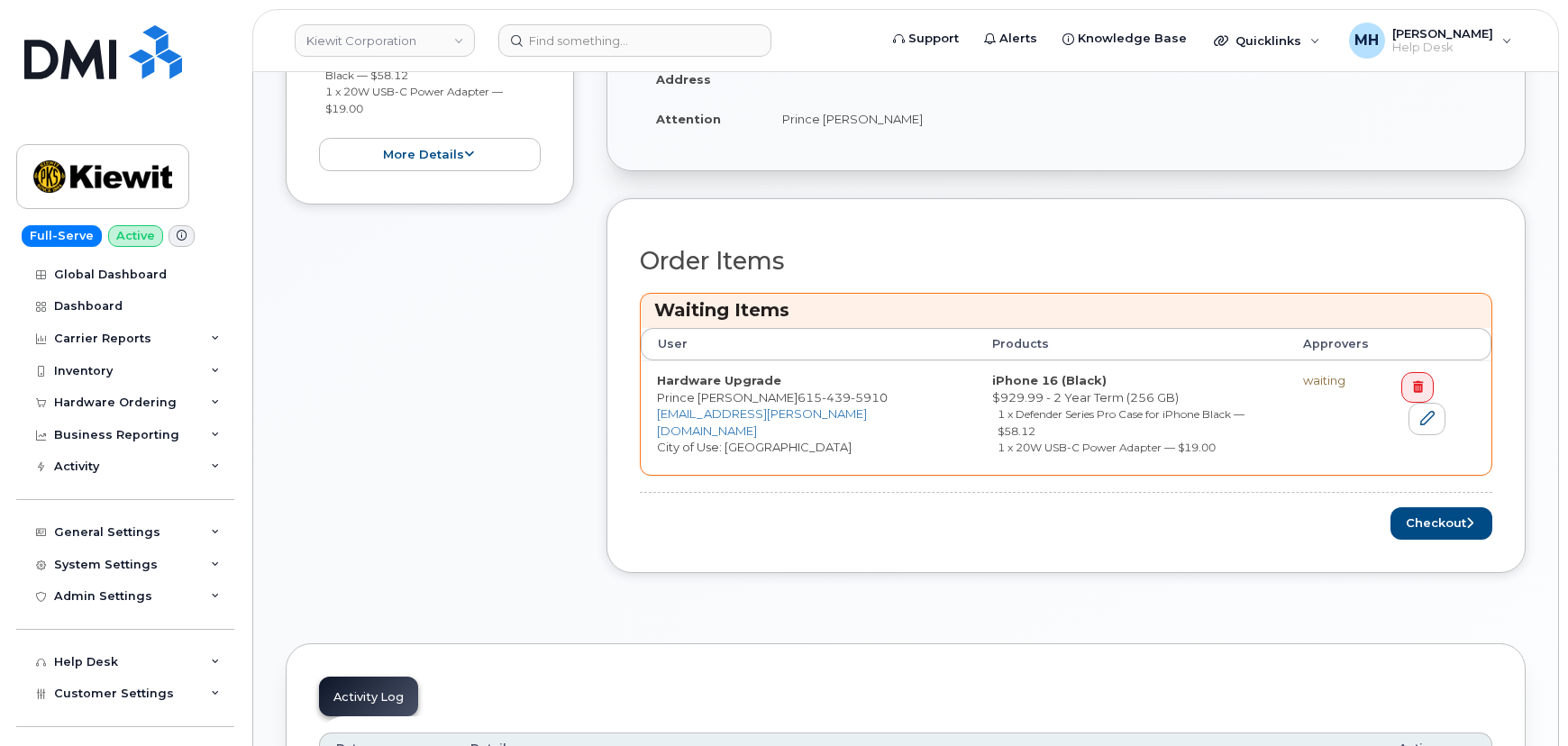
click at [1387, 507] on div "Checkout" at bounding box center [1066, 523] width 852 height 34
click at [1411, 507] on button "Checkout" at bounding box center [1441, 523] width 102 height 34
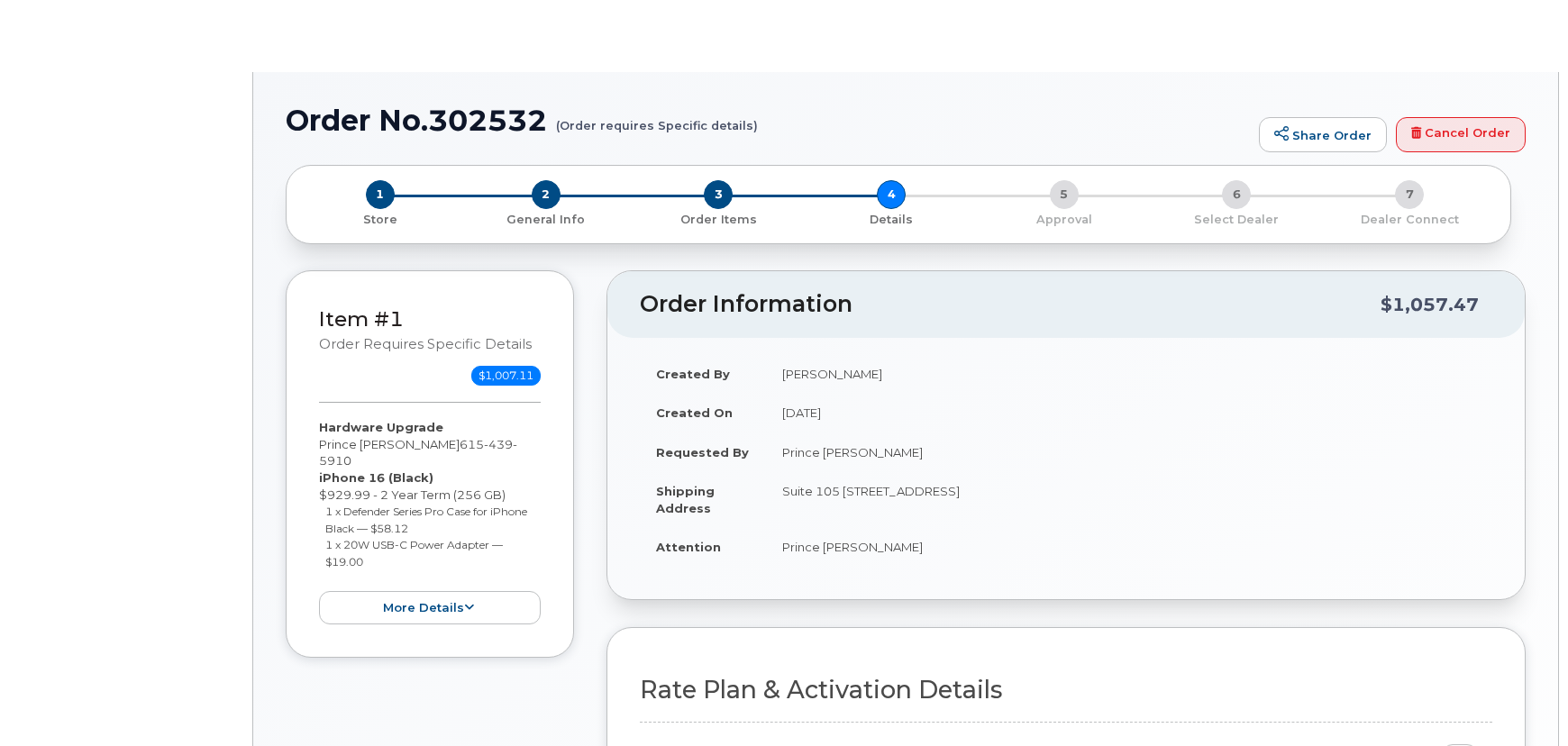
select select "Business Unlimited Smartphone"
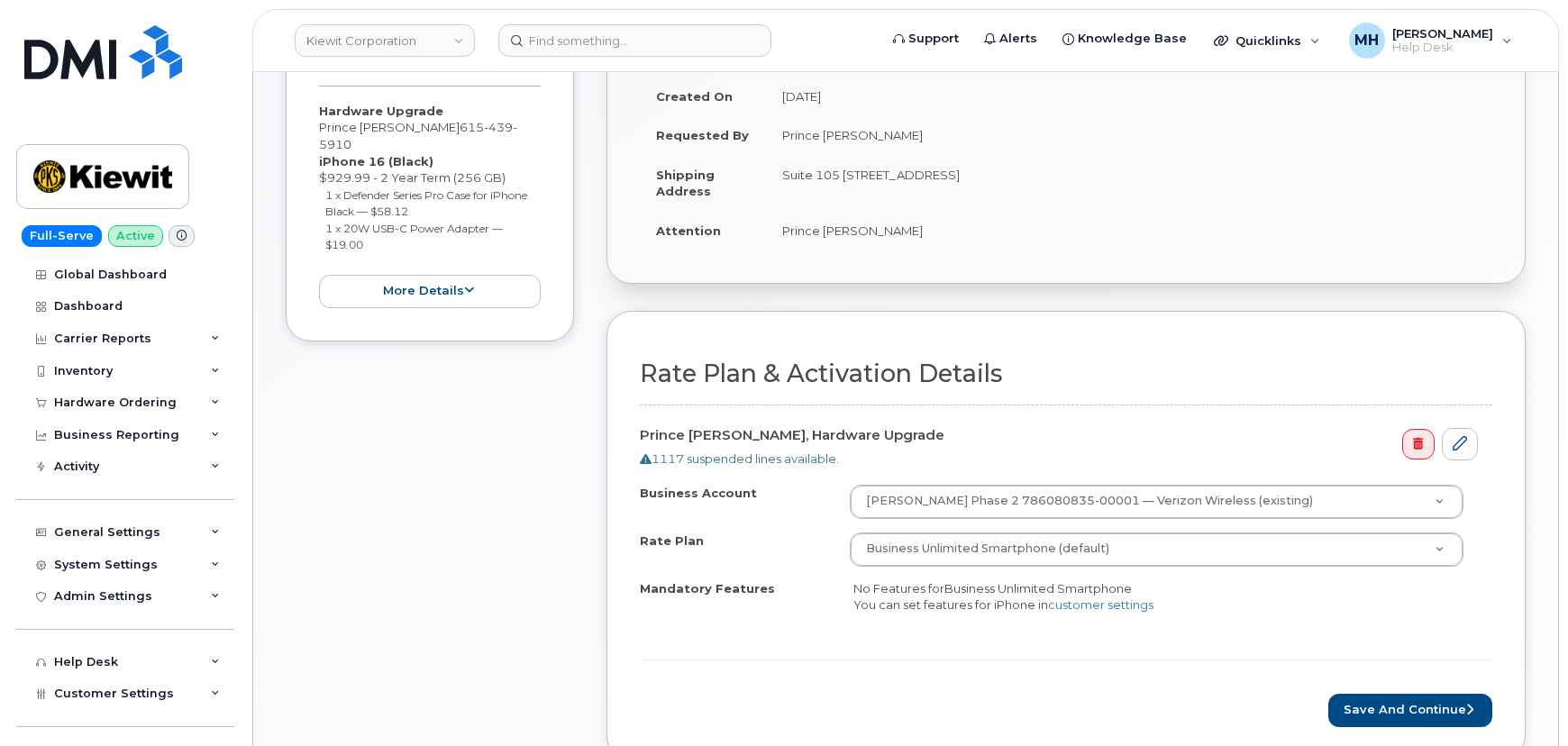
scroll to position [502, 0]
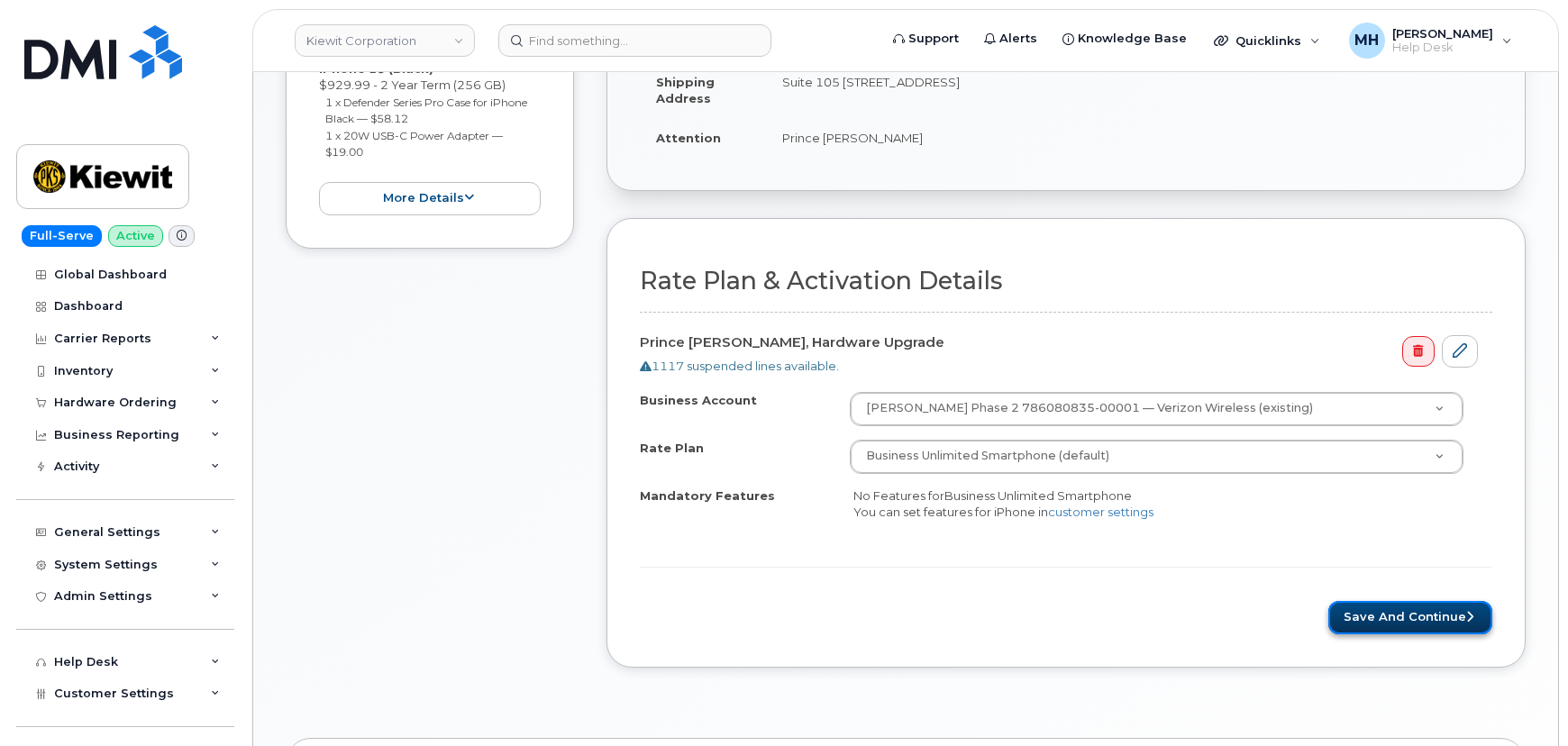
click at [1338, 601] on button "Save and Continue" at bounding box center [1410, 617] width 164 height 34
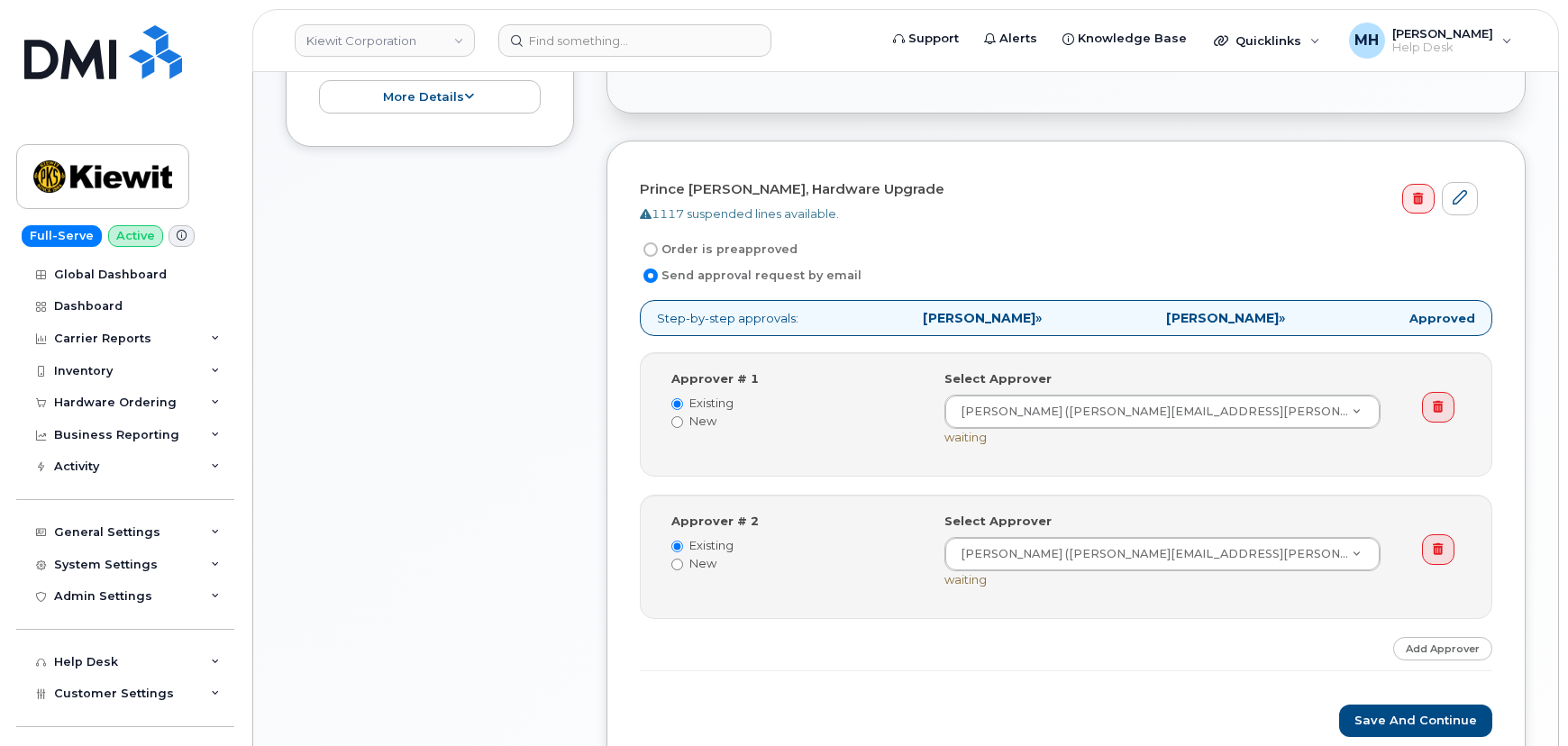
scroll to position [491, 0]
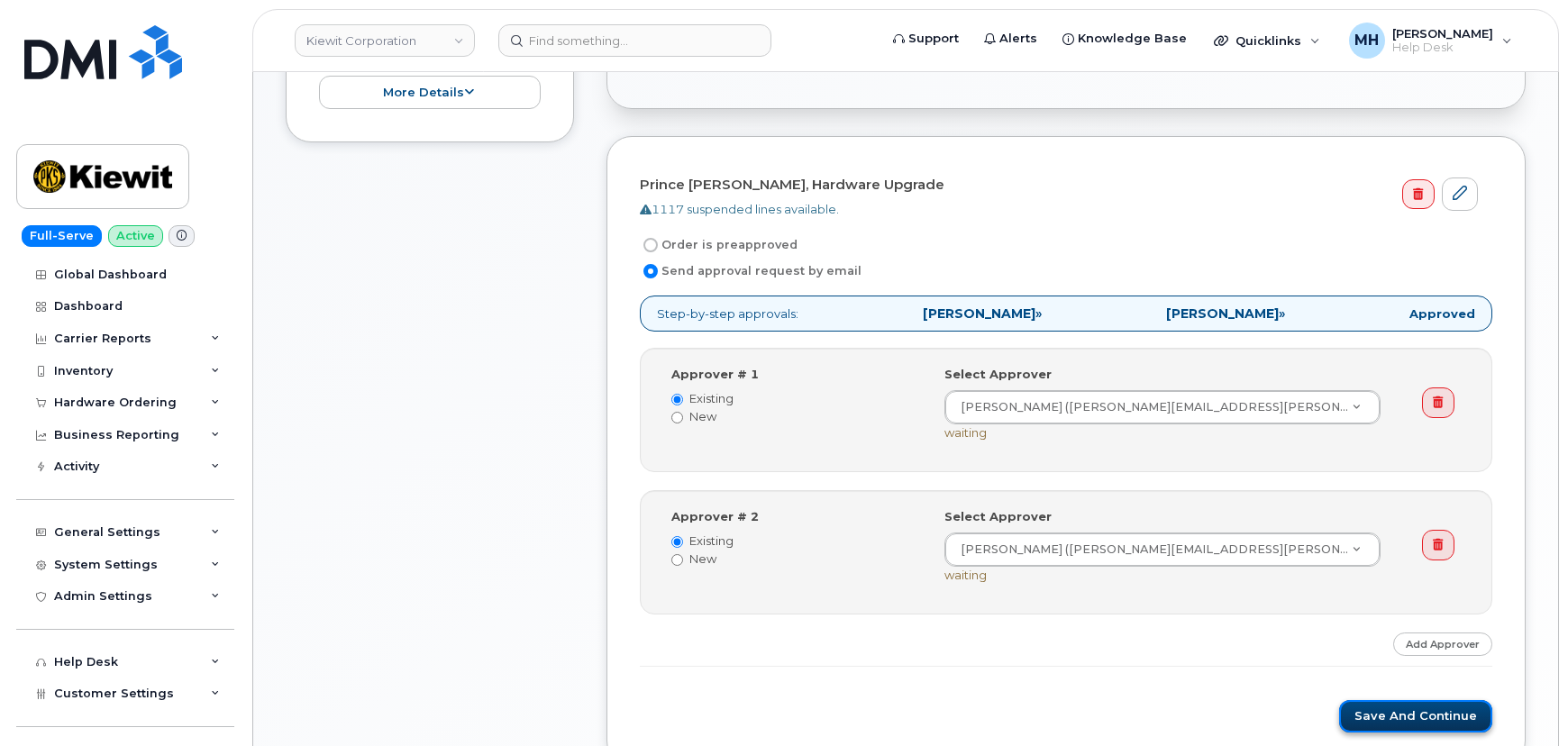
click at [1363, 710] on button "Save and Continue" at bounding box center [1415, 716] width 153 height 34
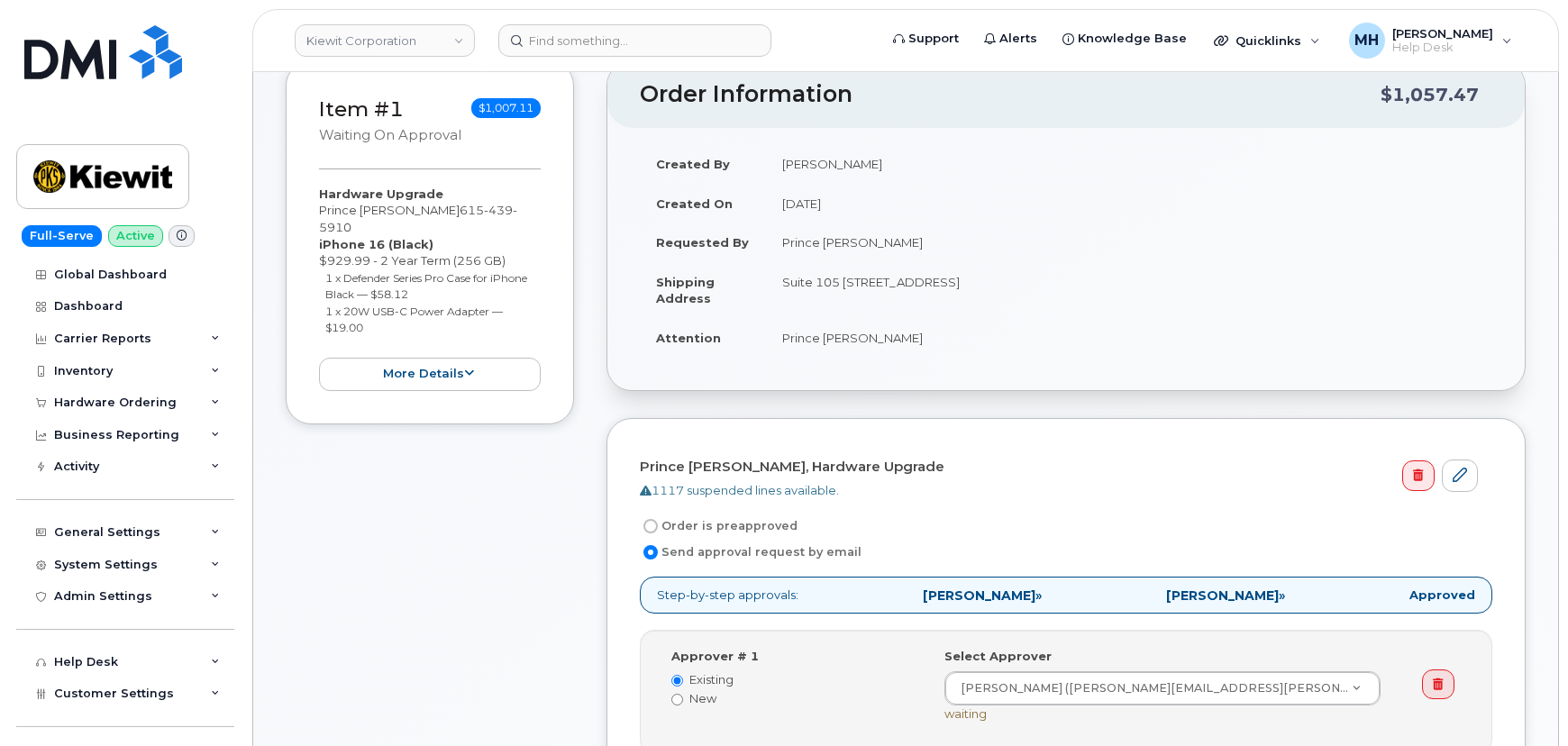
scroll to position [0, 0]
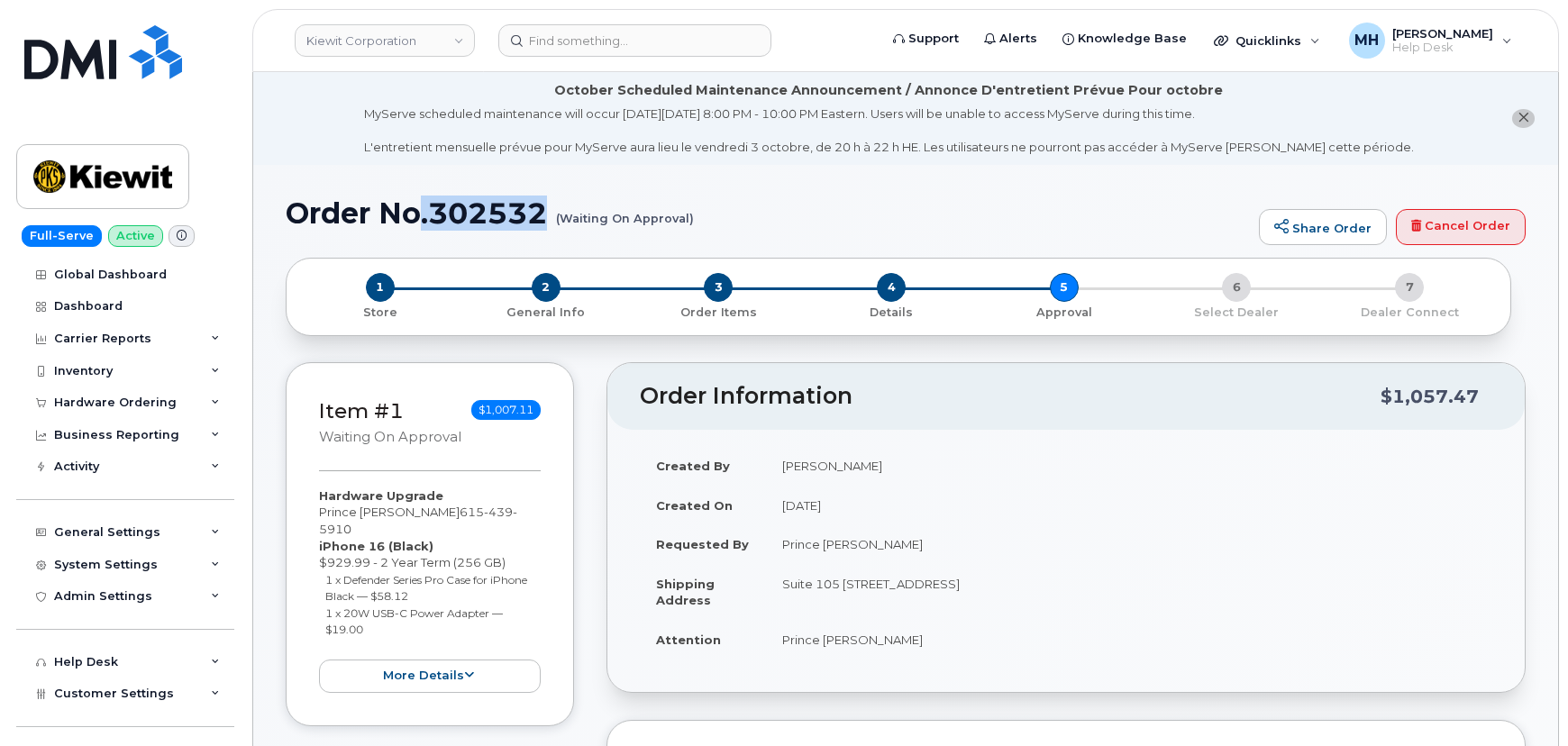
drag, startPoint x: 551, startPoint y: 205, endPoint x: 413, endPoint y: 210, distance: 138.1
click at [418, 208] on h1 "Order No.302532 (Waiting On Approval)" at bounding box center [768, 212] width 964 height 32
click at [316, 215] on h1 "Order No.302532 (Waiting On Approval)" at bounding box center [768, 212] width 964 height 32
drag, startPoint x: 284, startPoint y: 215, endPoint x: 692, endPoint y: 223, distance: 408.1
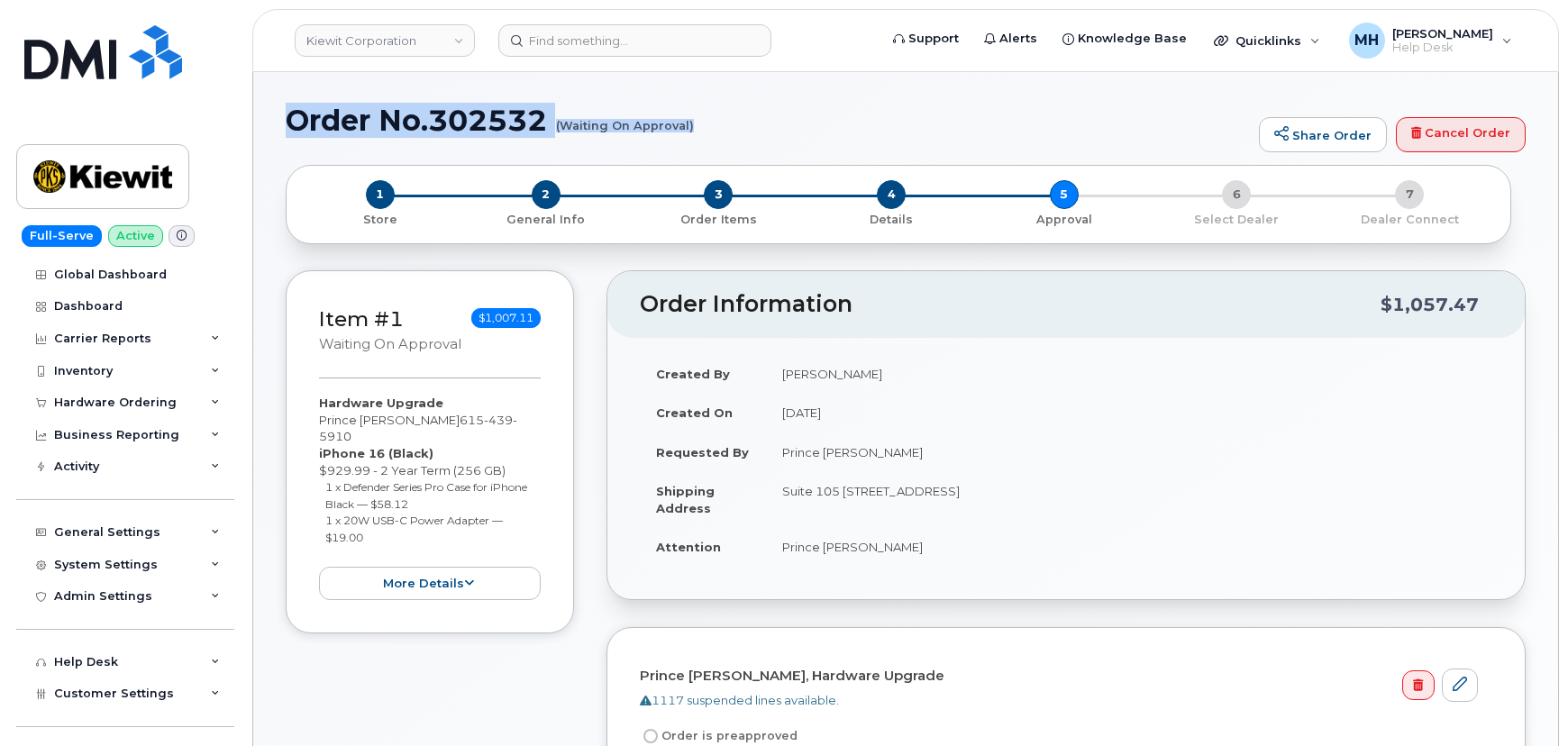
drag, startPoint x: 286, startPoint y: 116, endPoint x: 680, endPoint y: 136, distance: 394.5
click at [693, 137] on div "Order No.302532 (Waiting On Approval) Share Order Cancel Order" at bounding box center [905, 135] width 1240 height 61
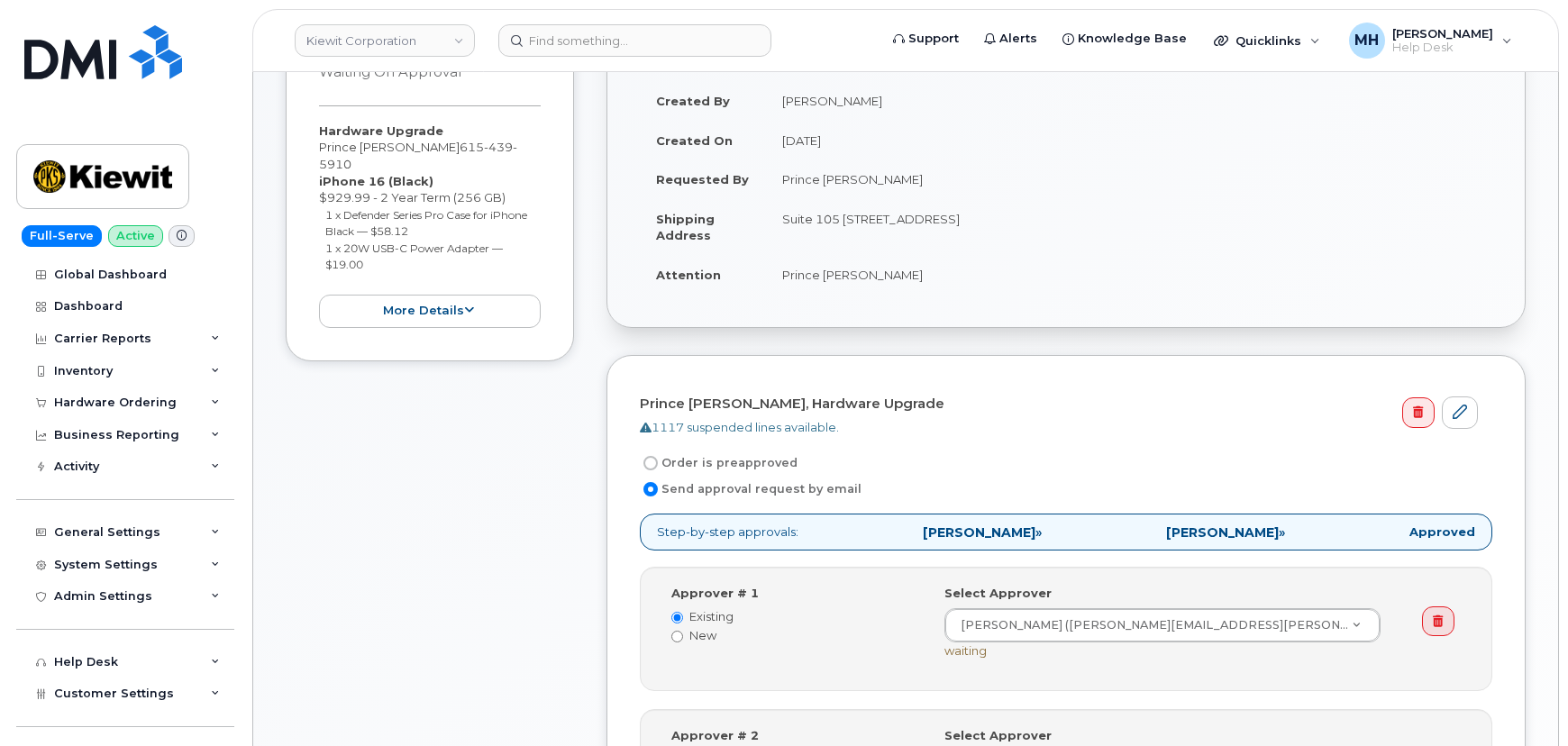
scroll to position [491, 0]
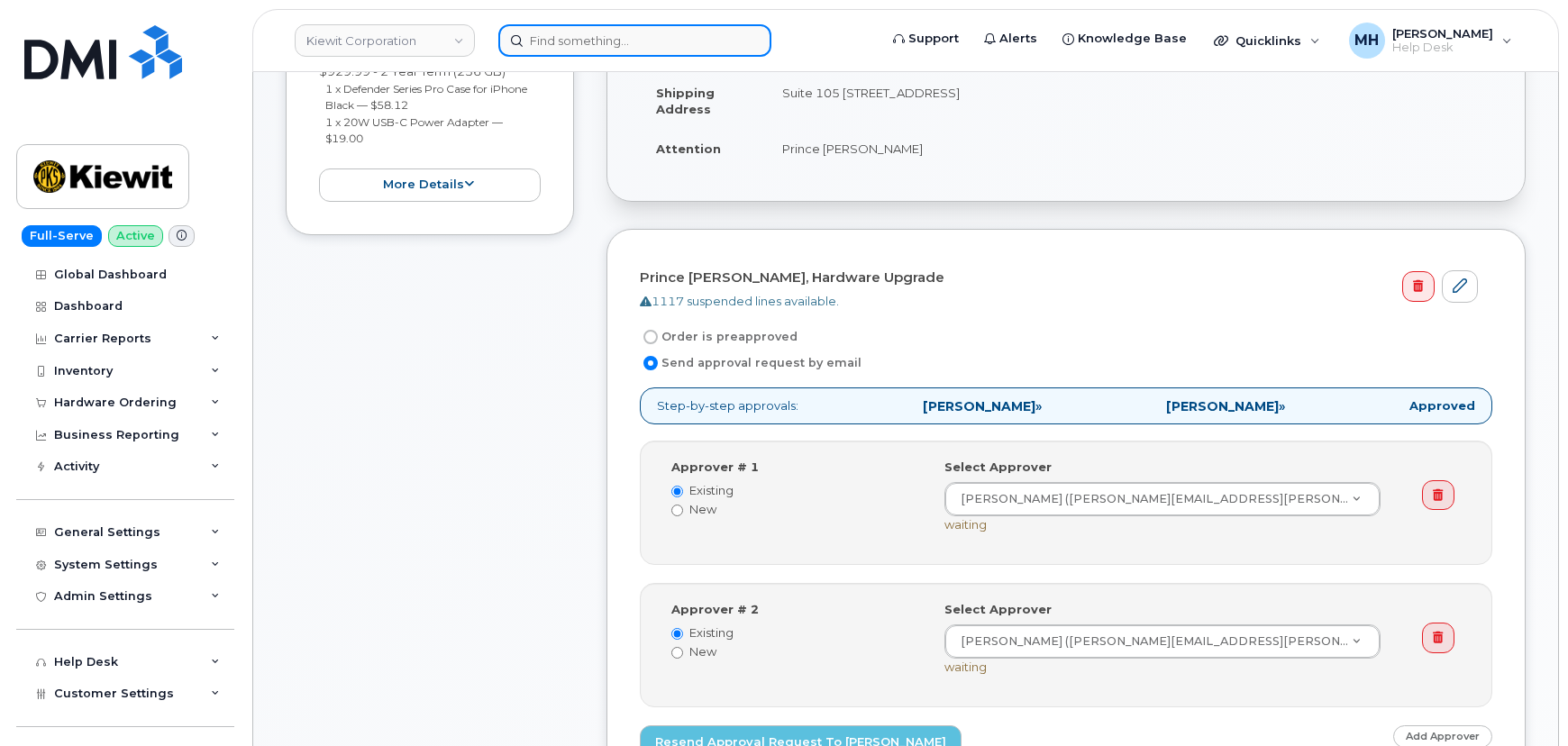
click at [695, 27] on input at bounding box center [635, 40] width 273 height 33
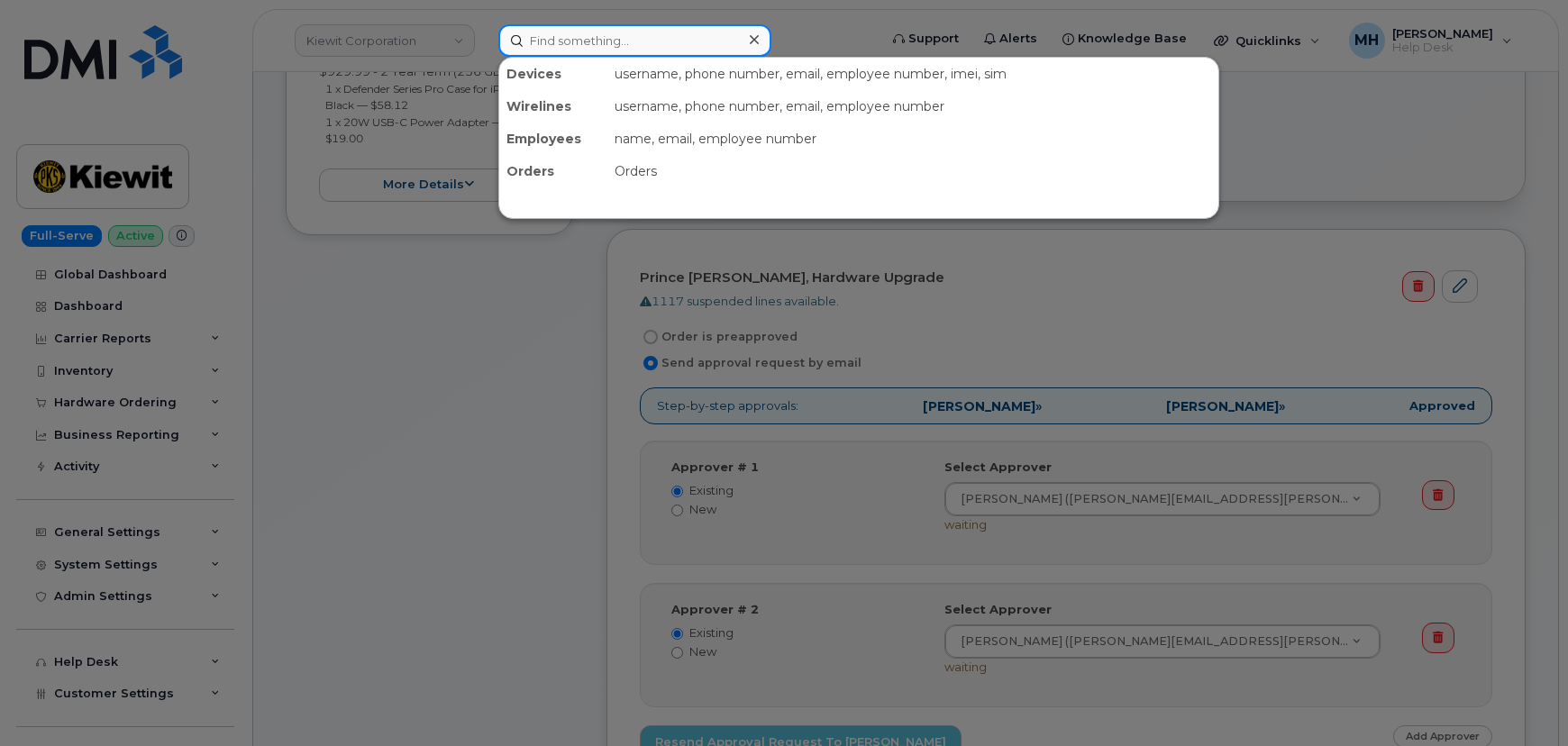
paste input "302465"
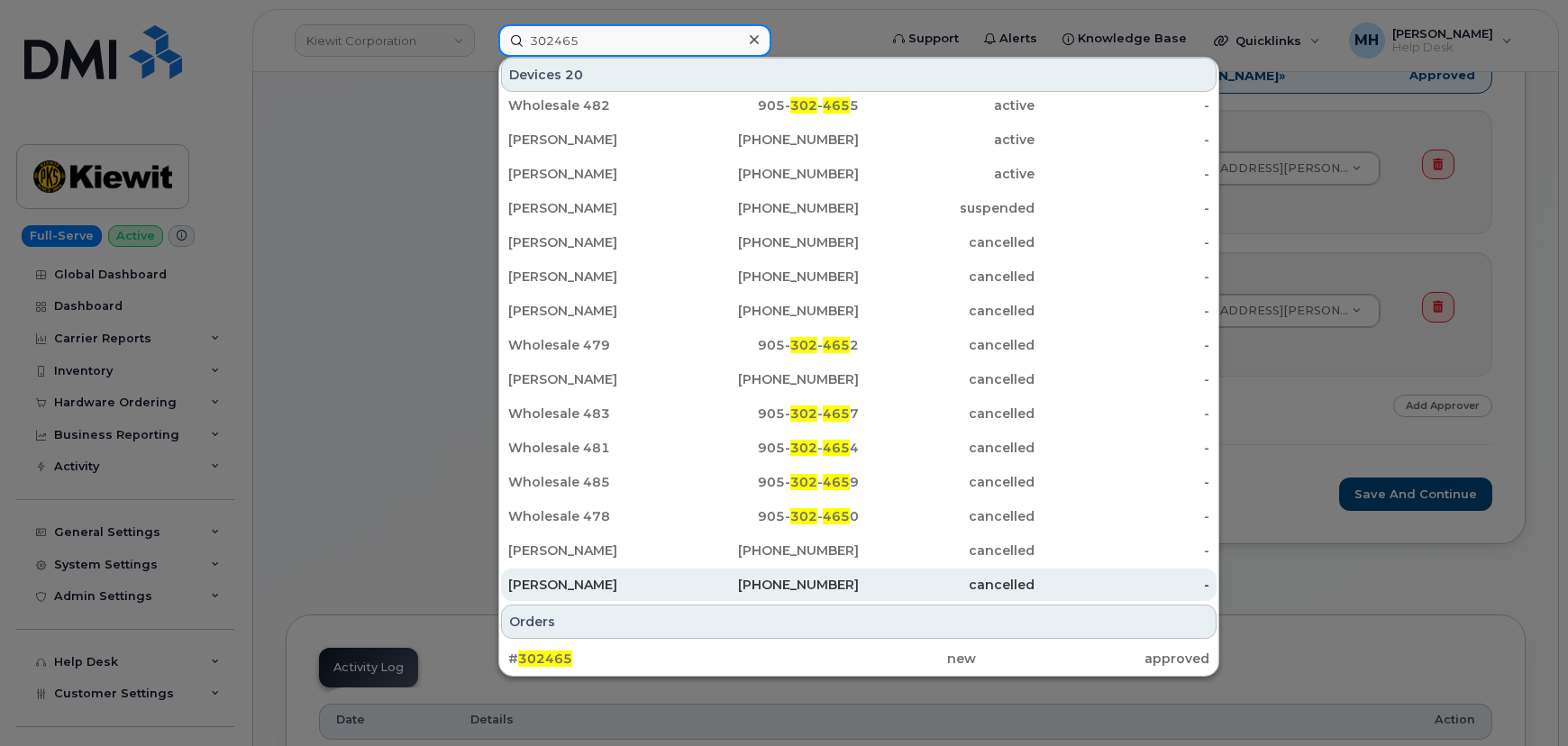
scroll to position [901, 0]
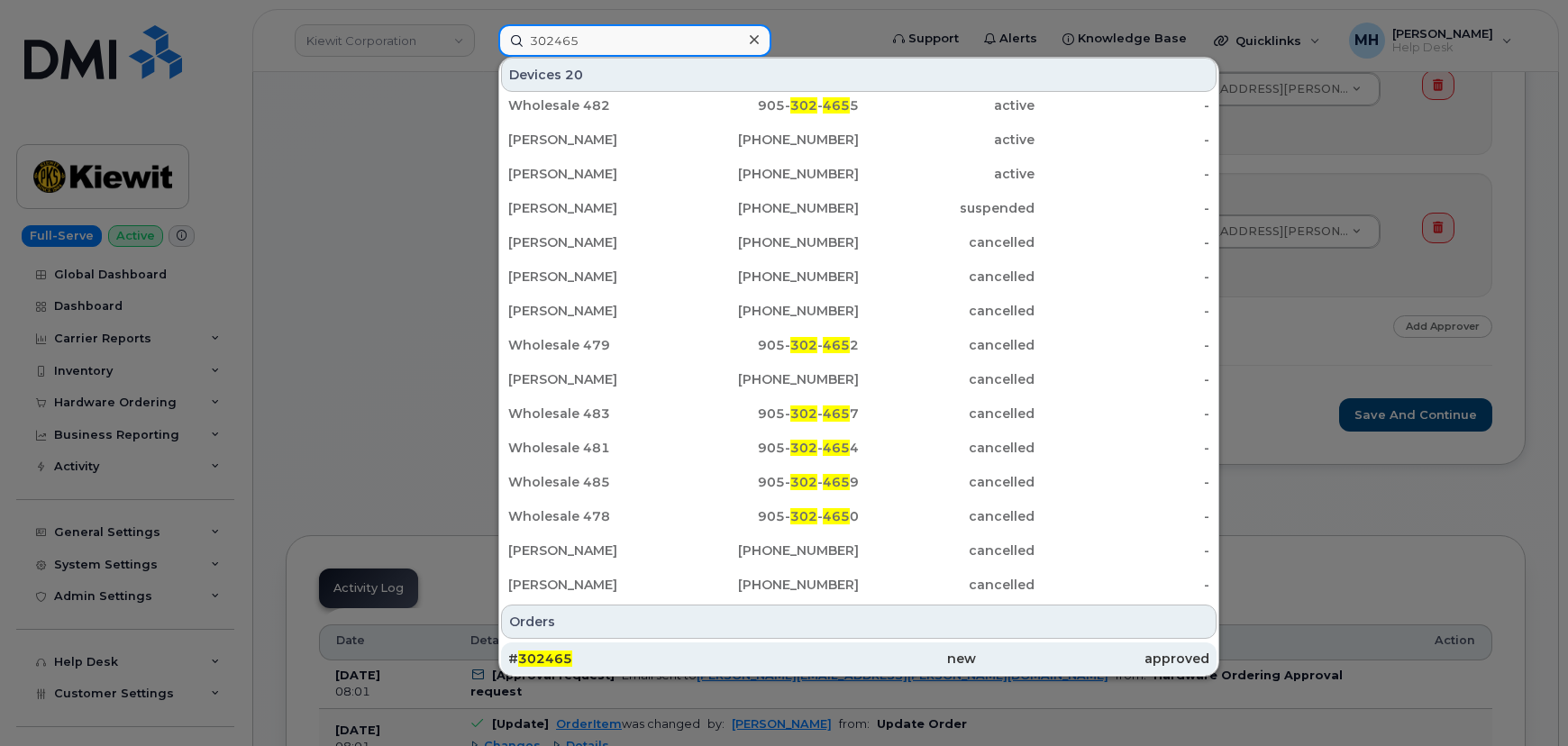
type input "302465"
click at [774, 647] on div "new" at bounding box center [858, 659] width 234 height 33
